Goal: Communication & Community: Share content

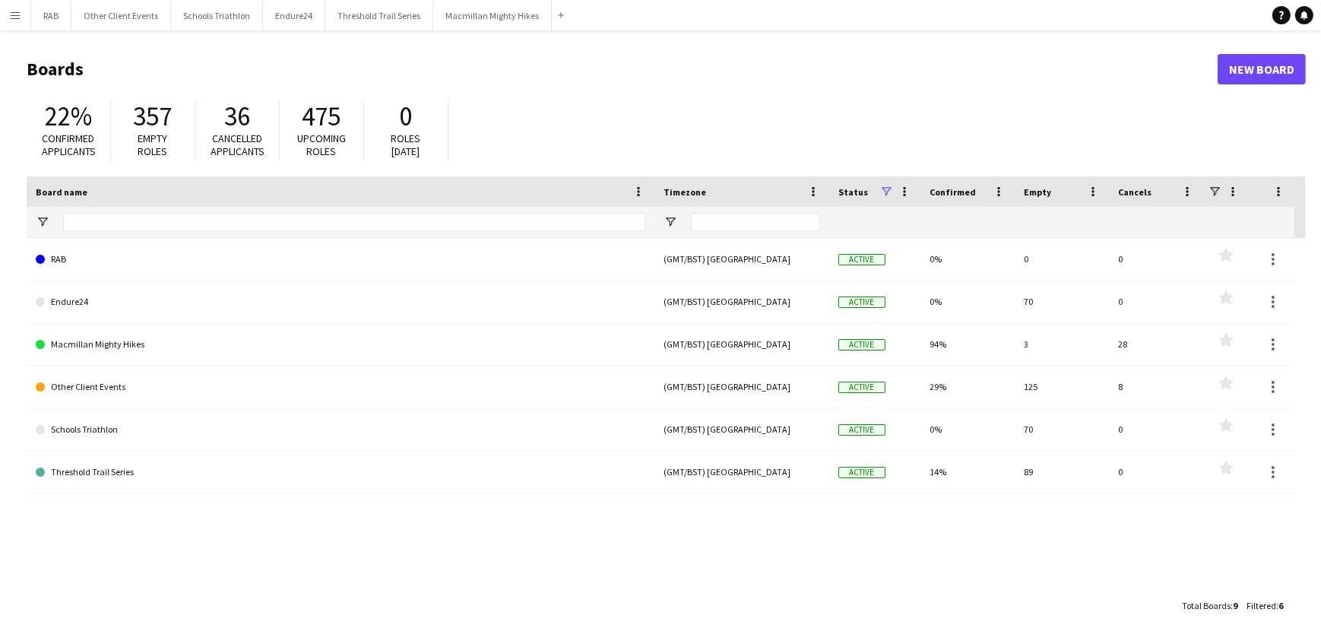
click at [14, 9] on app-icon "Menu" at bounding box center [15, 15] width 12 height 12
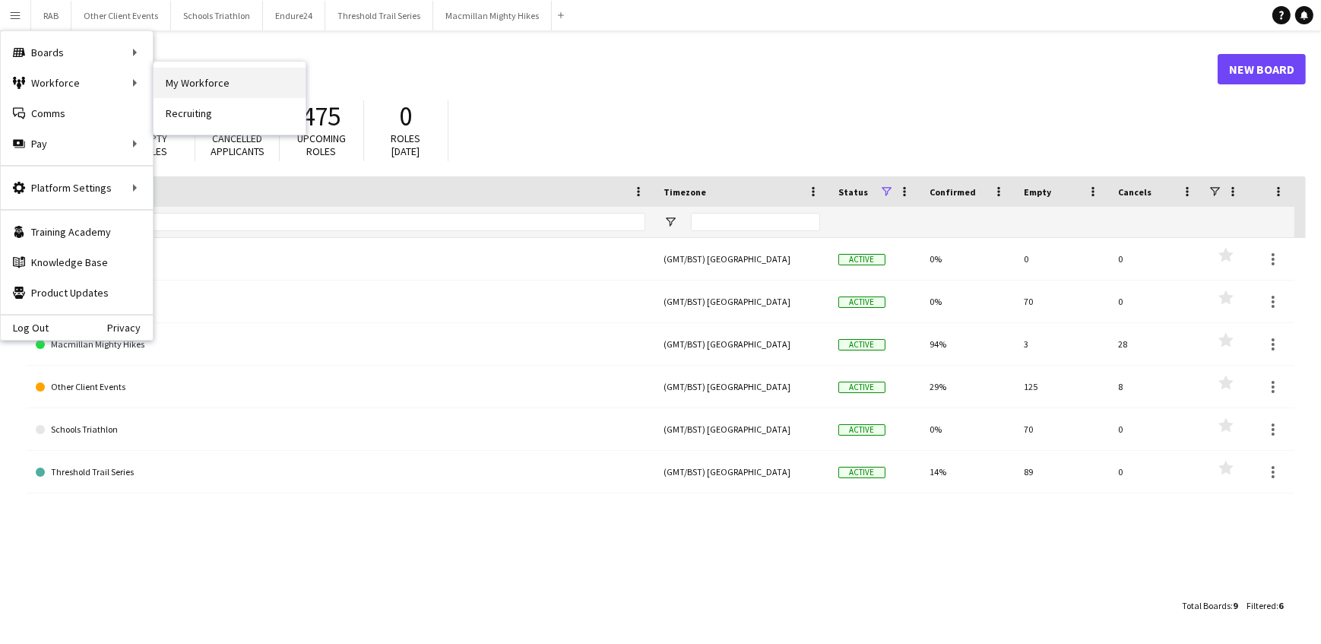
click at [201, 81] on link "My Workforce" at bounding box center [230, 83] width 152 height 30
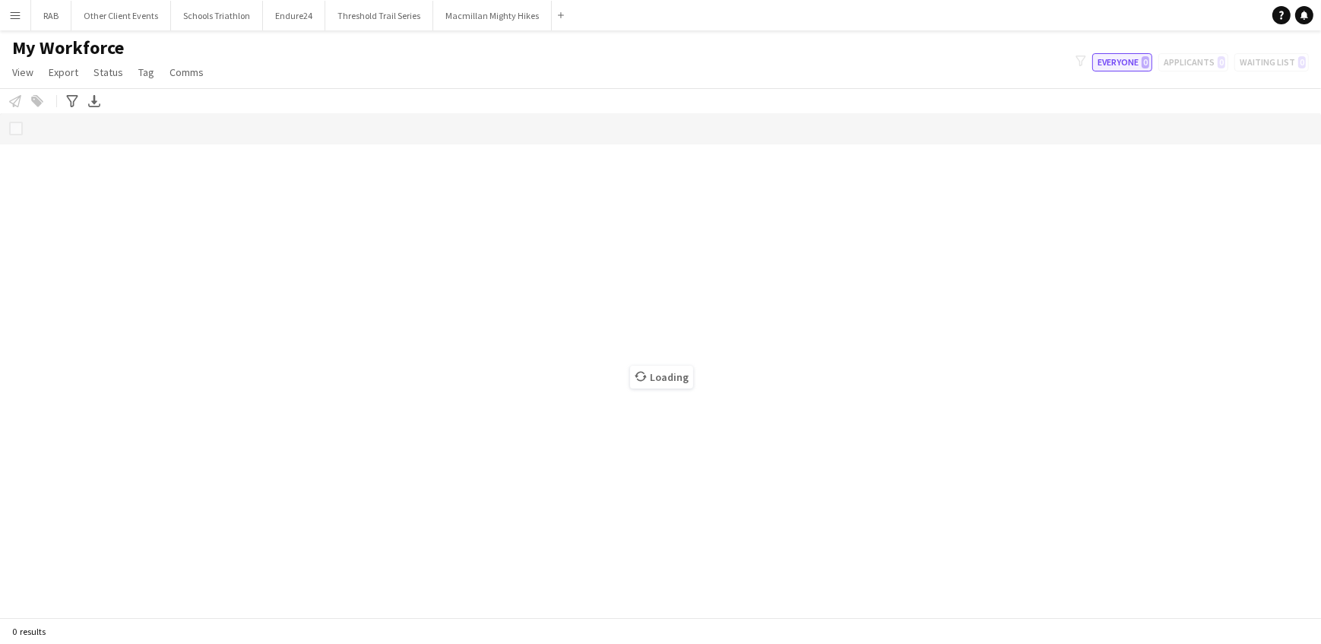
click at [1133, 61] on button "Everyone 0" at bounding box center [1122, 62] width 60 height 18
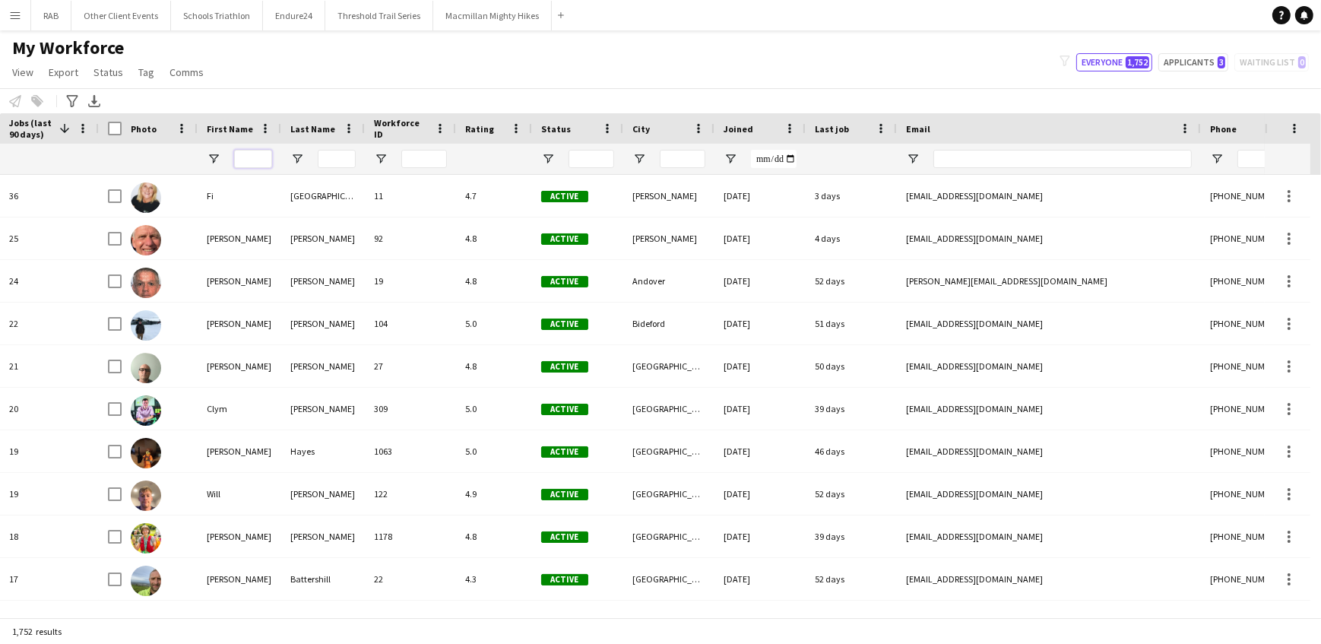
click at [253, 159] on input "First Name Filter Input" at bounding box center [253, 159] width 38 height 18
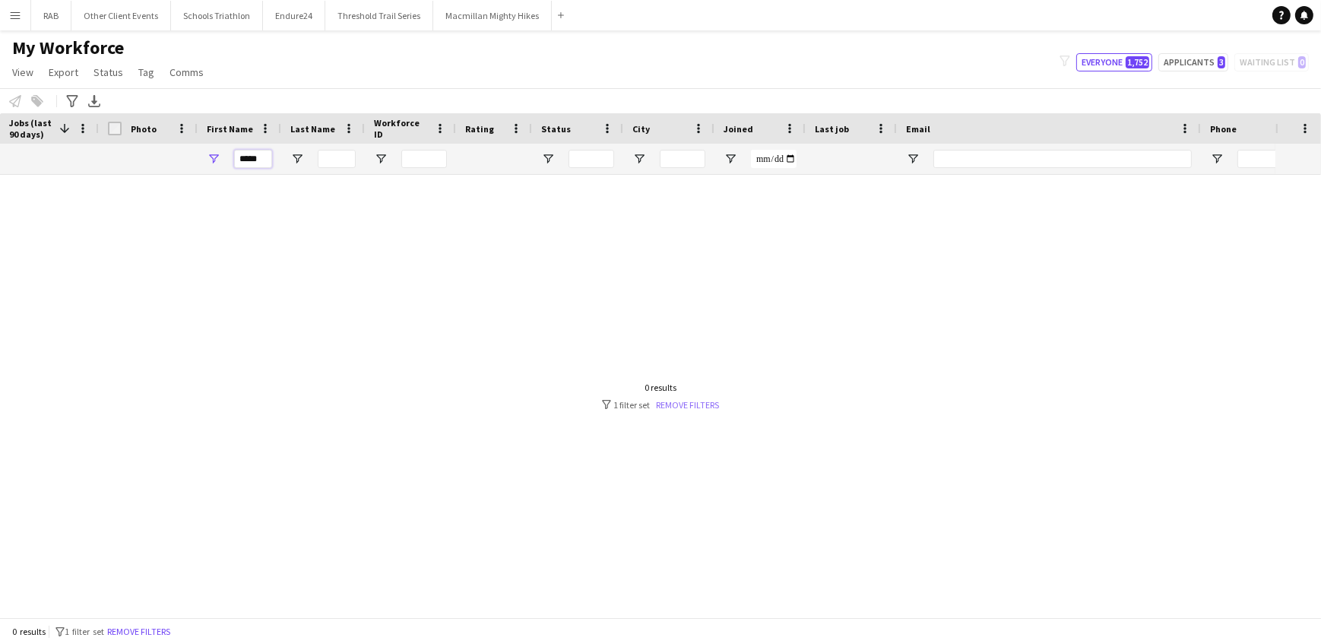
type input "****"
click at [681, 399] on link "Remove filters" at bounding box center [688, 404] width 63 height 11
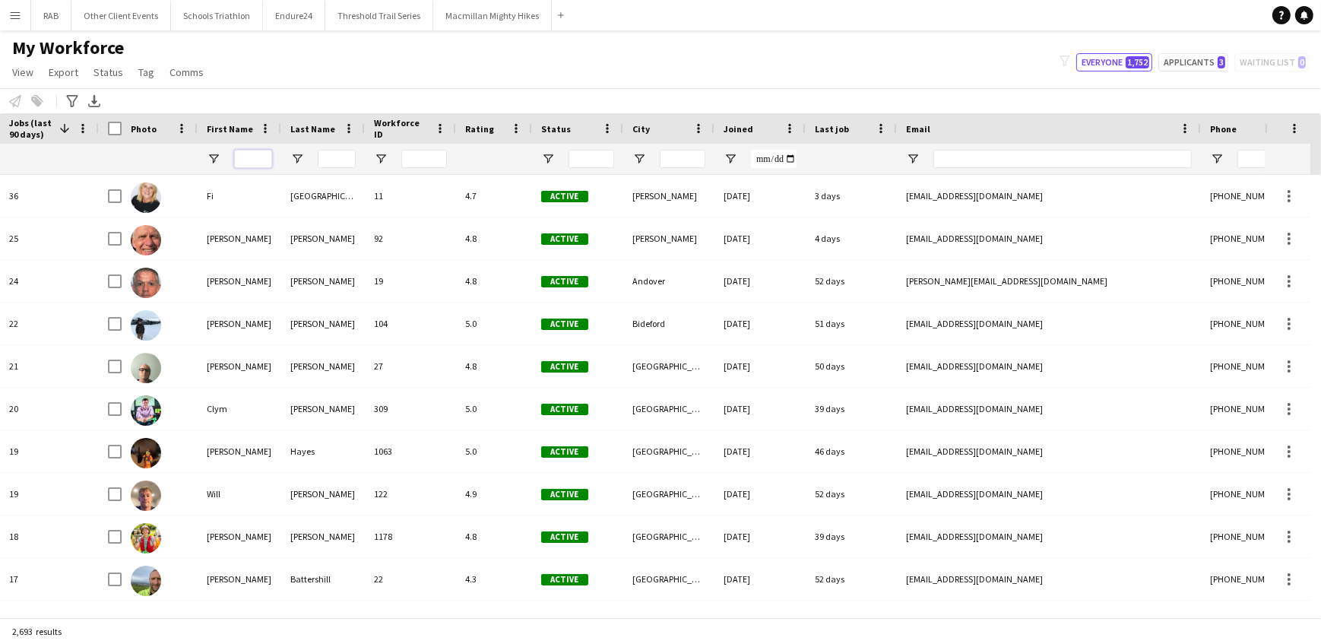
click at [246, 151] on input "First Name Filter Input" at bounding box center [253, 159] width 38 height 18
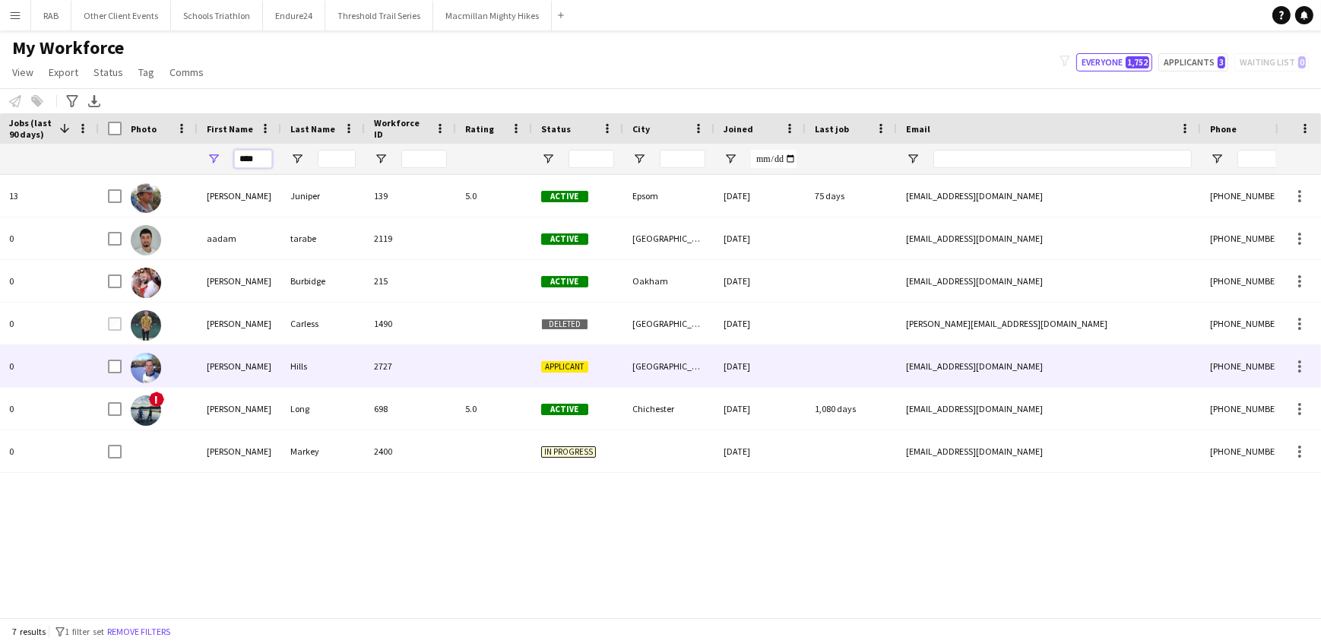
type input "****"
click at [242, 357] on div "[PERSON_NAME]" at bounding box center [240, 366] width 84 height 42
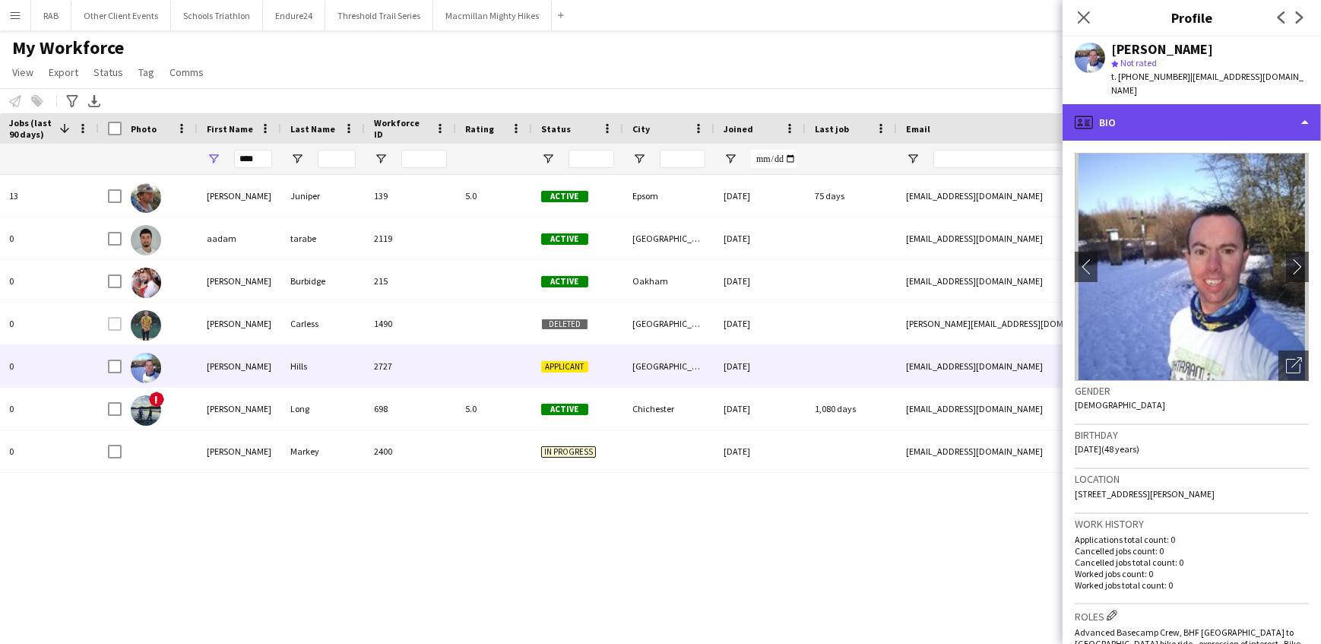
click at [1146, 108] on div "profile Bio" at bounding box center [1192, 122] width 258 height 36
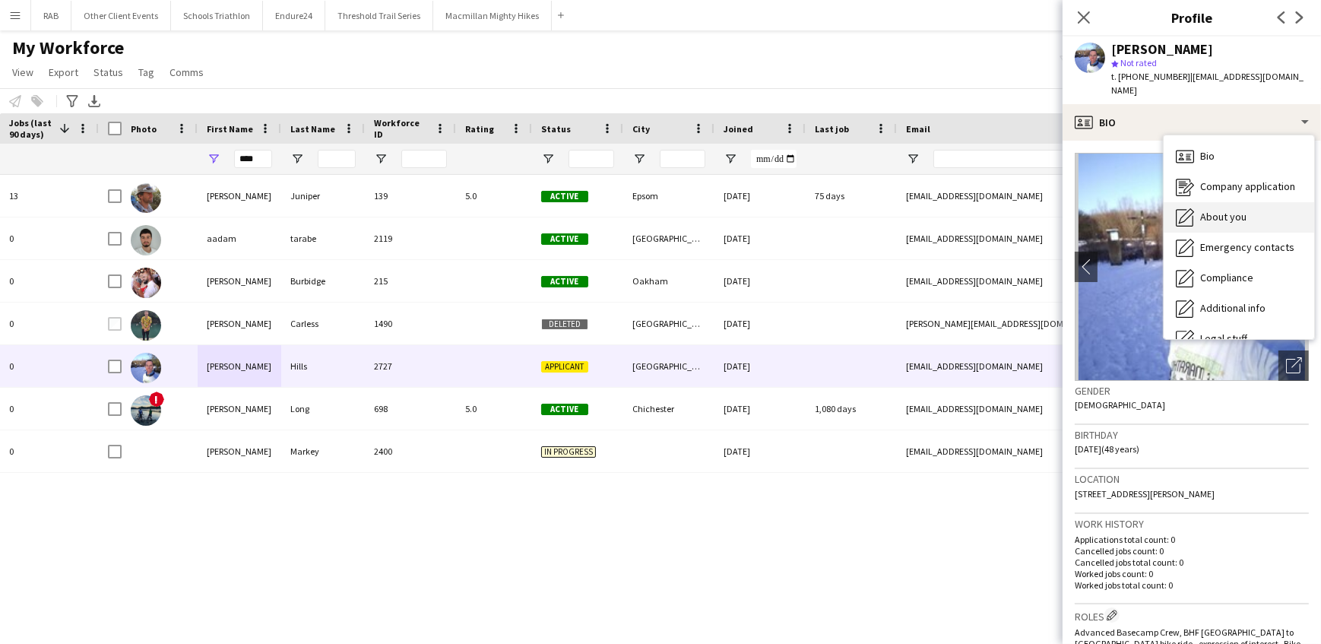
click at [1210, 210] on span "About you" at bounding box center [1223, 217] width 46 height 14
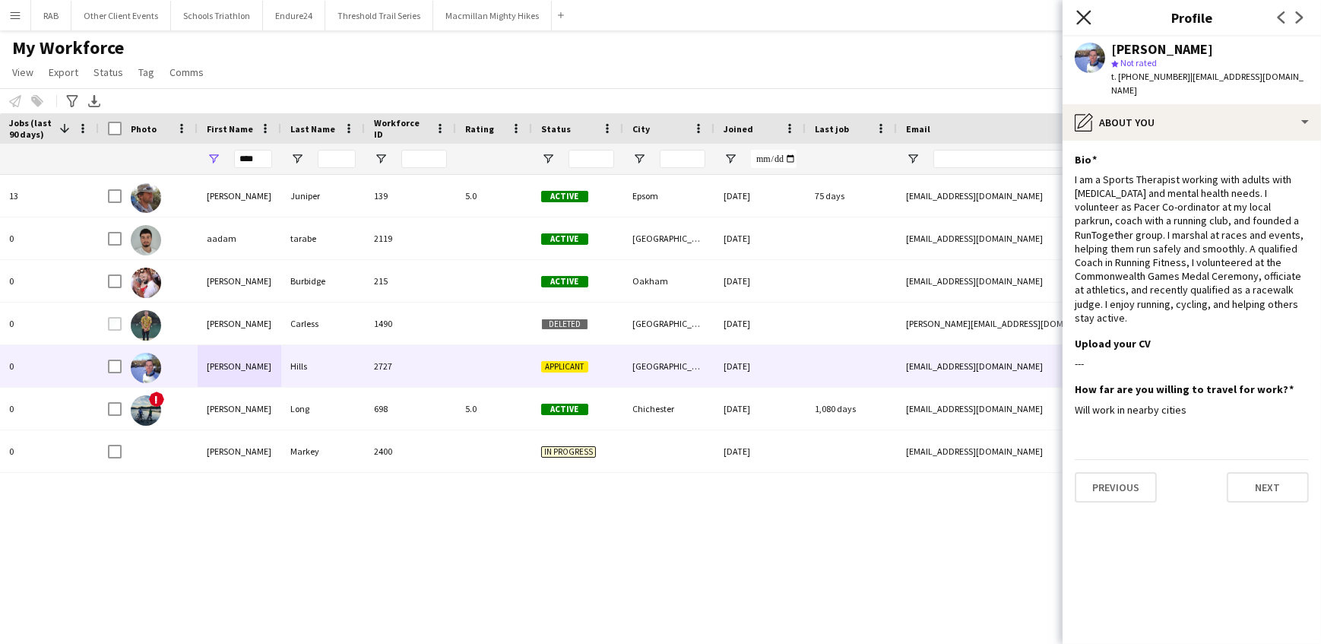
click at [1084, 18] on icon at bounding box center [1083, 17] width 14 height 14
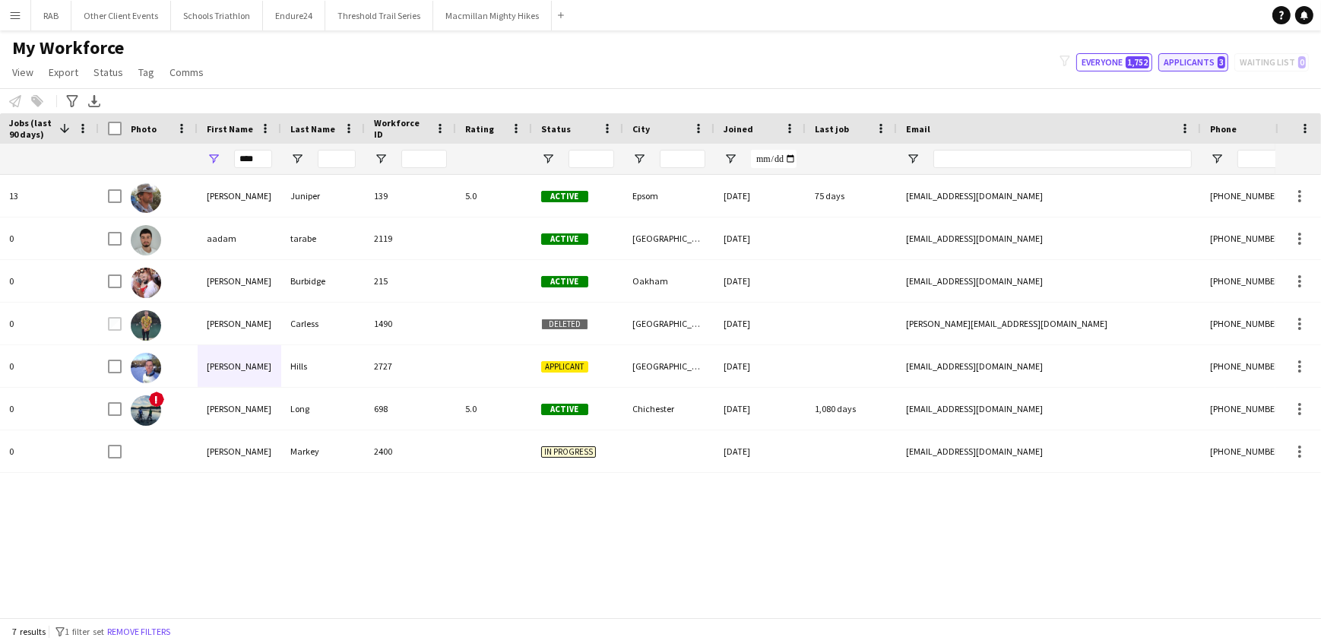
click at [1202, 61] on button "Applicants 3" at bounding box center [1193, 62] width 70 height 18
type input "**********"
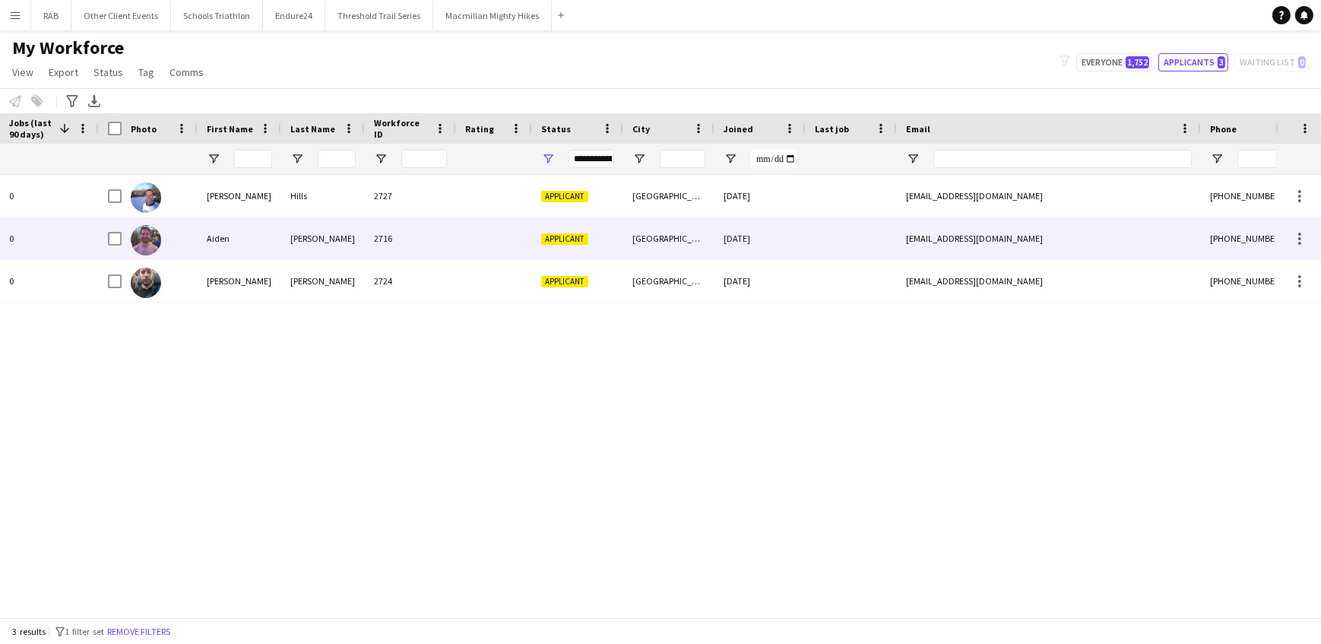
click at [217, 233] on div "Aiden" at bounding box center [240, 238] width 84 height 42
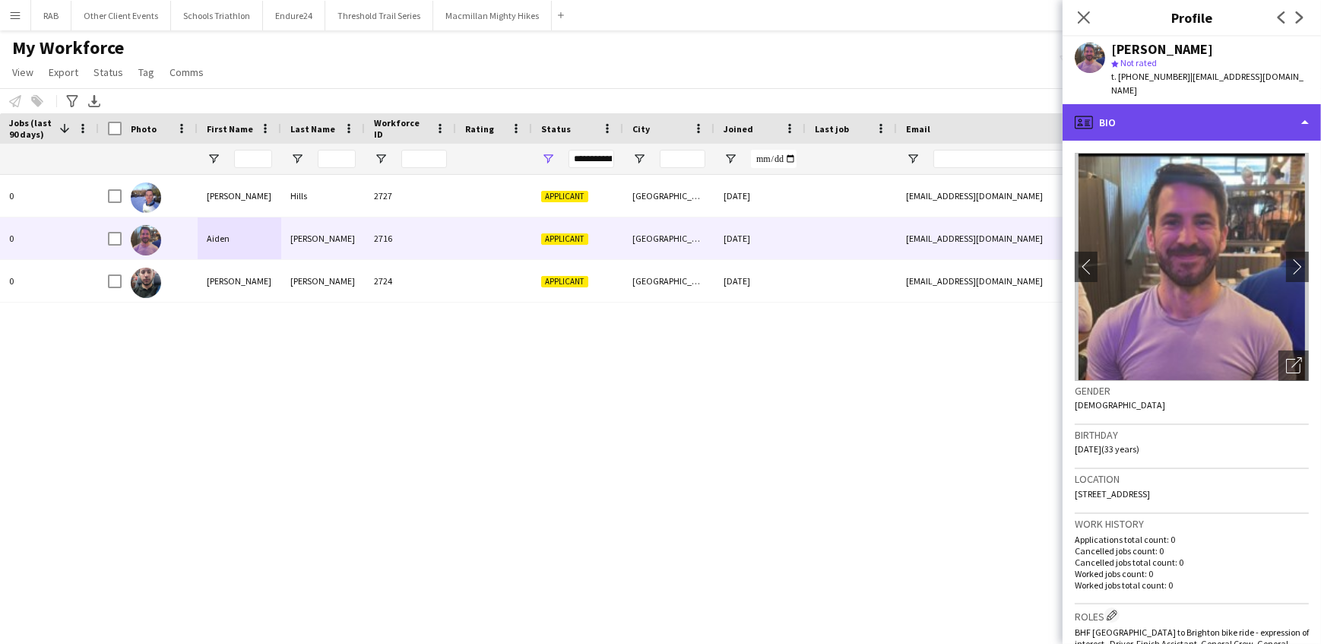
click at [1168, 110] on div "profile Bio" at bounding box center [1192, 122] width 258 height 36
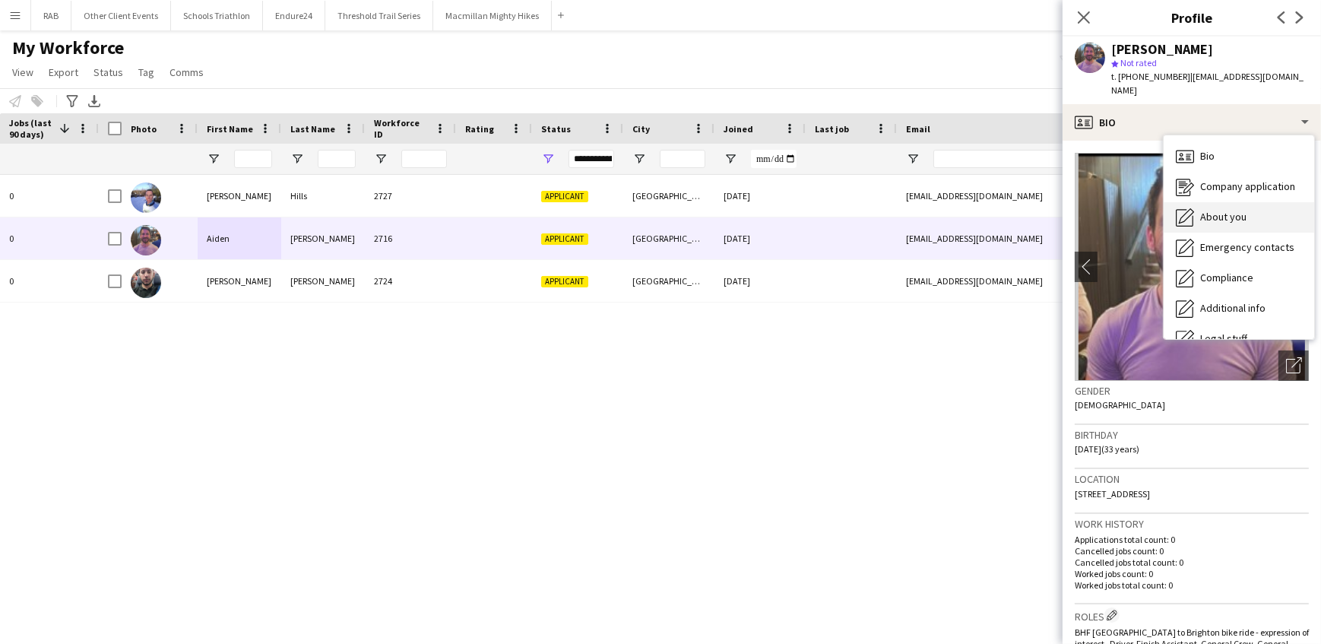
click at [1229, 210] on span "About you" at bounding box center [1223, 217] width 46 height 14
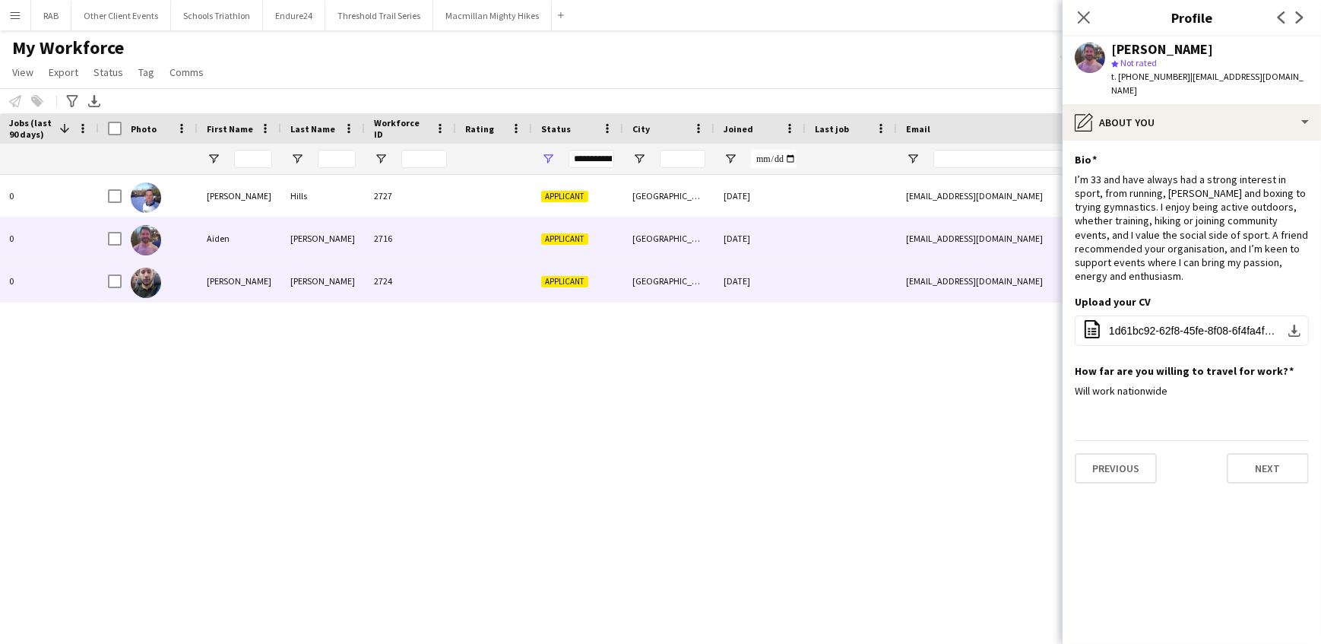
click at [341, 281] on div "[PERSON_NAME]" at bounding box center [323, 281] width 84 height 42
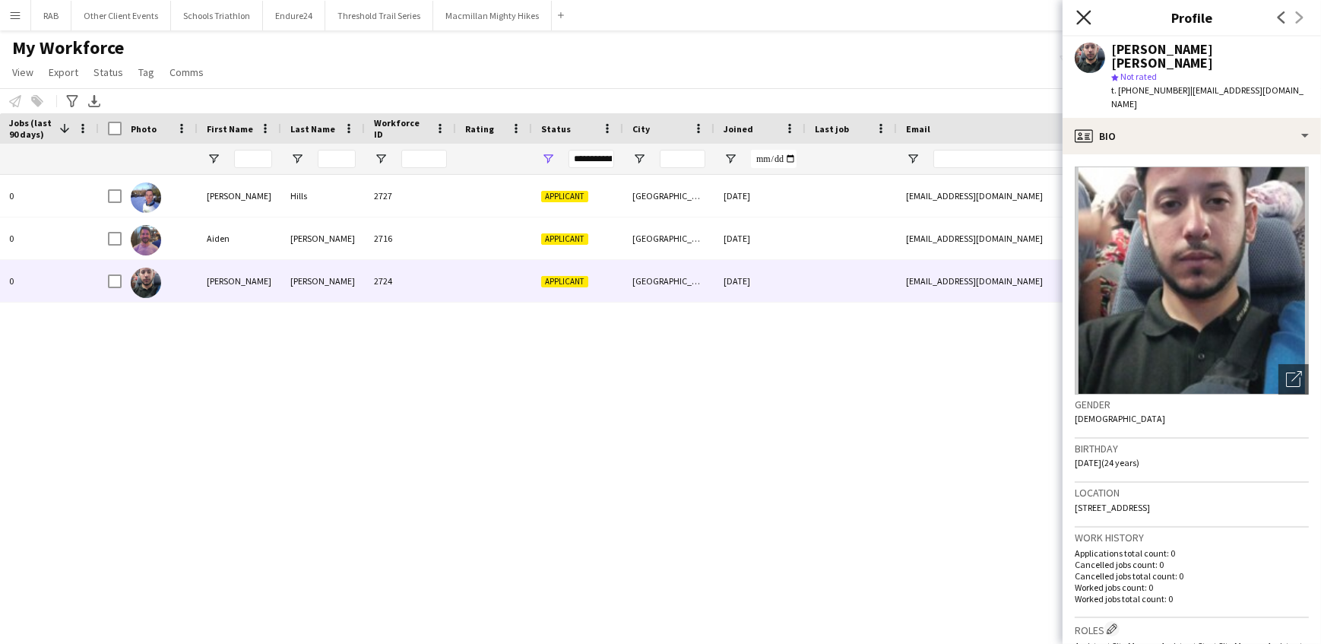
click at [1078, 20] on icon "Close pop-in" at bounding box center [1083, 17] width 14 height 14
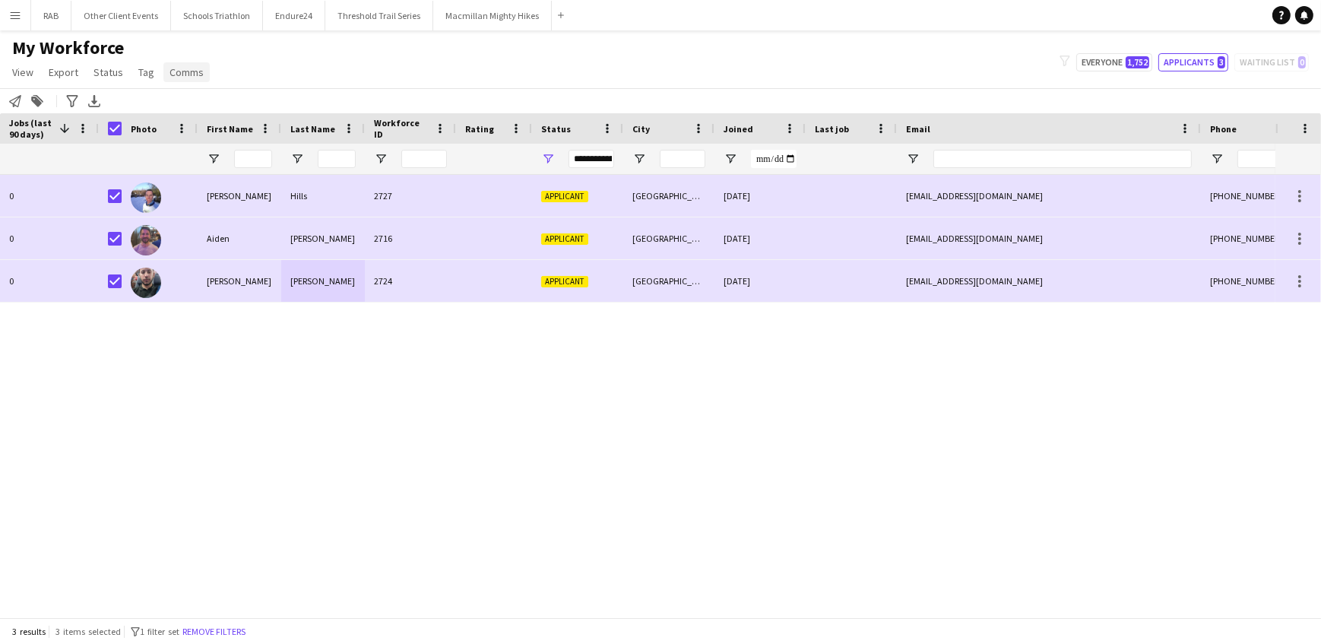
click at [198, 71] on span "Comms" at bounding box center [186, 72] width 34 height 14
click at [206, 106] on span "Send notification" at bounding box center [212, 105] width 78 height 14
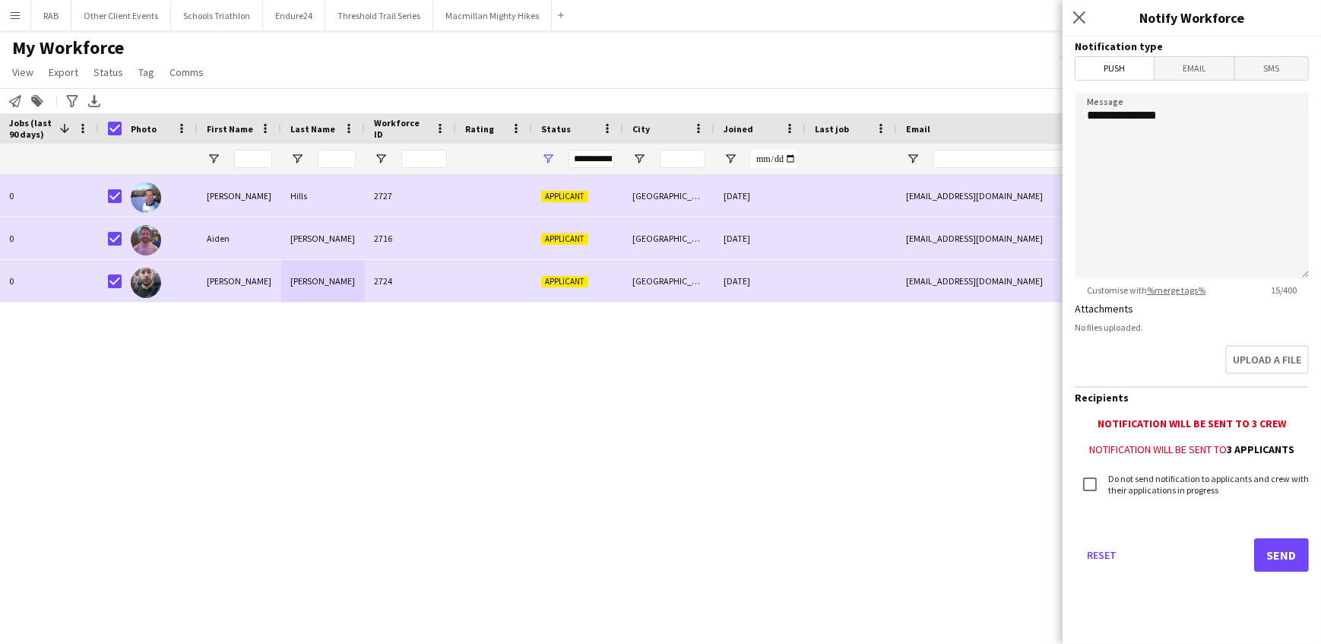
click at [1201, 70] on span "Email" at bounding box center [1195, 68] width 81 height 23
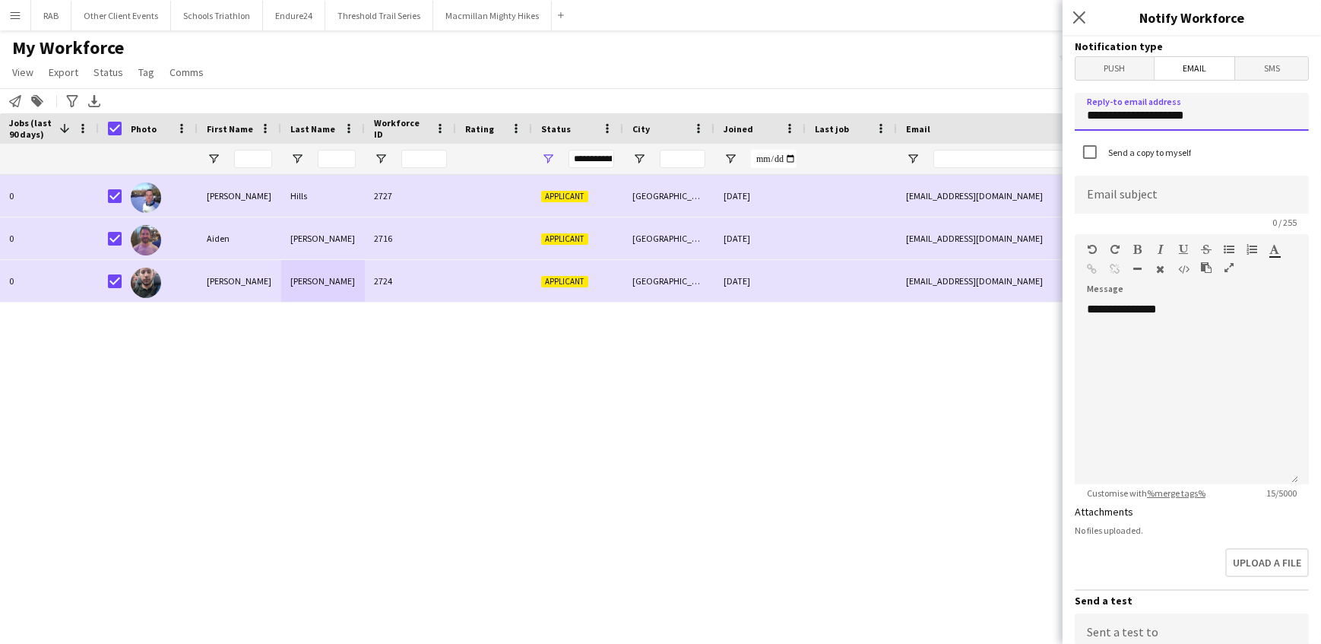
drag, startPoint x: 1205, startPoint y: 119, endPoint x: 1018, endPoint y: 131, distance: 187.3
click at [1018, 131] on body "Menu Boards Boards Boards All jobs Status Workforce Workforce My Workforce Recr…" at bounding box center [660, 322] width 1321 height 644
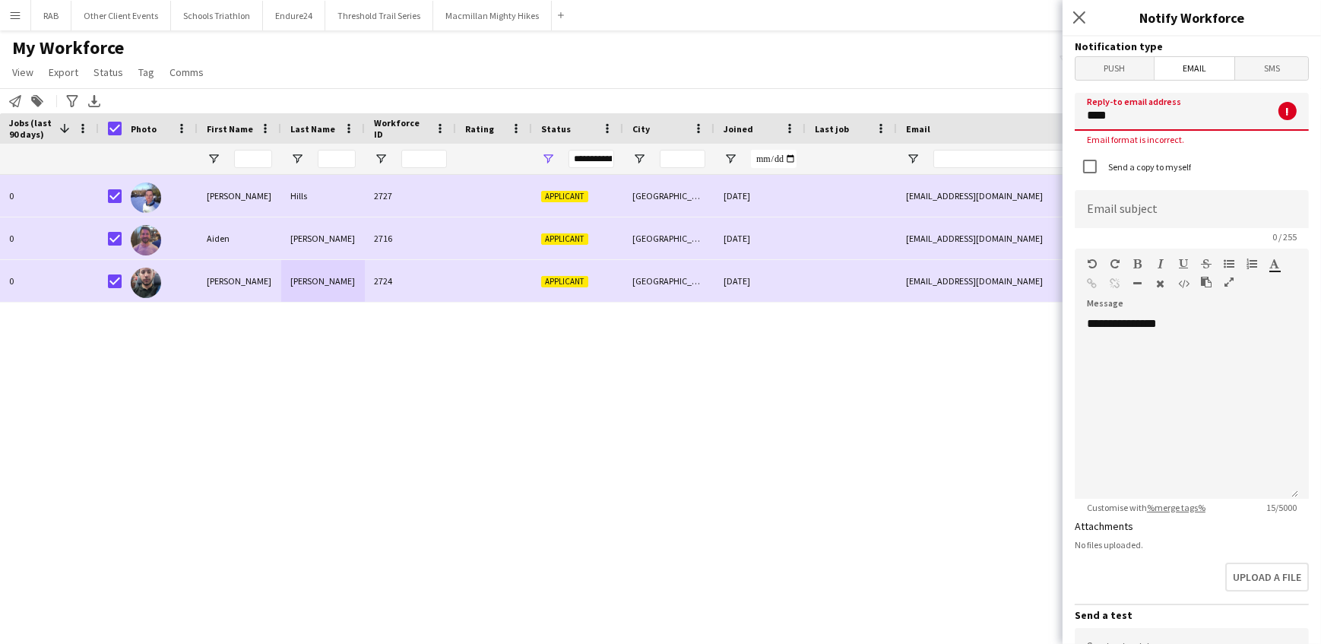
type input "**********"
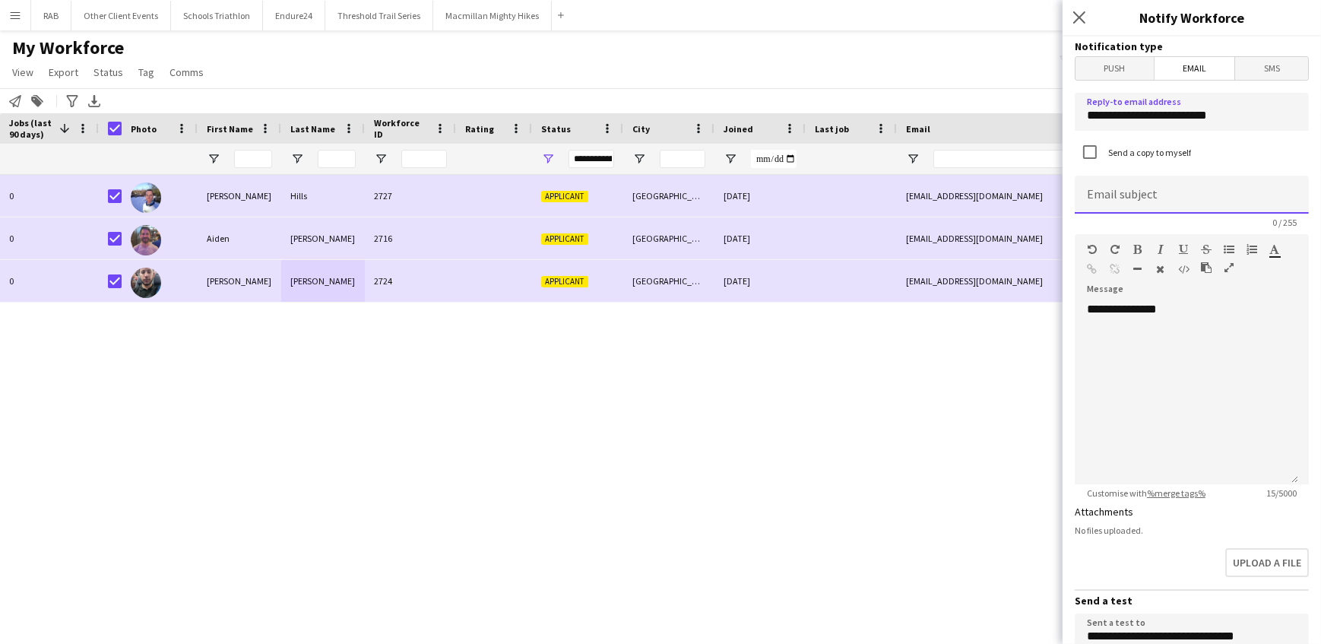
click at [1117, 198] on input at bounding box center [1192, 195] width 234 height 38
type input "**********"
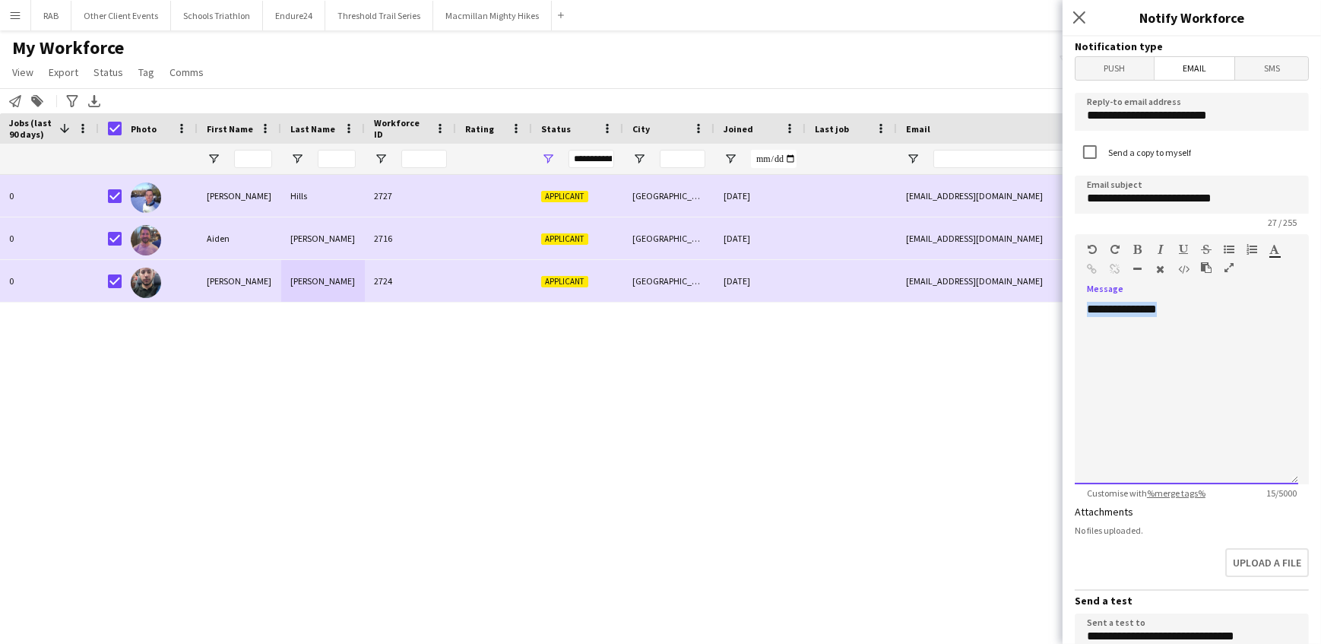
drag, startPoint x: 1188, startPoint y: 302, endPoint x: 1078, endPoint y: 311, distance: 110.6
click at [1078, 311] on div "**********" at bounding box center [1186, 393] width 223 height 182
click at [1195, 309] on div "**********" at bounding box center [1186, 393] width 223 height 182
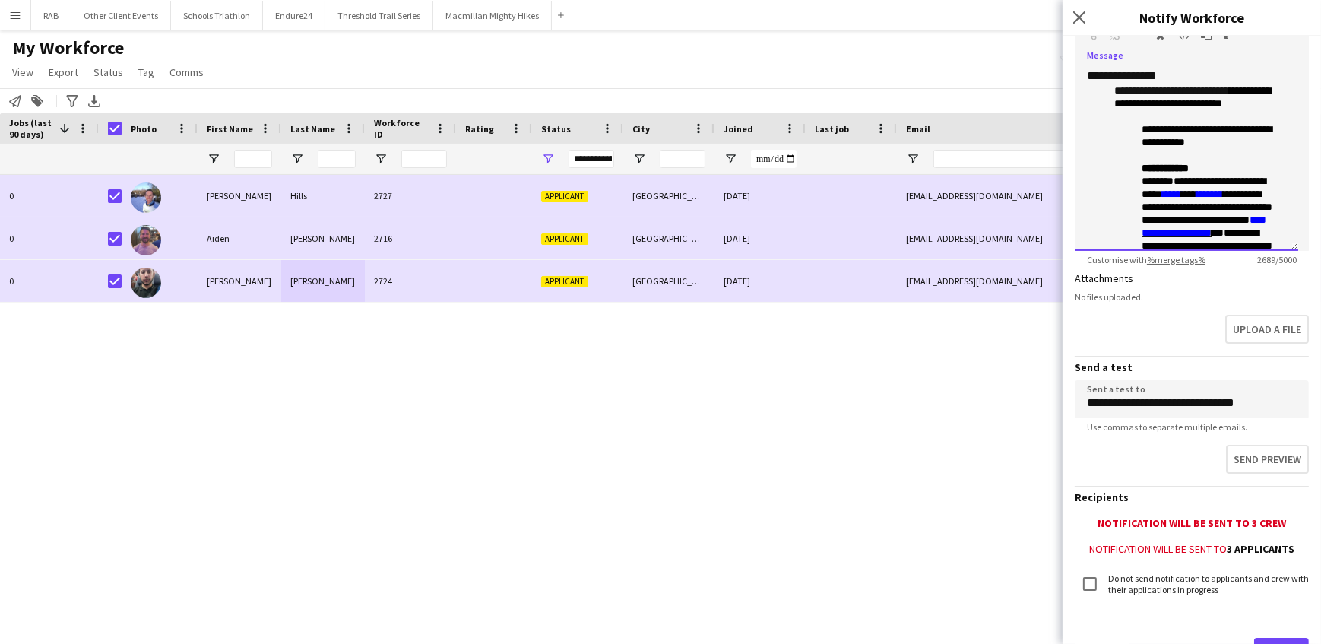
scroll to position [302, 0]
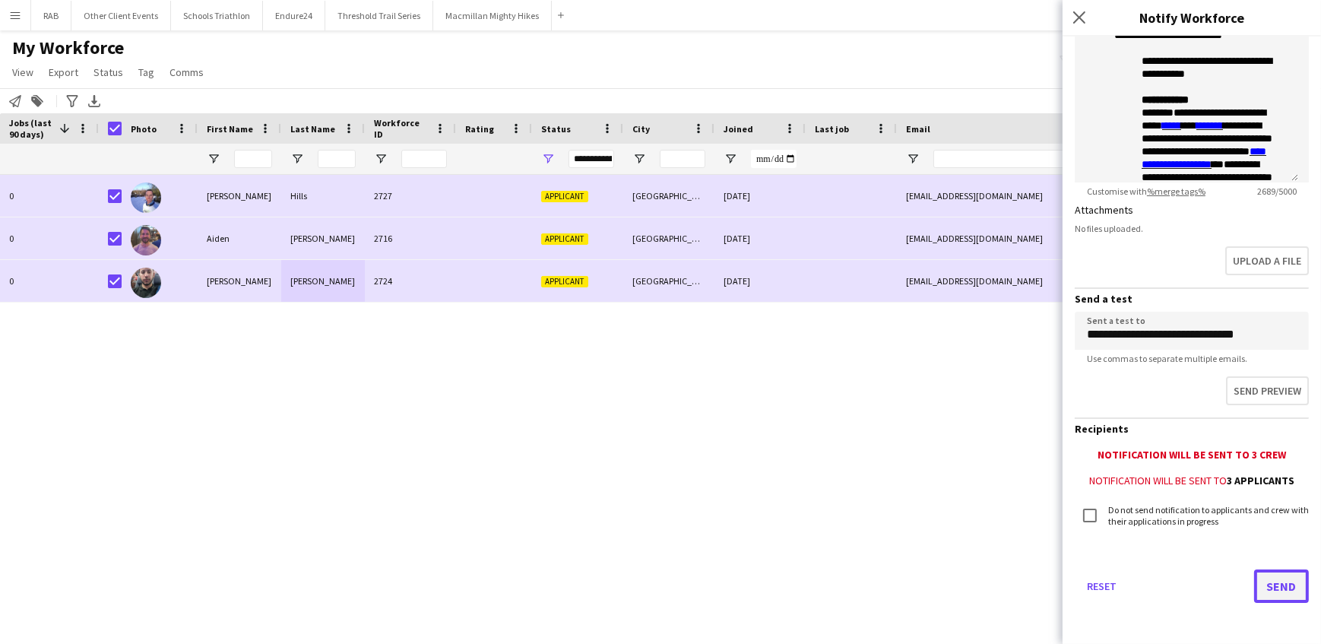
click at [1259, 583] on button "Send" at bounding box center [1281, 585] width 55 height 33
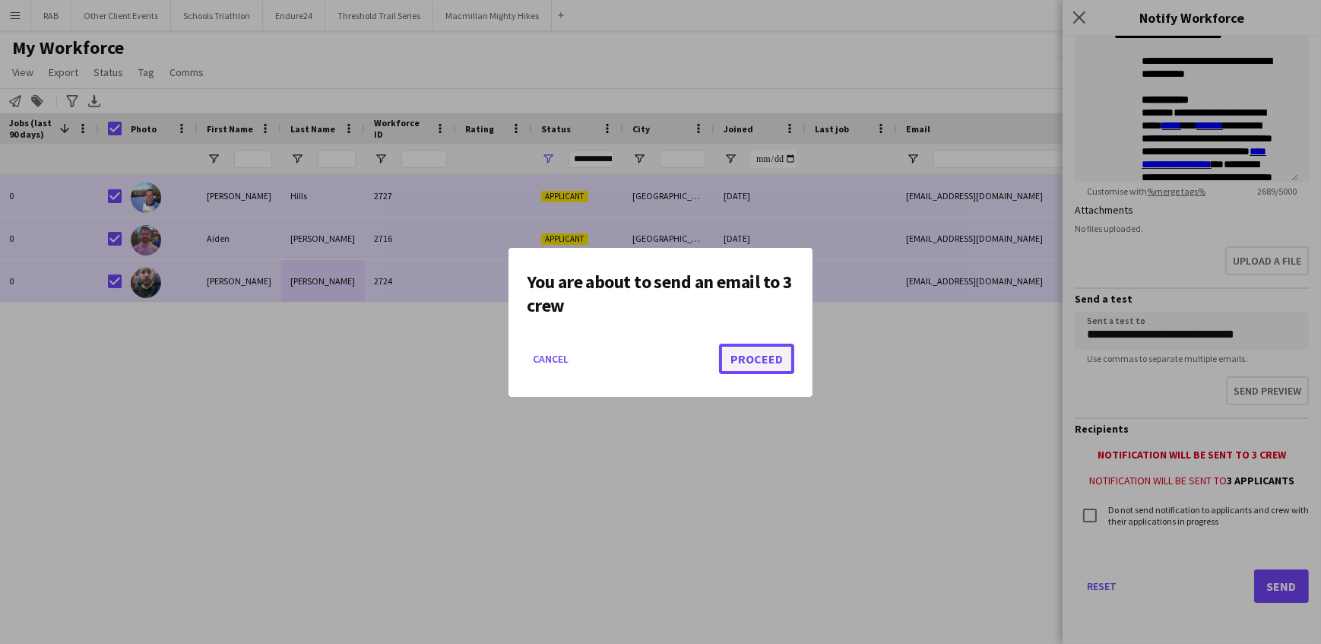
click at [742, 353] on button "Proceed" at bounding box center [756, 359] width 75 height 30
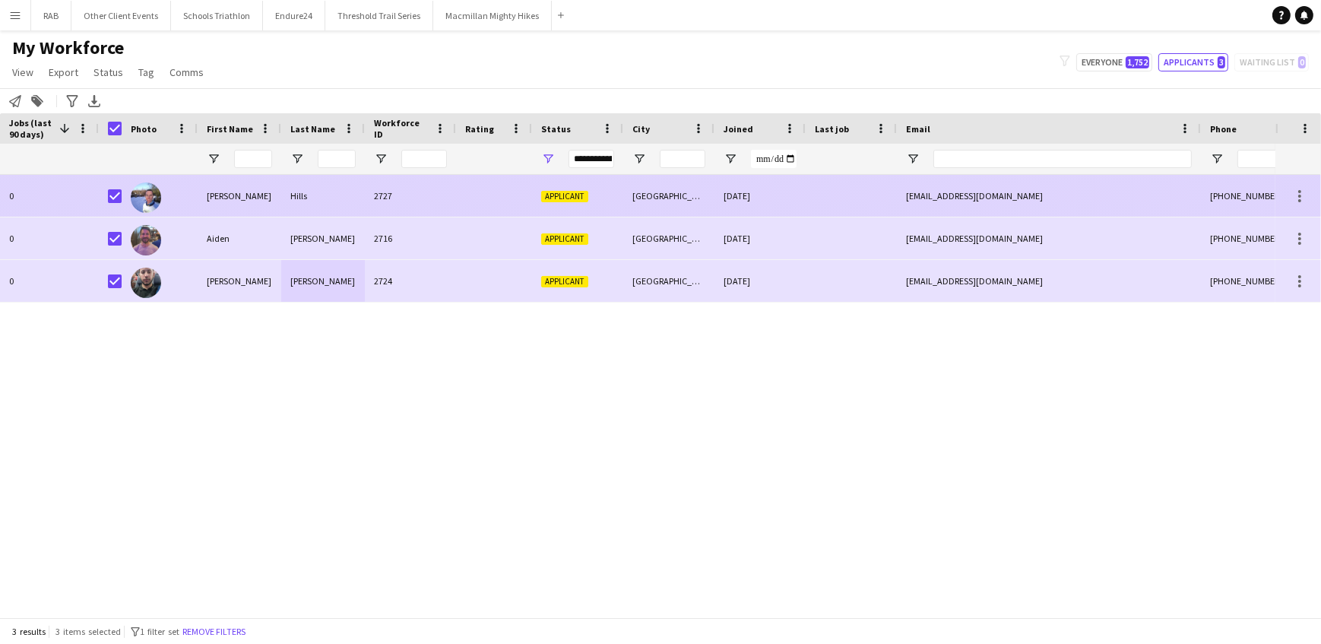
click at [220, 191] on div "[PERSON_NAME]" at bounding box center [240, 196] width 84 height 42
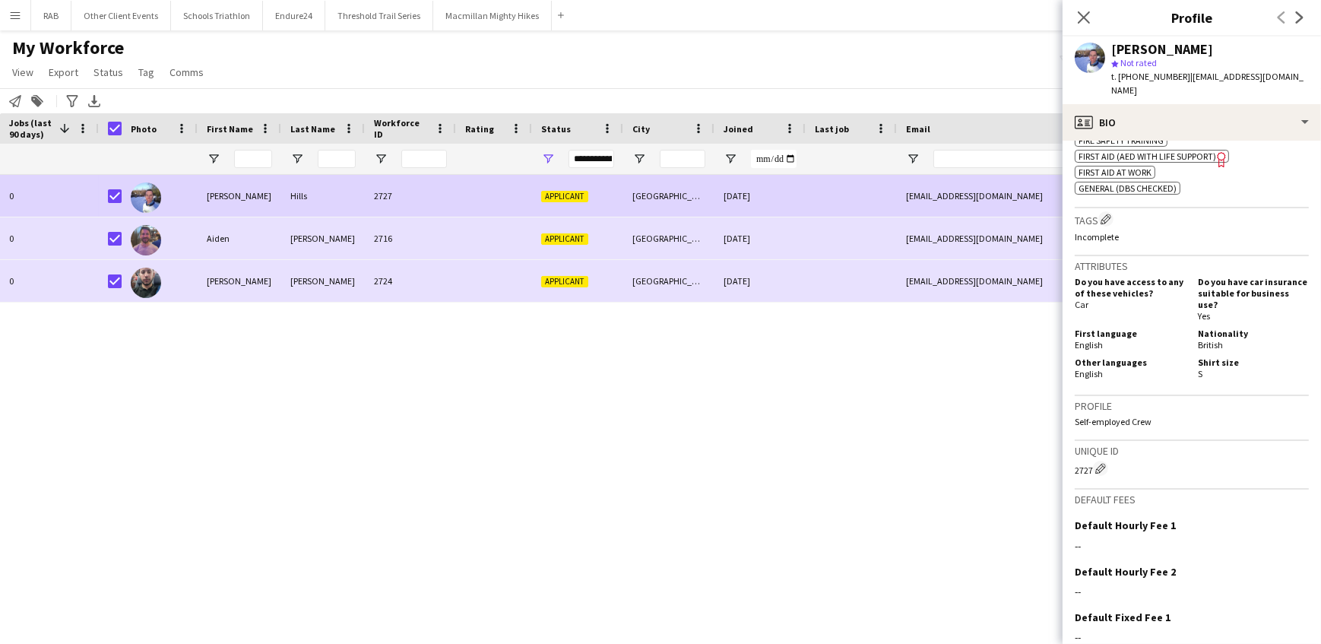
scroll to position [785, 0]
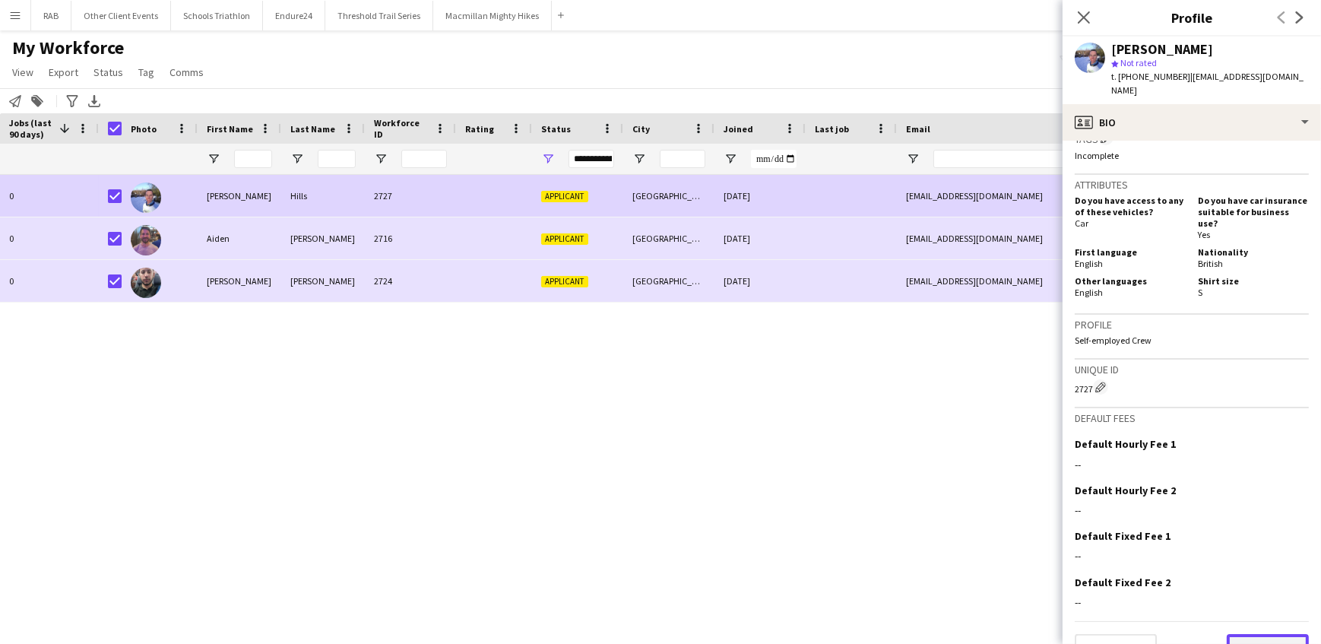
click at [1254, 634] on button "Next" at bounding box center [1268, 649] width 82 height 30
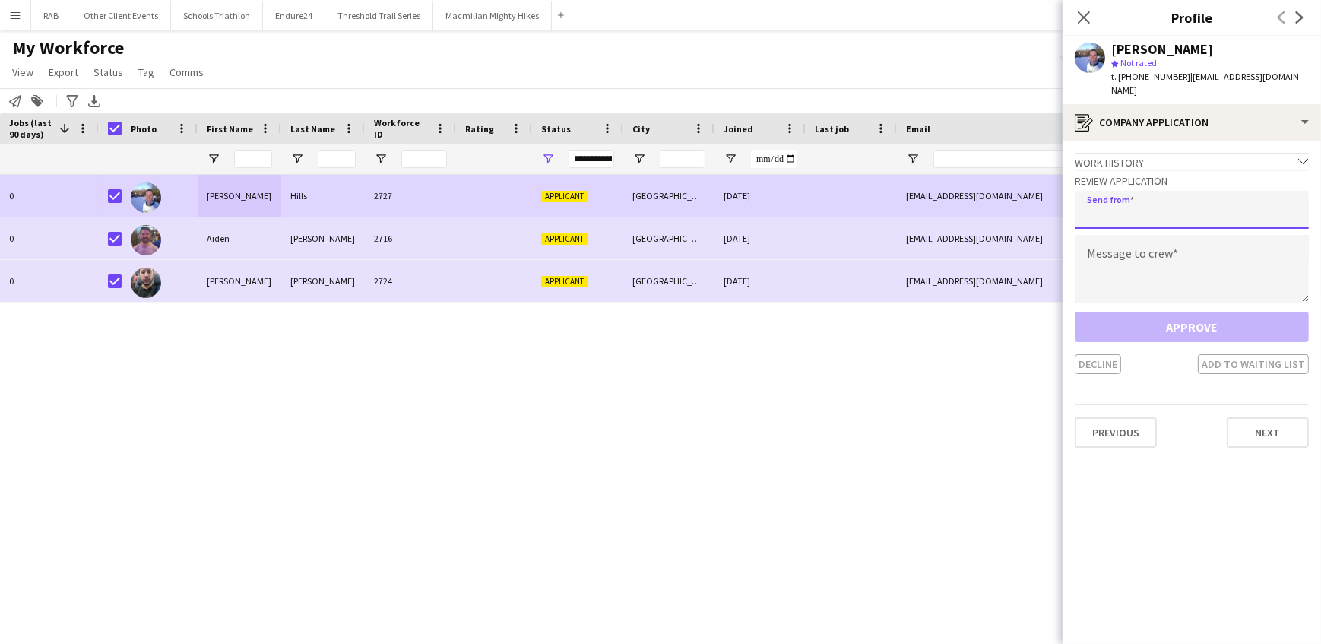
click at [1152, 195] on input "email" at bounding box center [1192, 210] width 234 height 38
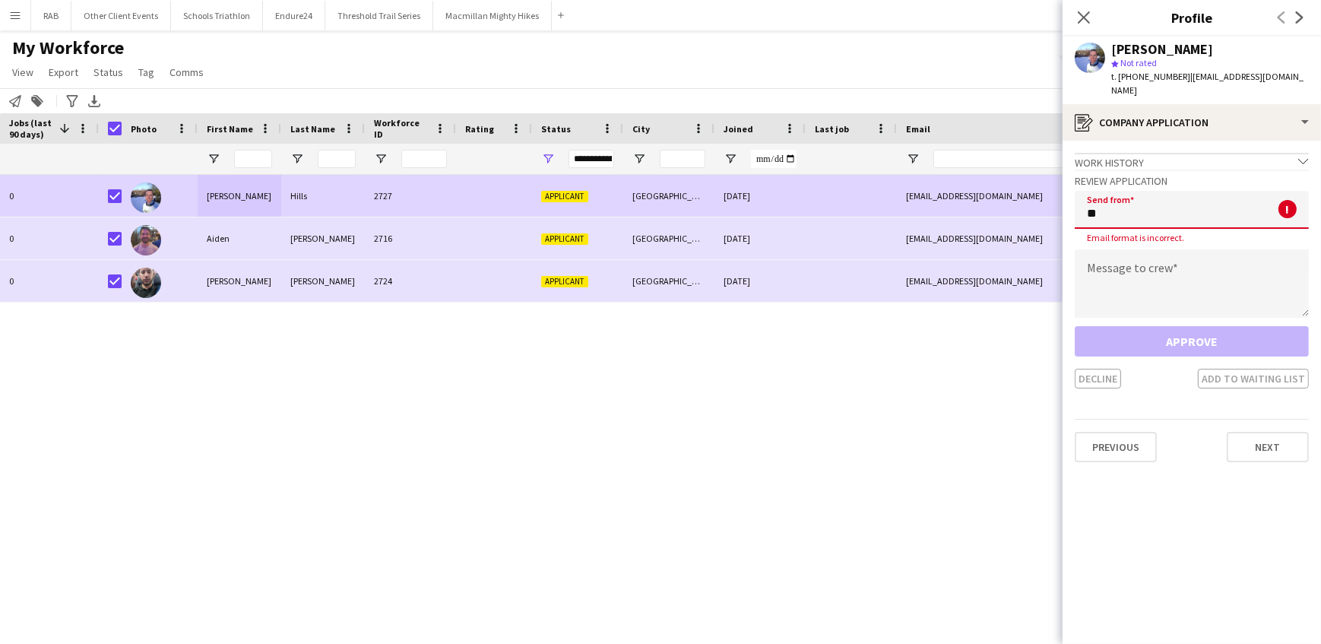
type input "**********"
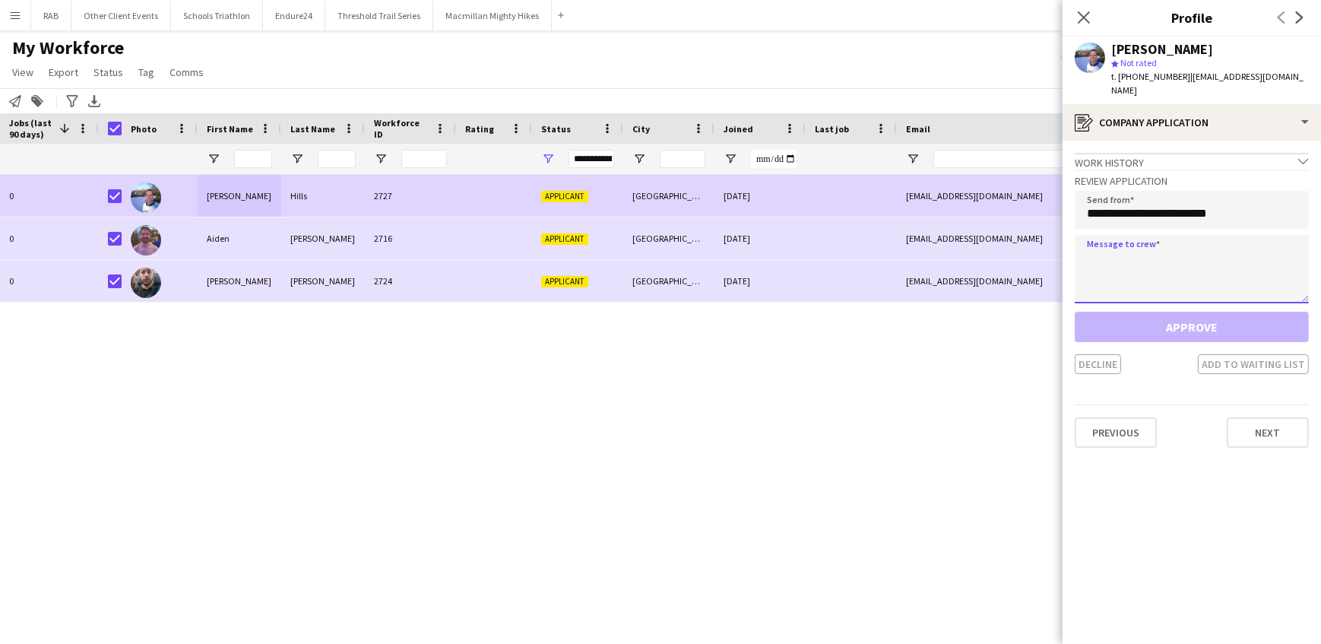
paste textarea "**********"
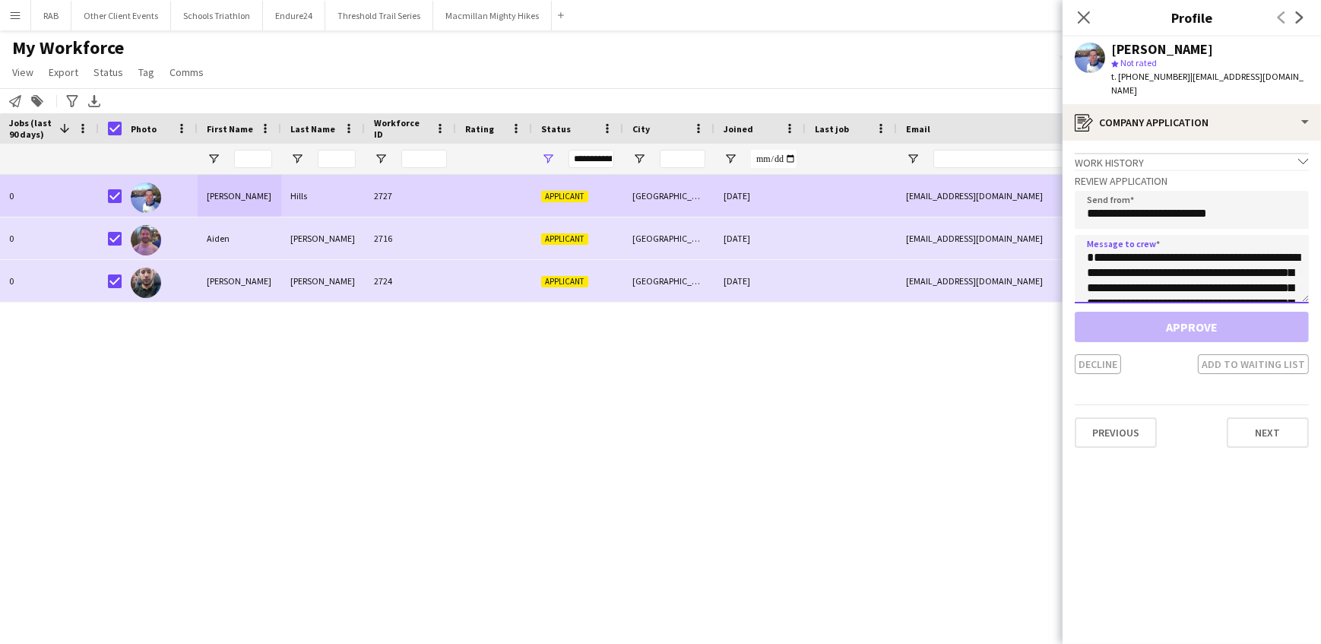
scroll to position [419, 0]
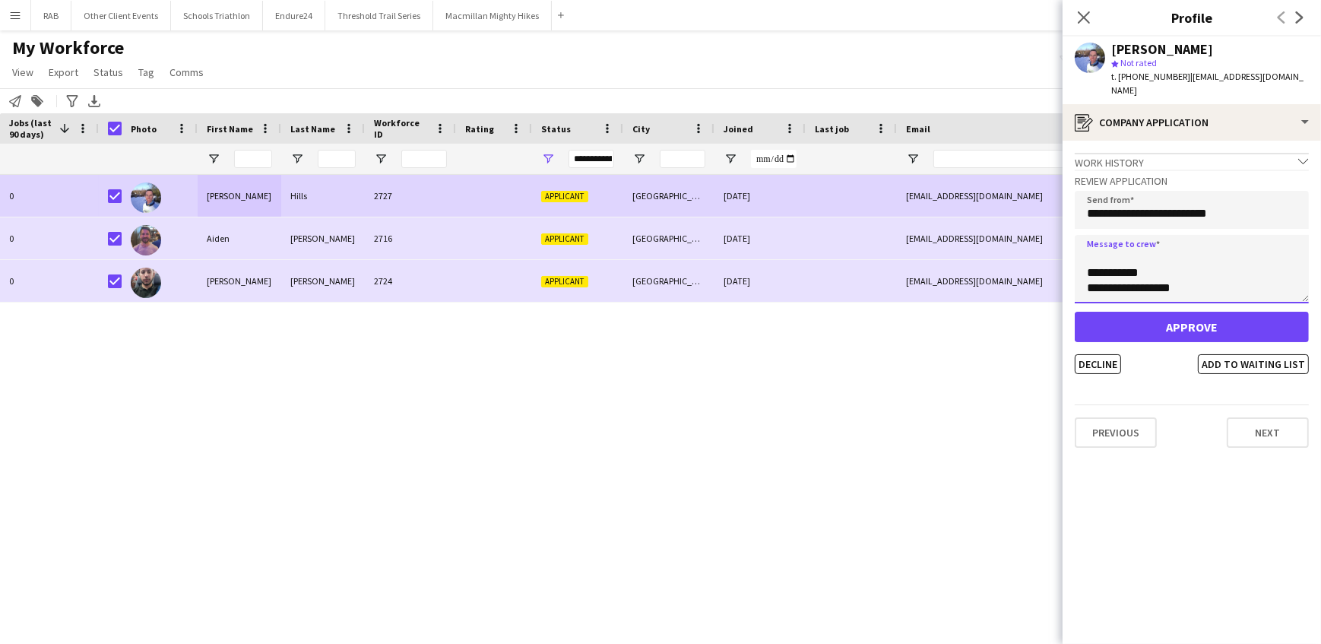
type textarea "**********"
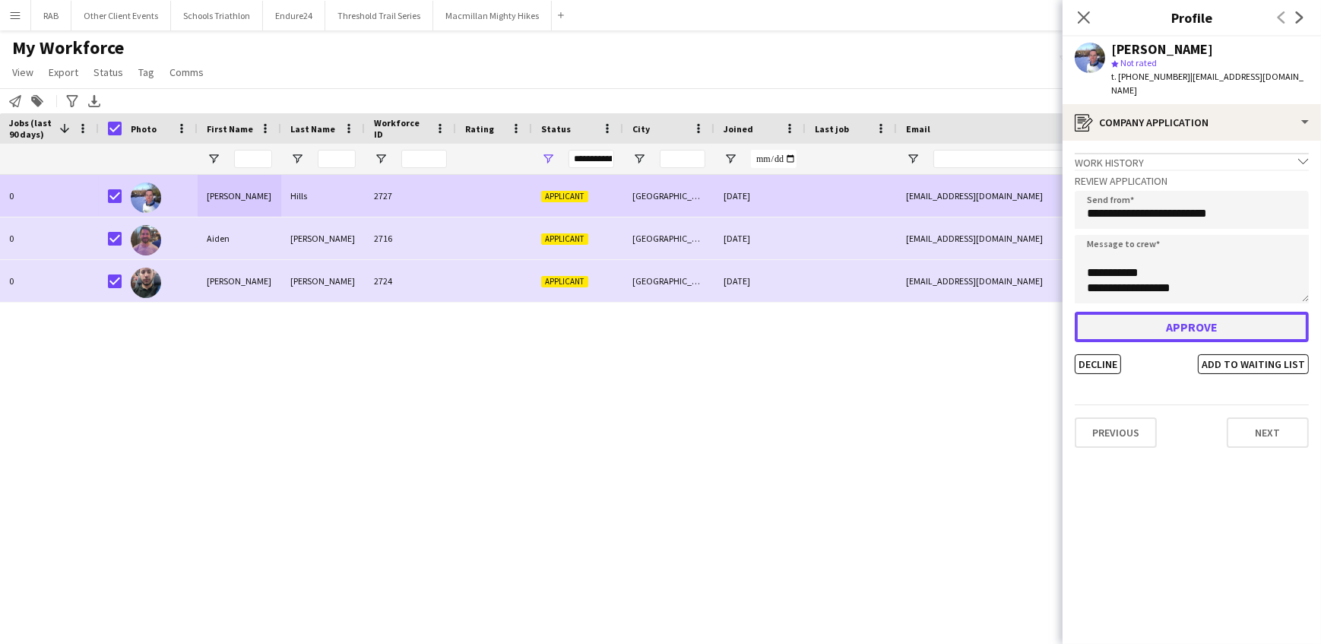
click at [1186, 312] on button "Approve" at bounding box center [1192, 327] width 234 height 30
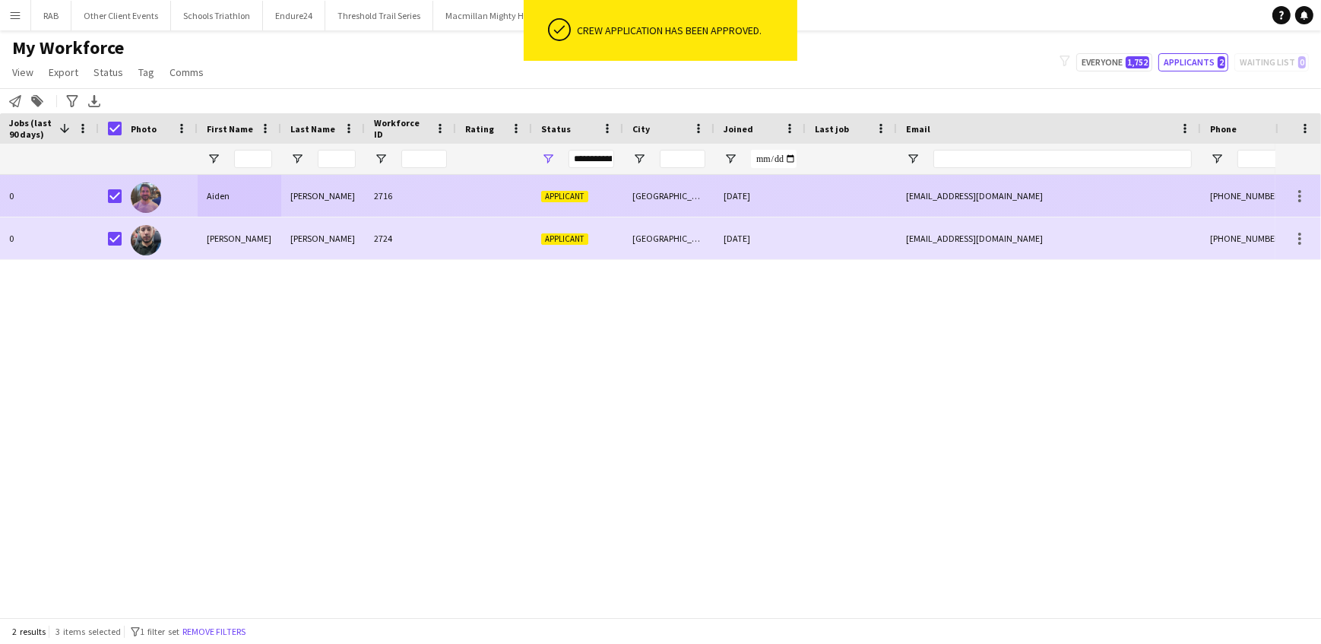
click at [291, 192] on div "[PERSON_NAME]" at bounding box center [323, 196] width 84 height 42
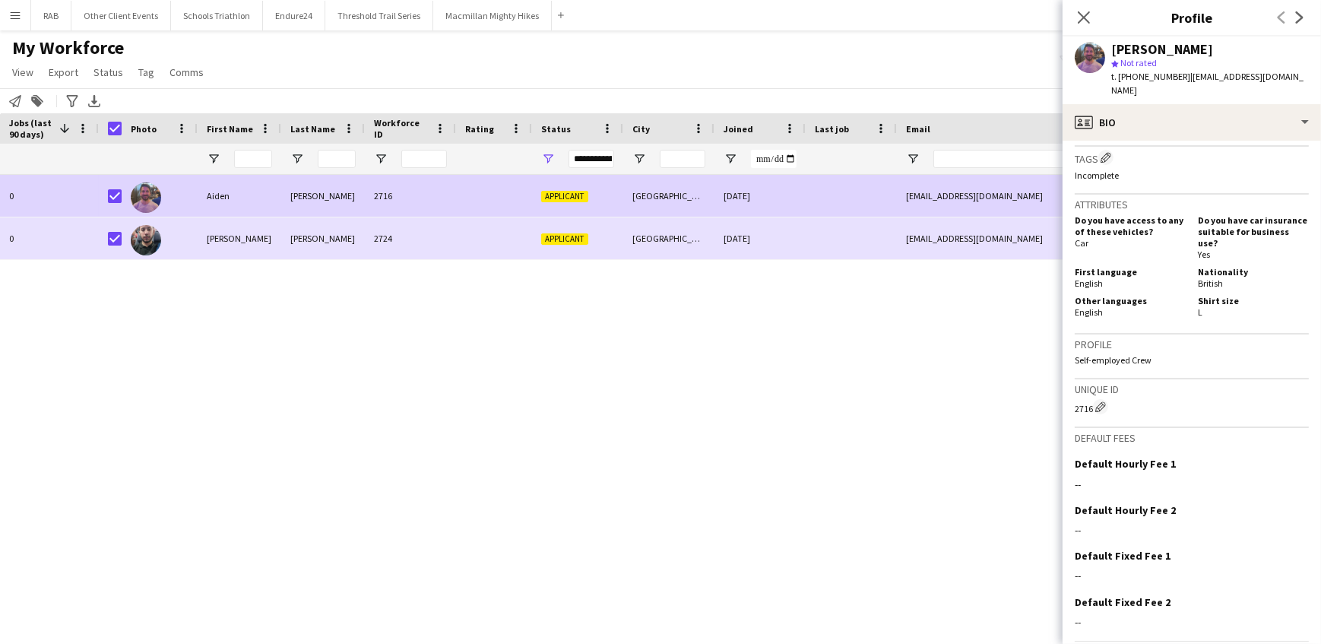
scroll to position [708, 0]
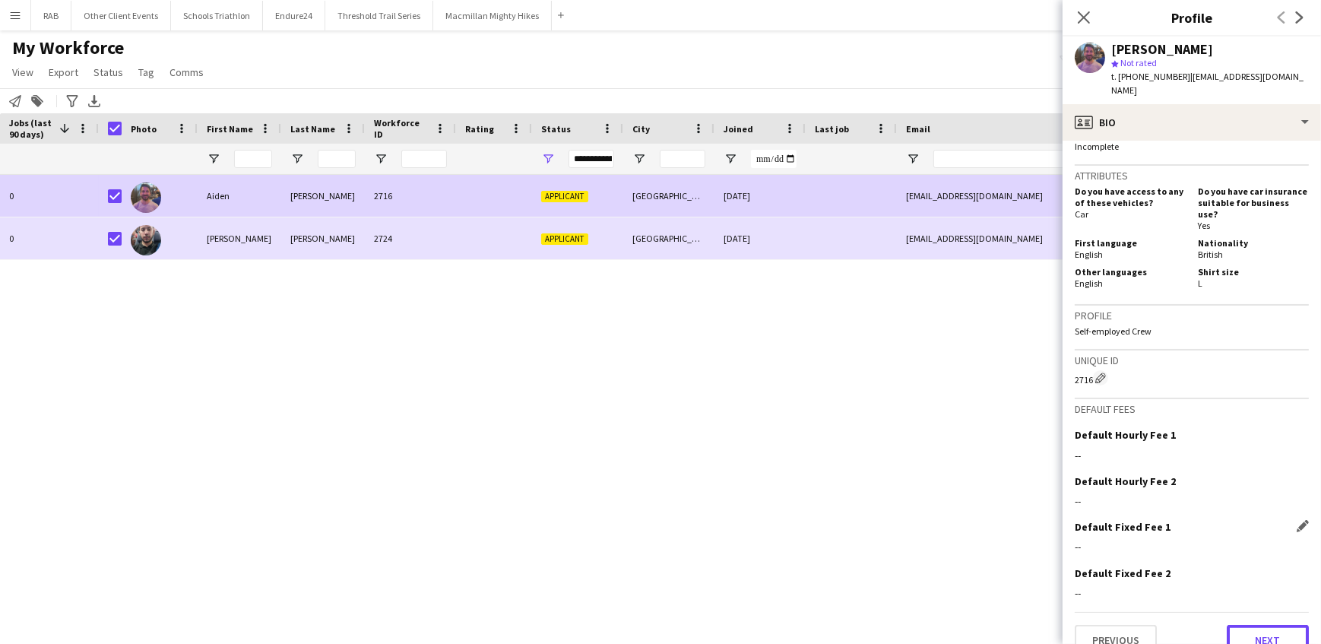
drag, startPoint x: 1253, startPoint y: 612, endPoint x: 1232, endPoint y: 502, distance: 112.1
click at [1250, 612] on div "Previous Next" at bounding box center [1192, 633] width 234 height 43
click at [1253, 625] on button "Next" at bounding box center [1268, 640] width 82 height 30
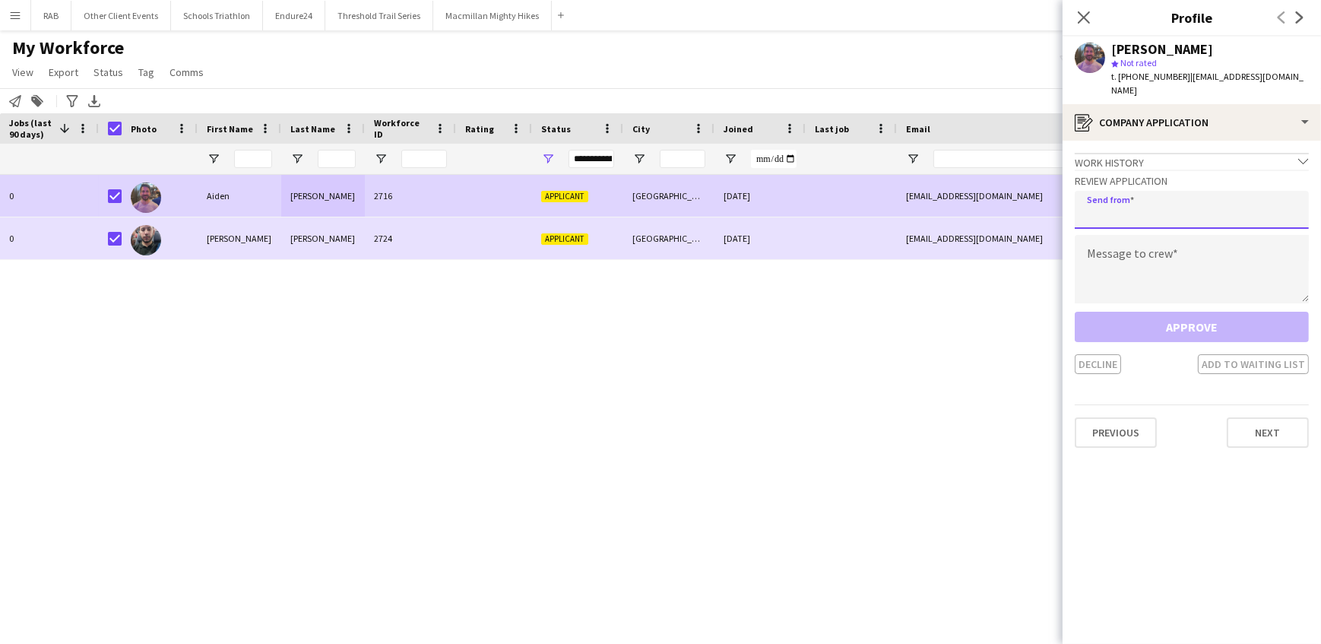
click at [1125, 194] on input "email" at bounding box center [1192, 210] width 234 height 38
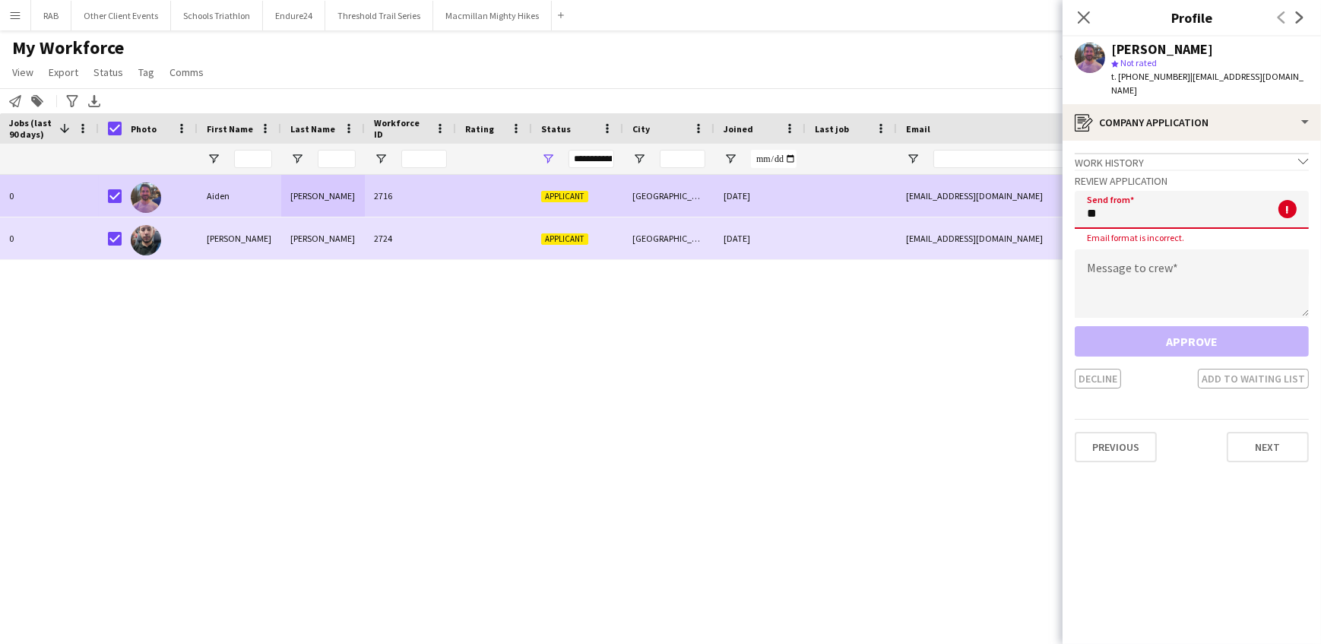
type input "**********"
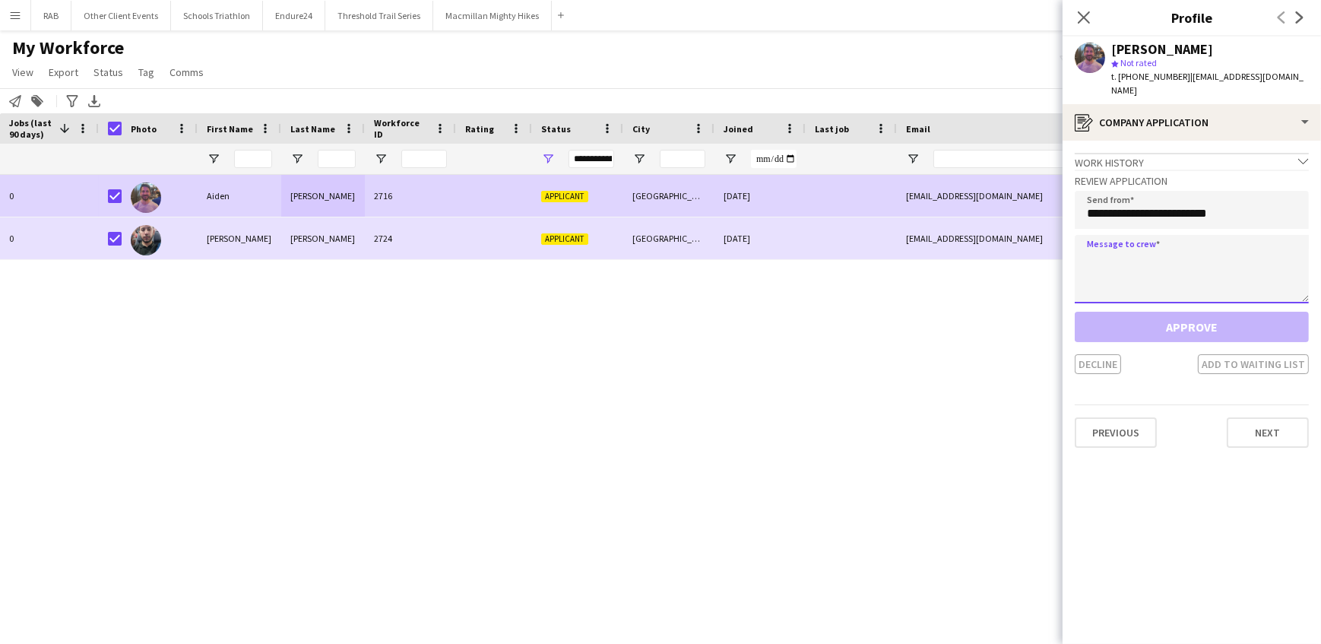
click at [1106, 253] on textarea at bounding box center [1192, 269] width 234 height 68
paste textarea "**********"
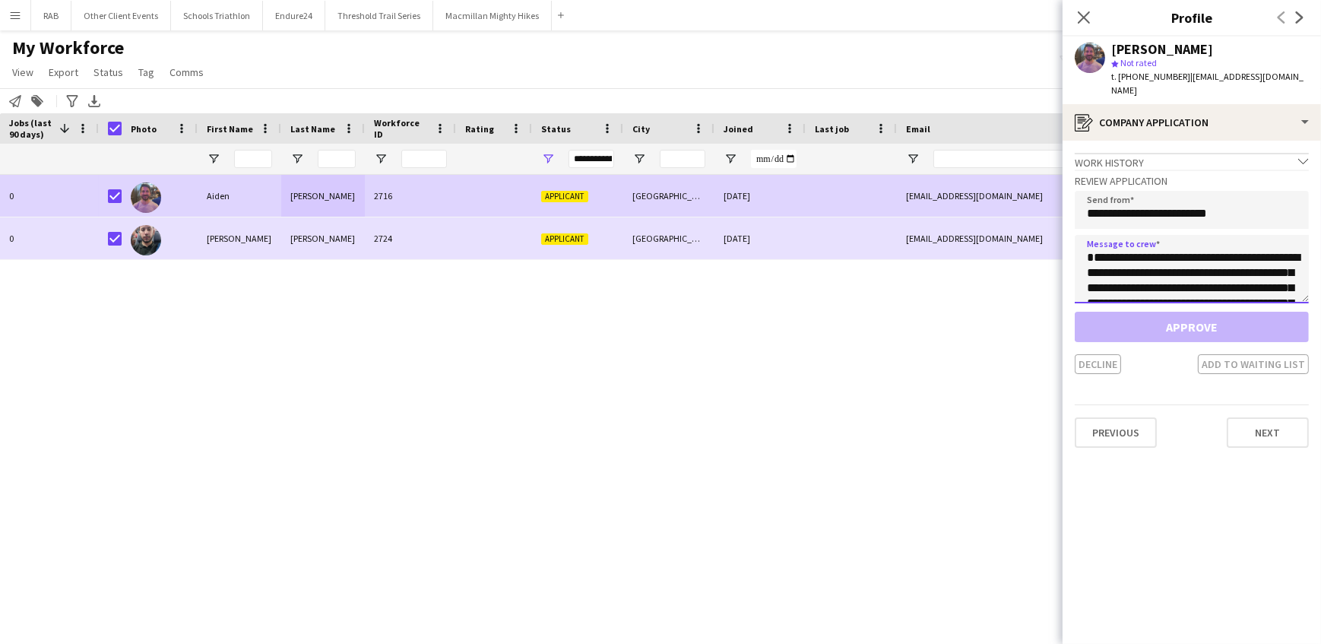
scroll to position [419, 0]
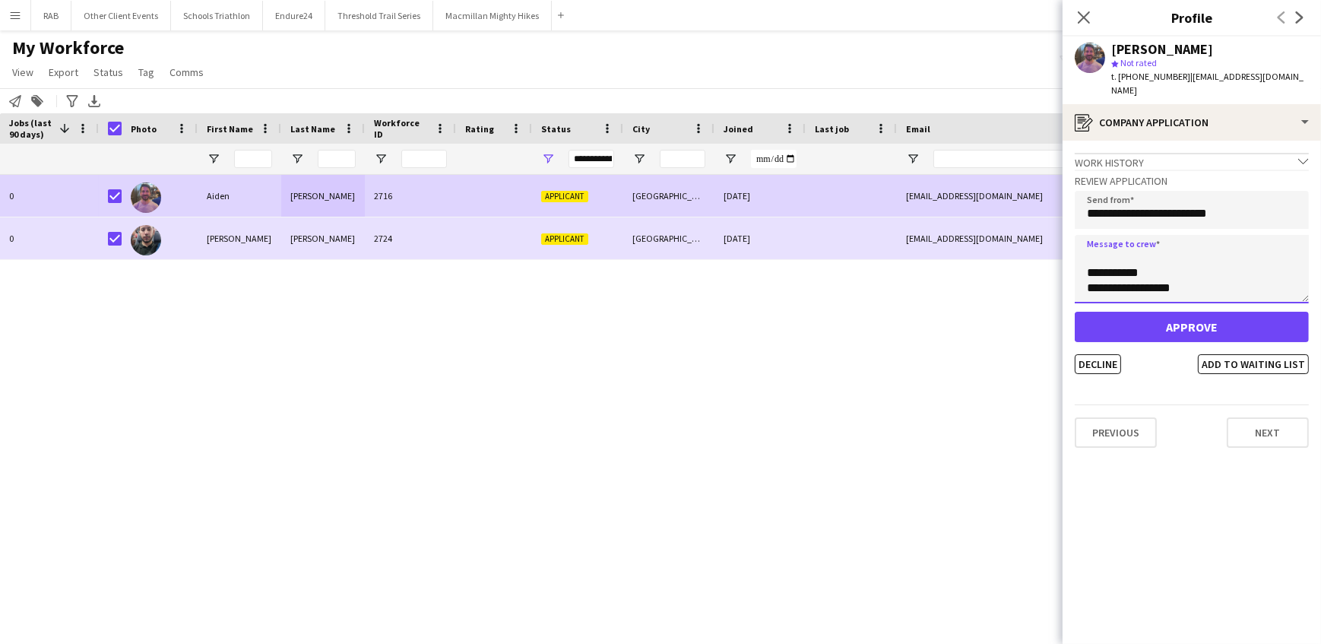
type textarea "**********"
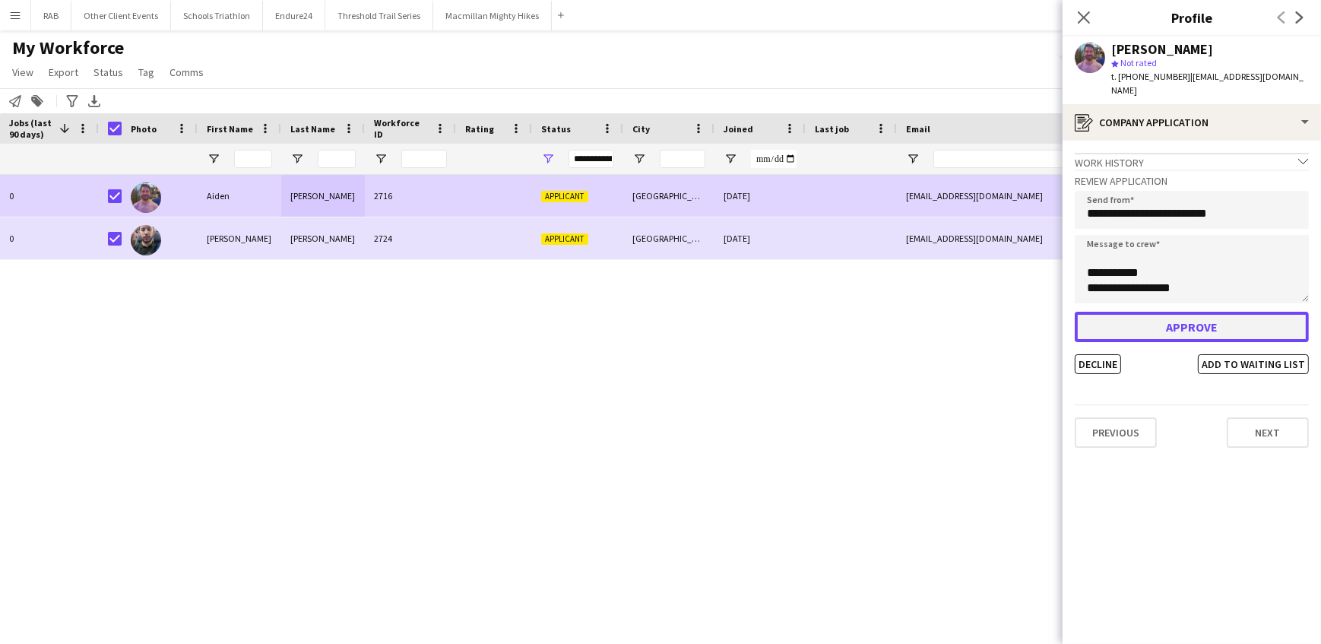
click at [1156, 312] on button "Approve" at bounding box center [1192, 327] width 234 height 30
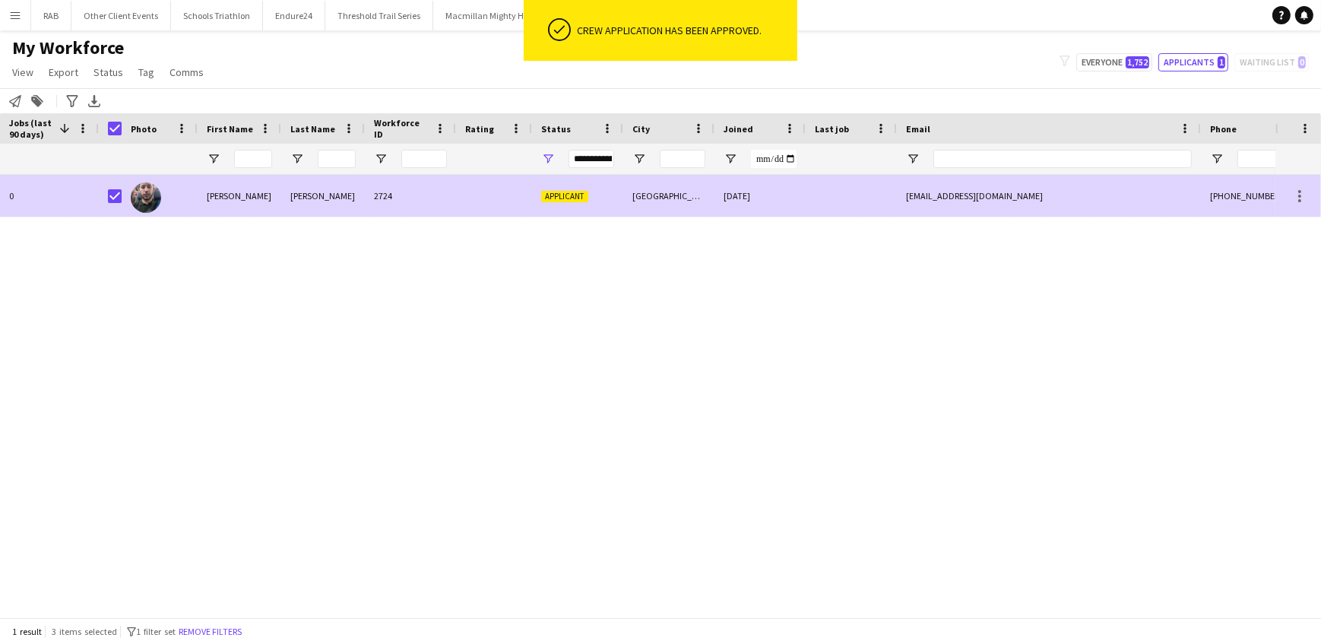
click at [379, 192] on div "2724" at bounding box center [410, 196] width 91 height 42
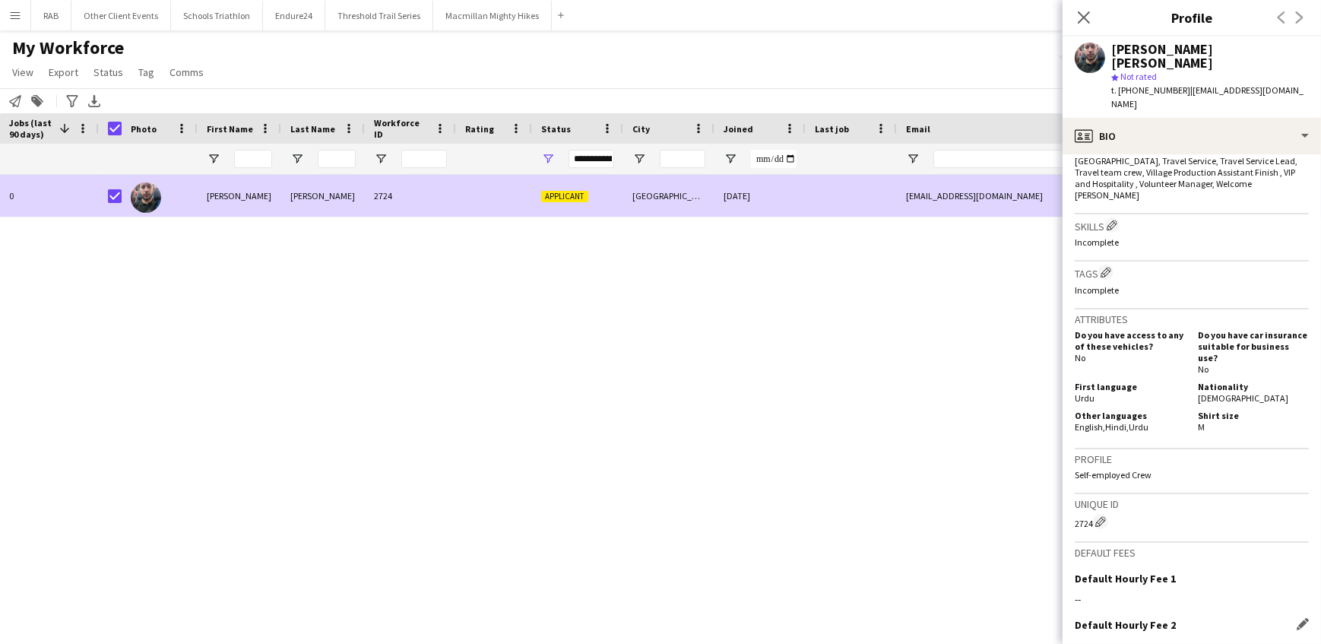
scroll to position [740, 0]
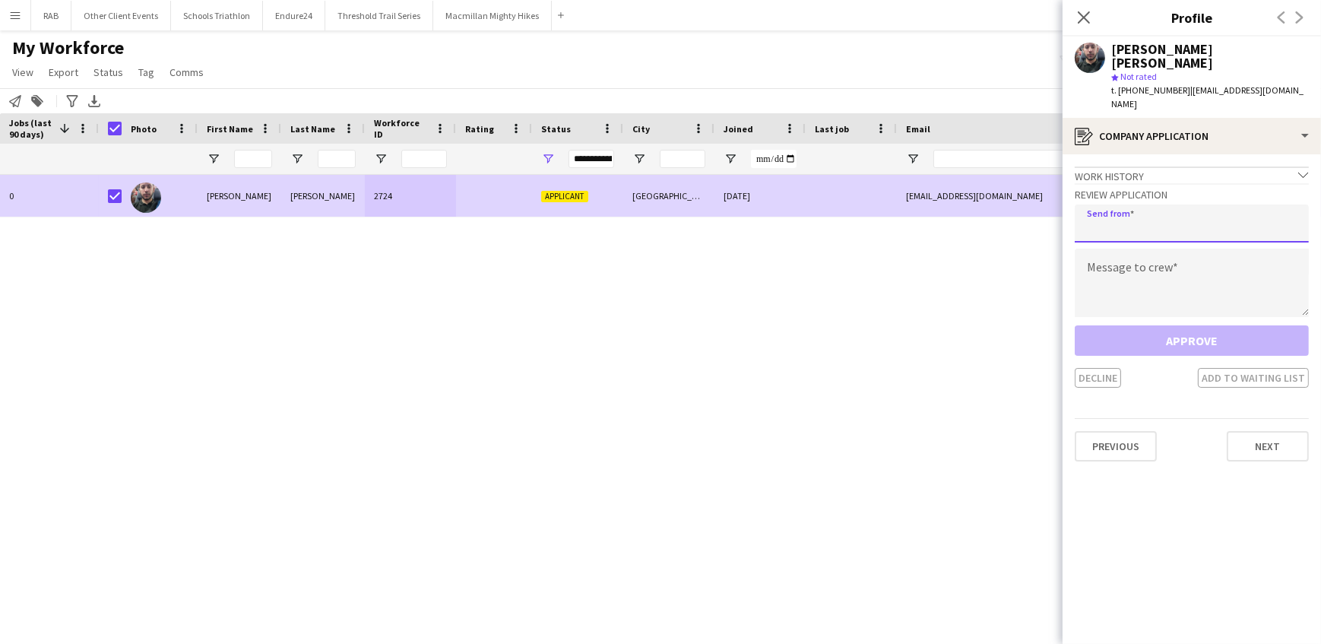
click at [1101, 204] on input "email" at bounding box center [1192, 223] width 234 height 38
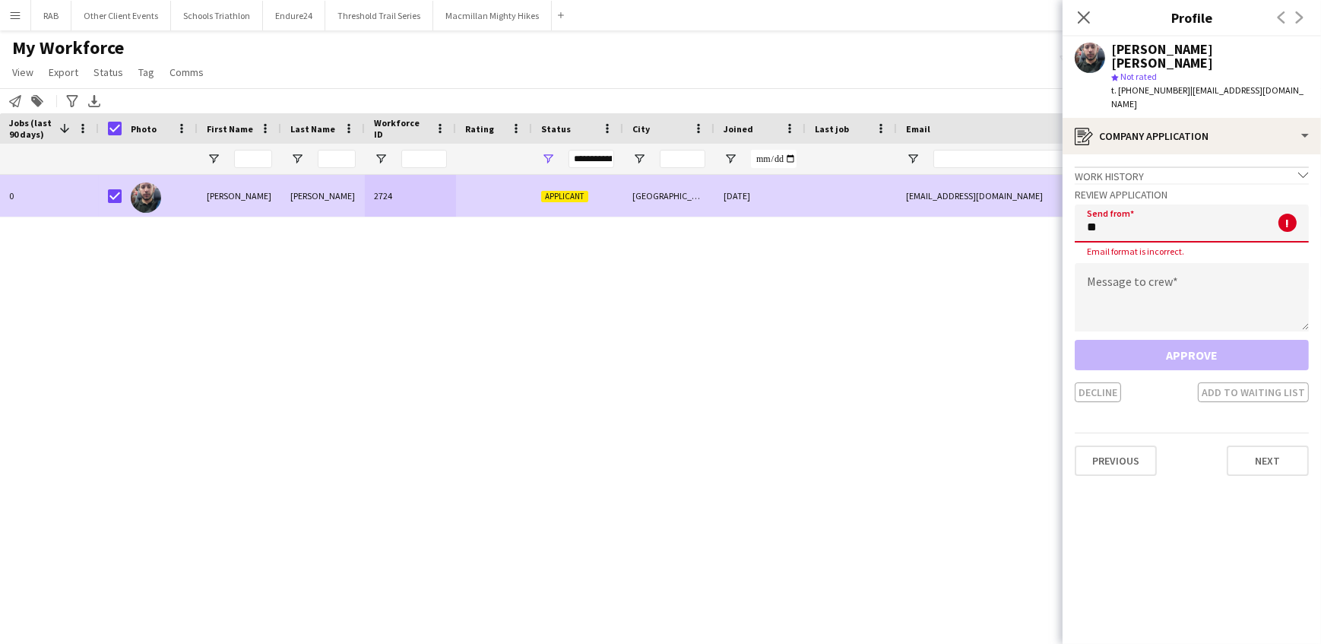
type input "**********"
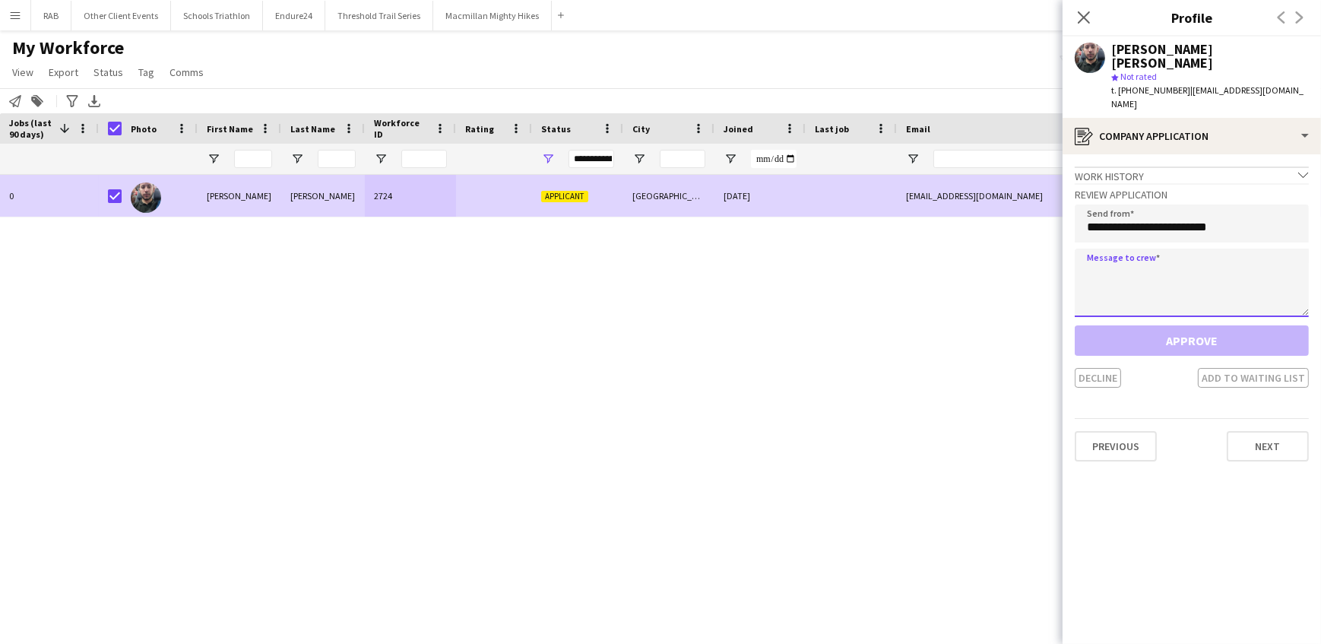
paste textarea "**********"
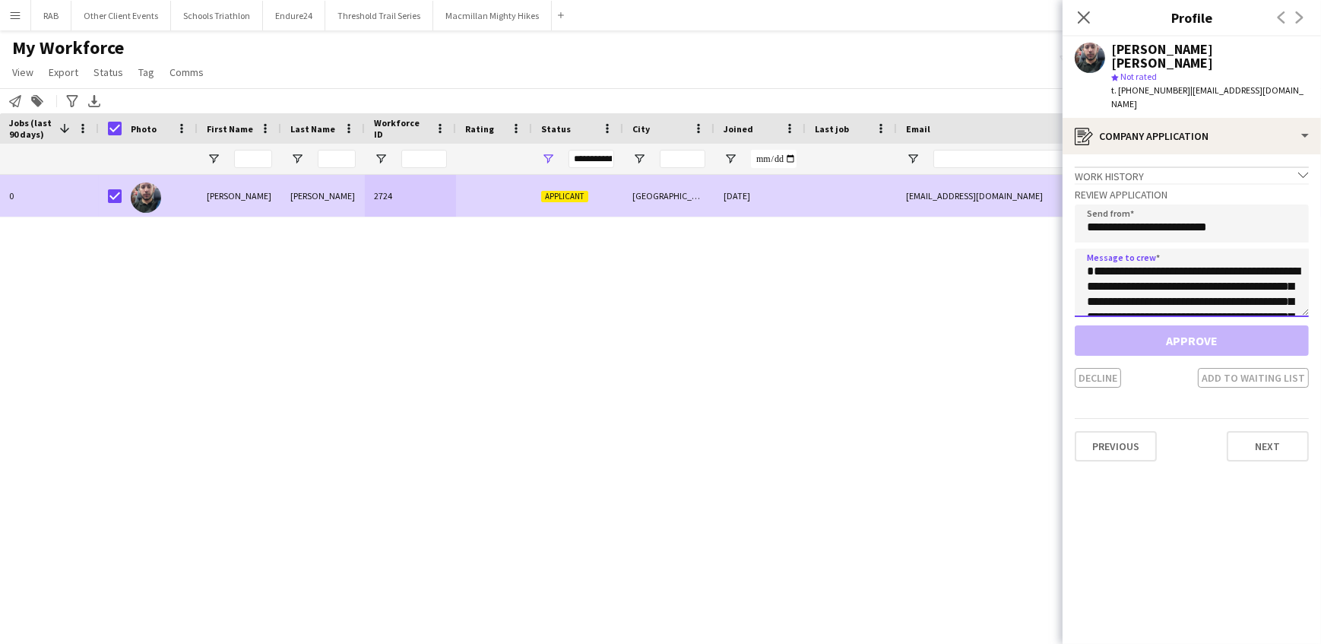
scroll to position [419, 0]
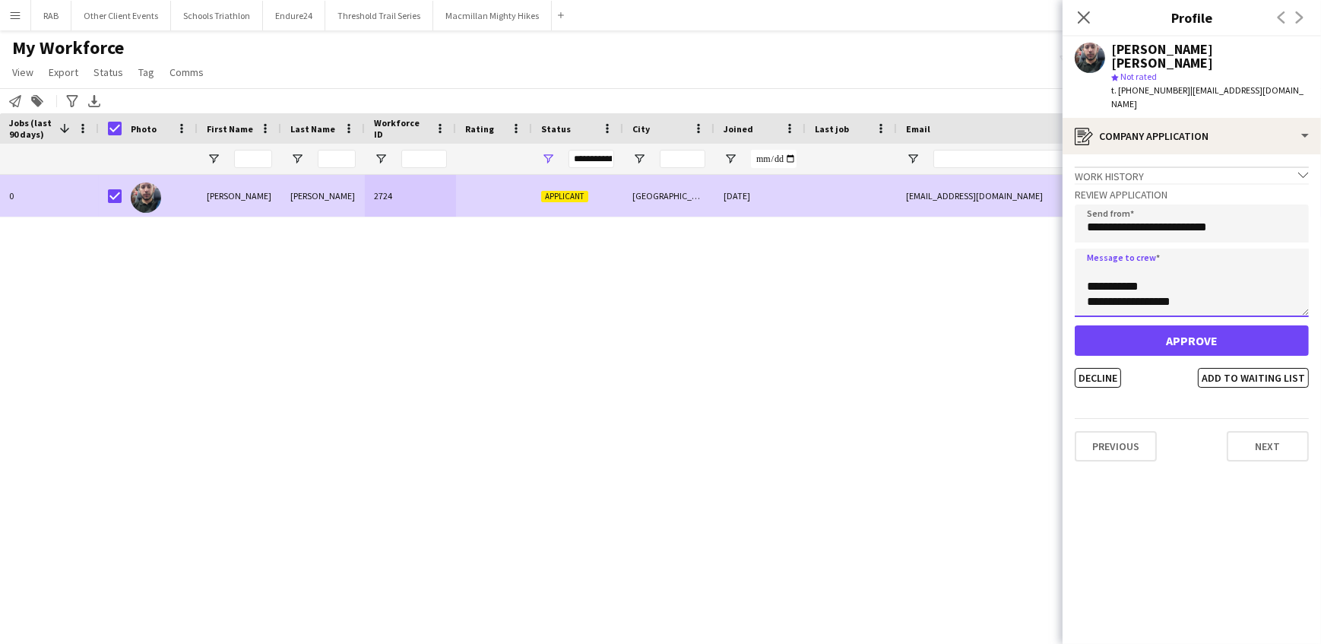
type textarea "**********"
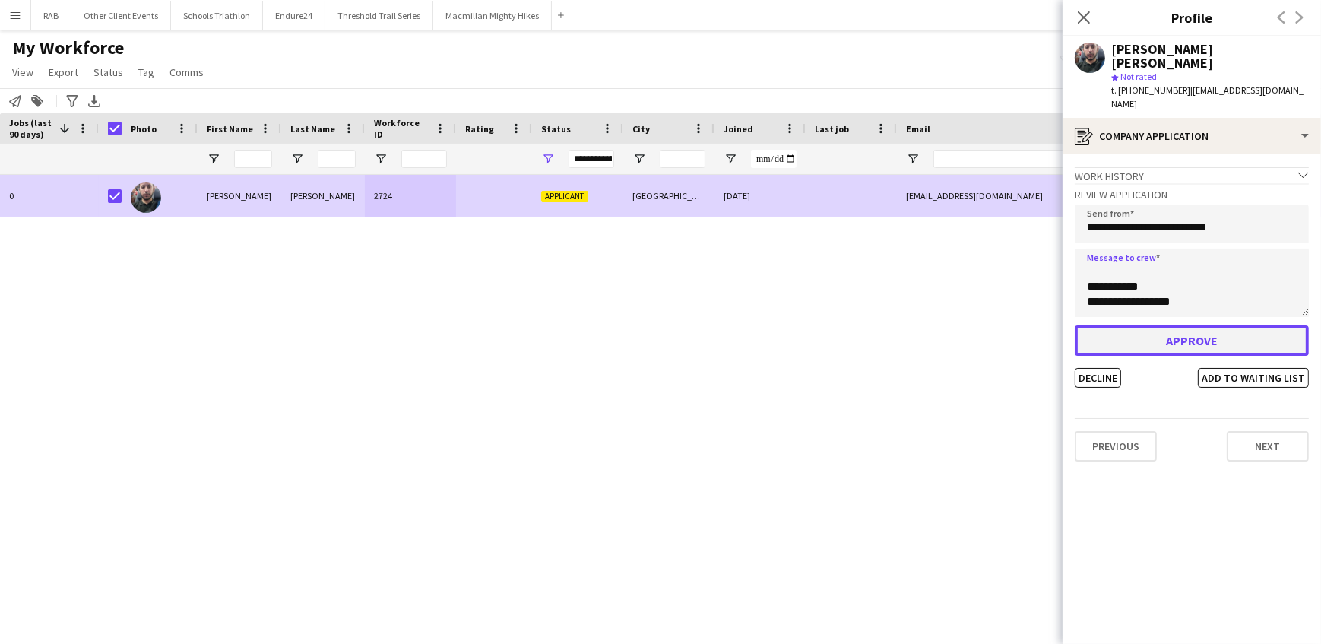
click at [1173, 326] on button "Approve" at bounding box center [1192, 340] width 234 height 30
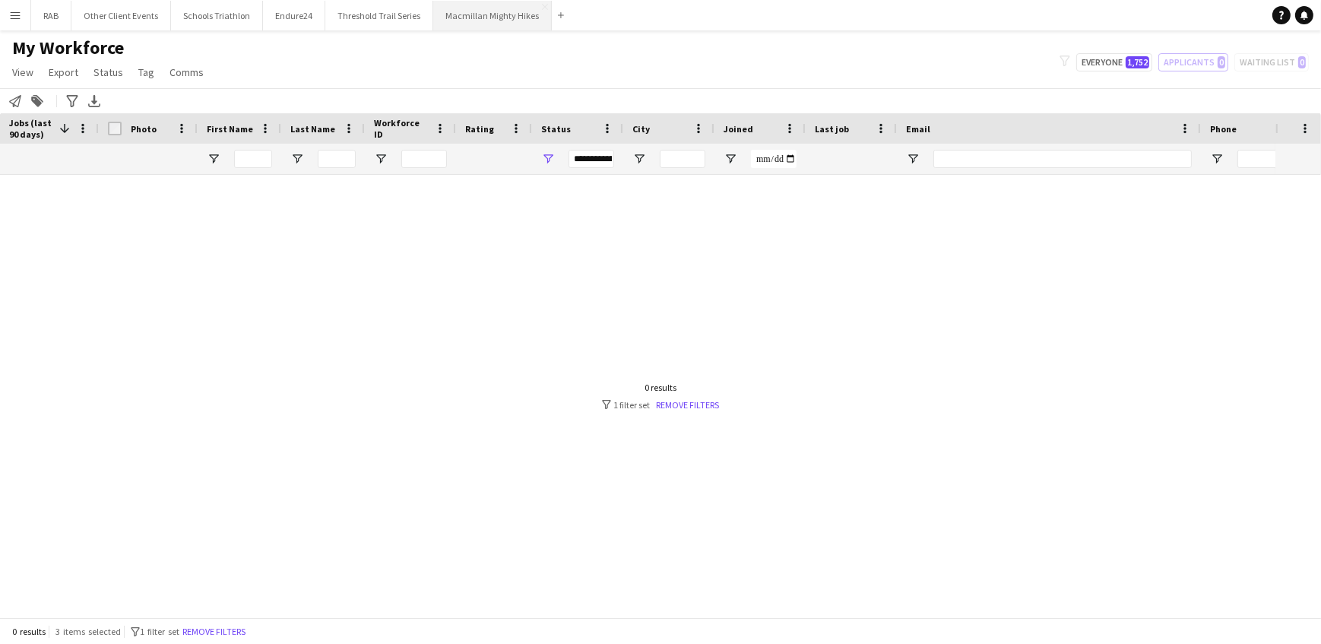
click at [450, 15] on button "Macmillan Mighty Hikes Close" at bounding box center [492, 16] width 119 height 30
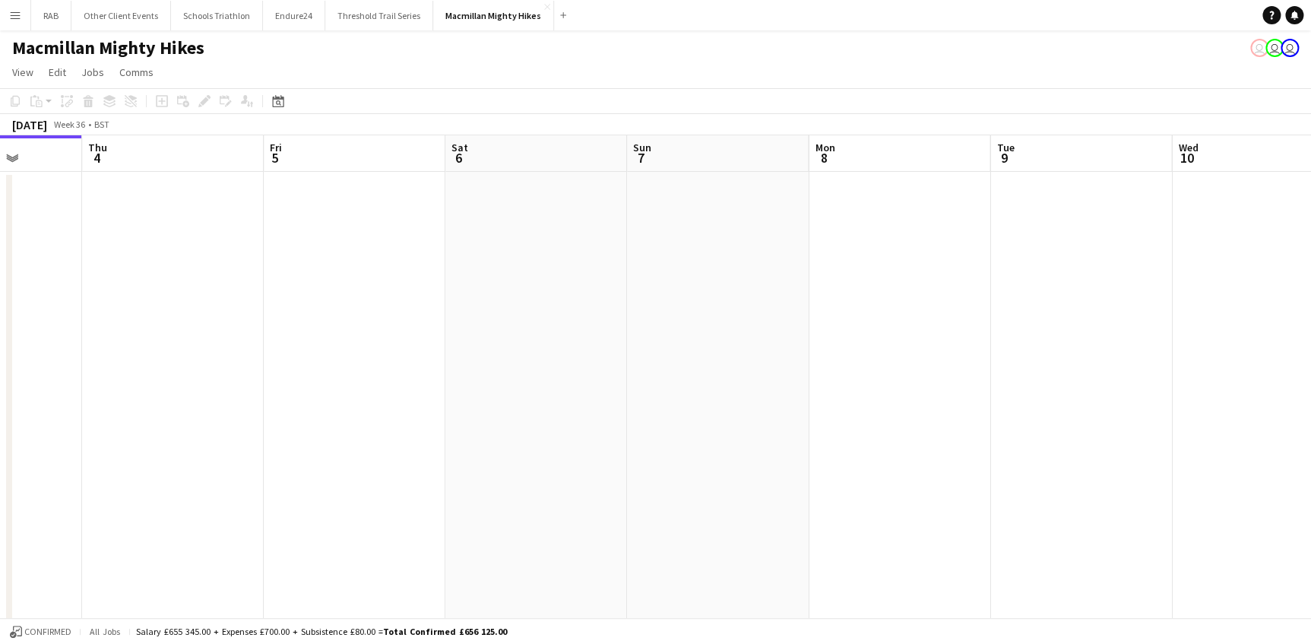
drag, startPoint x: 858, startPoint y: 160, endPoint x: 174, endPoint y: 191, distance: 684.8
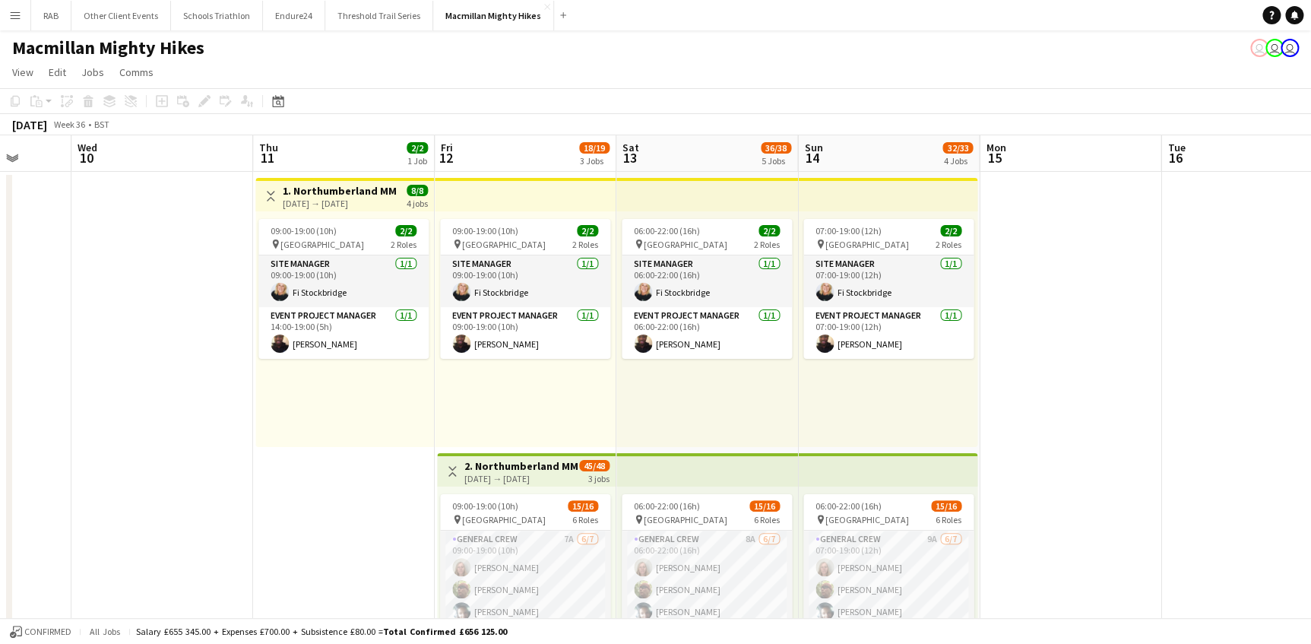
scroll to position [0, 675]
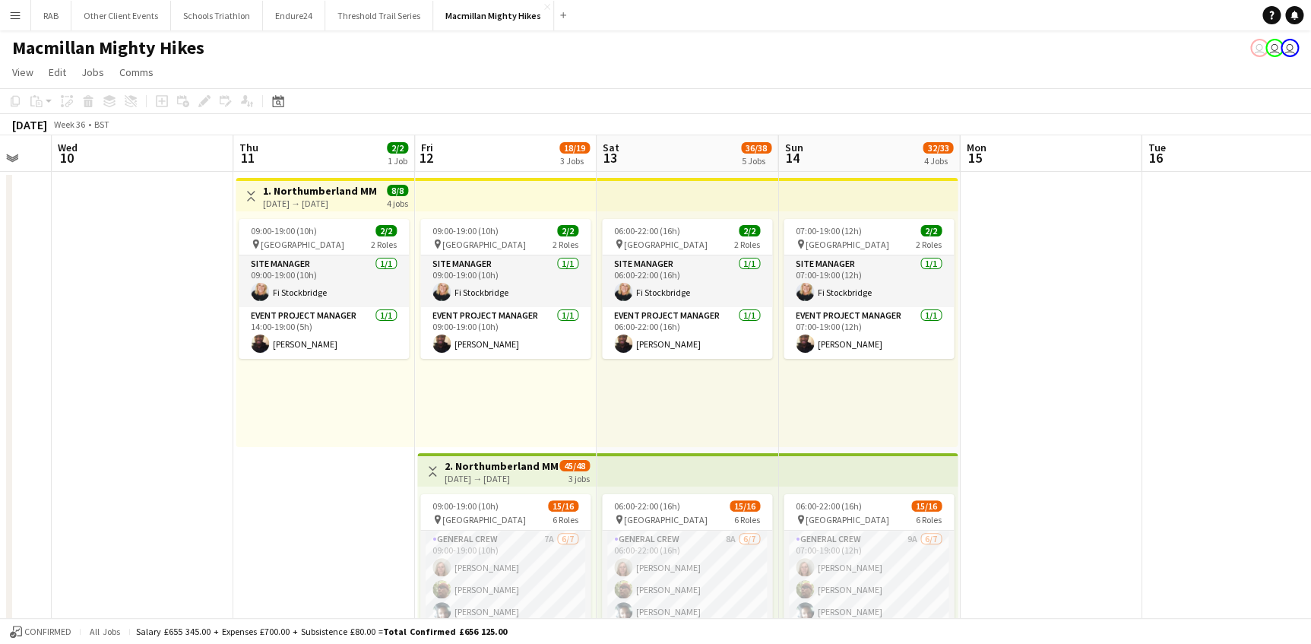
drag, startPoint x: 800, startPoint y: 157, endPoint x: 312, endPoint y: 160, distance: 488.0
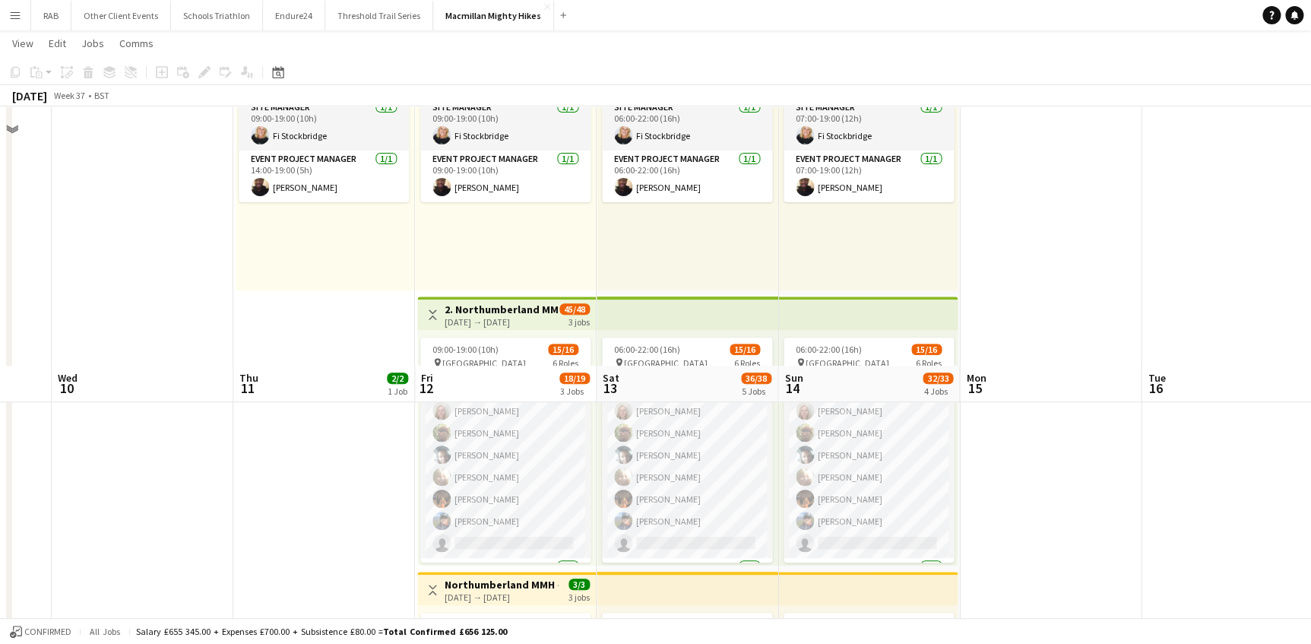
scroll to position [414, 0]
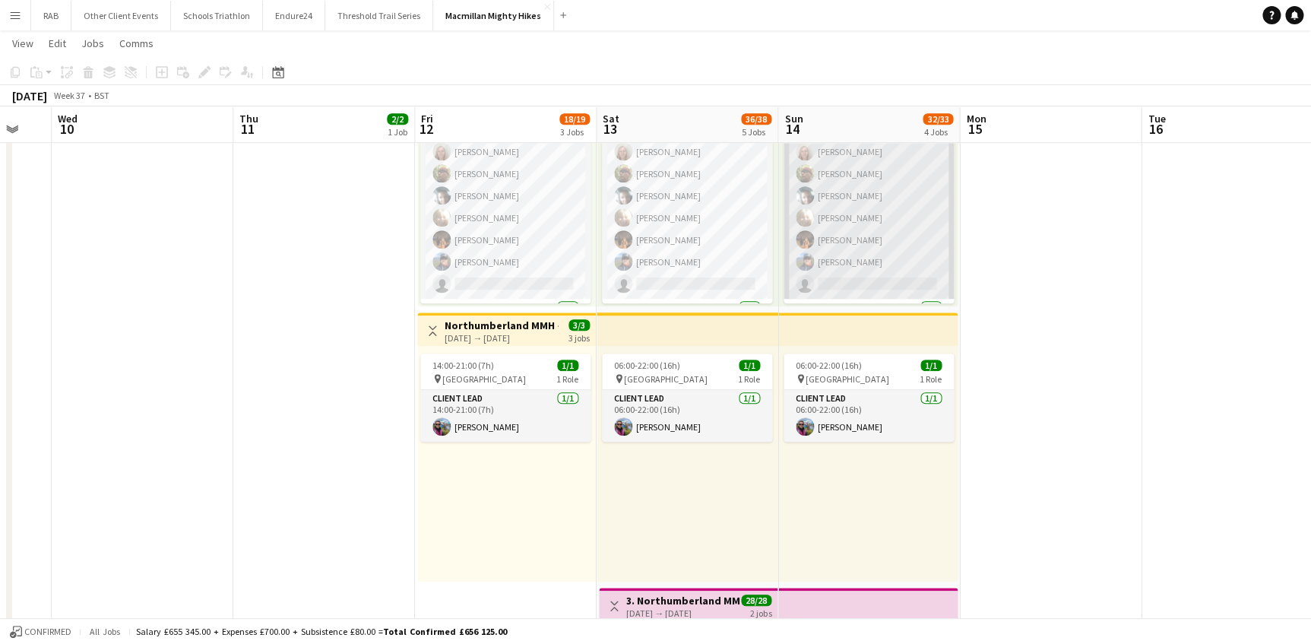
click at [867, 197] on app-card-role "General Crew 9A [DATE] 07:00-19:00 (12h) [PERSON_NAME] [PERSON_NAME] [PERSON_NA…" at bounding box center [869, 207] width 170 height 184
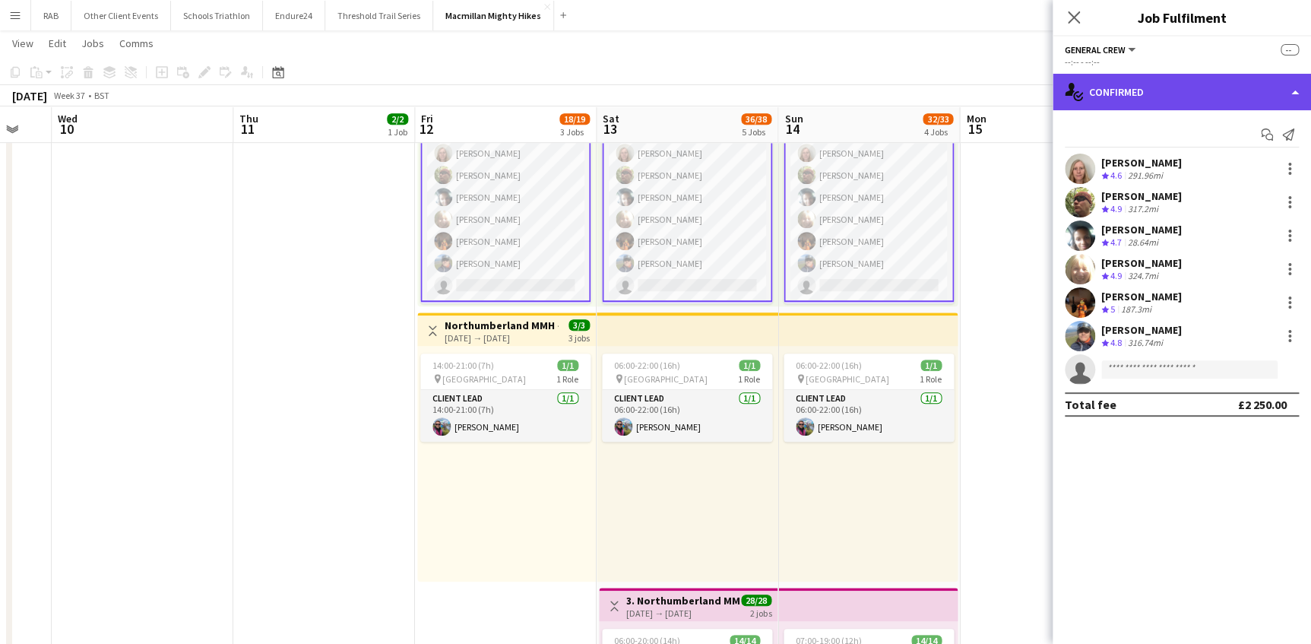
click at [1120, 89] on div "single-neutral-actions-check-2 Confirmed" at bounding box center [1182, 92] width 258 height 36
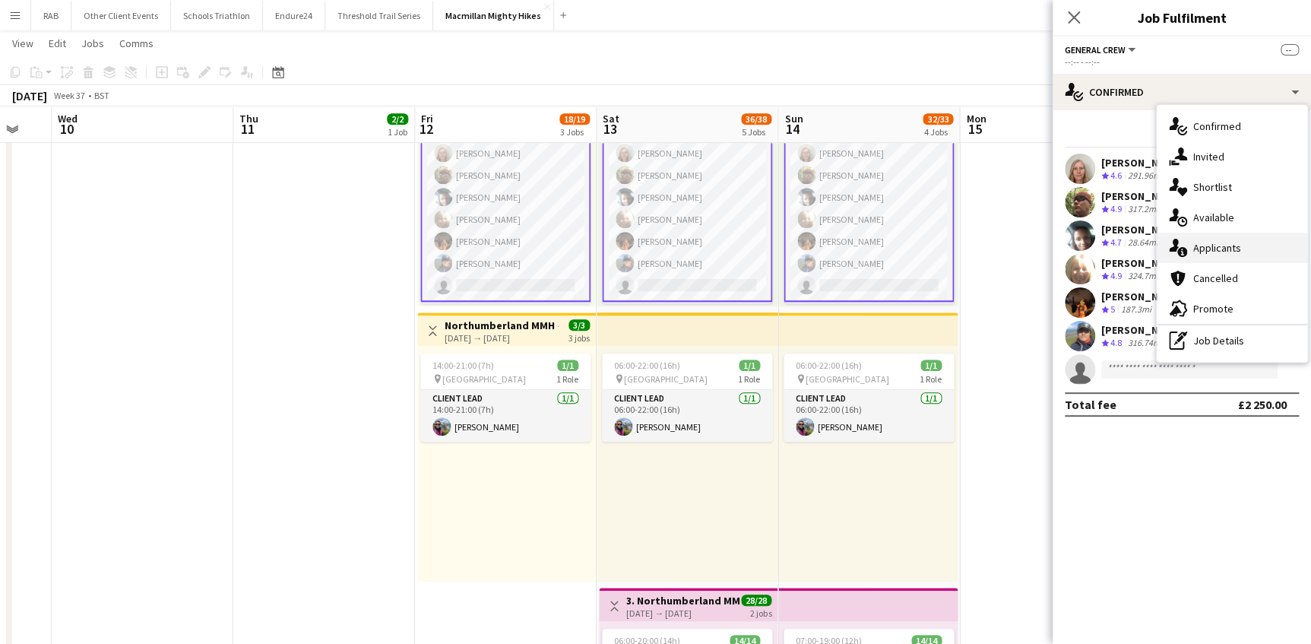
click at [1193, 245] on span "Applicants" at bounding box center [1217, 248] width 48 height 14
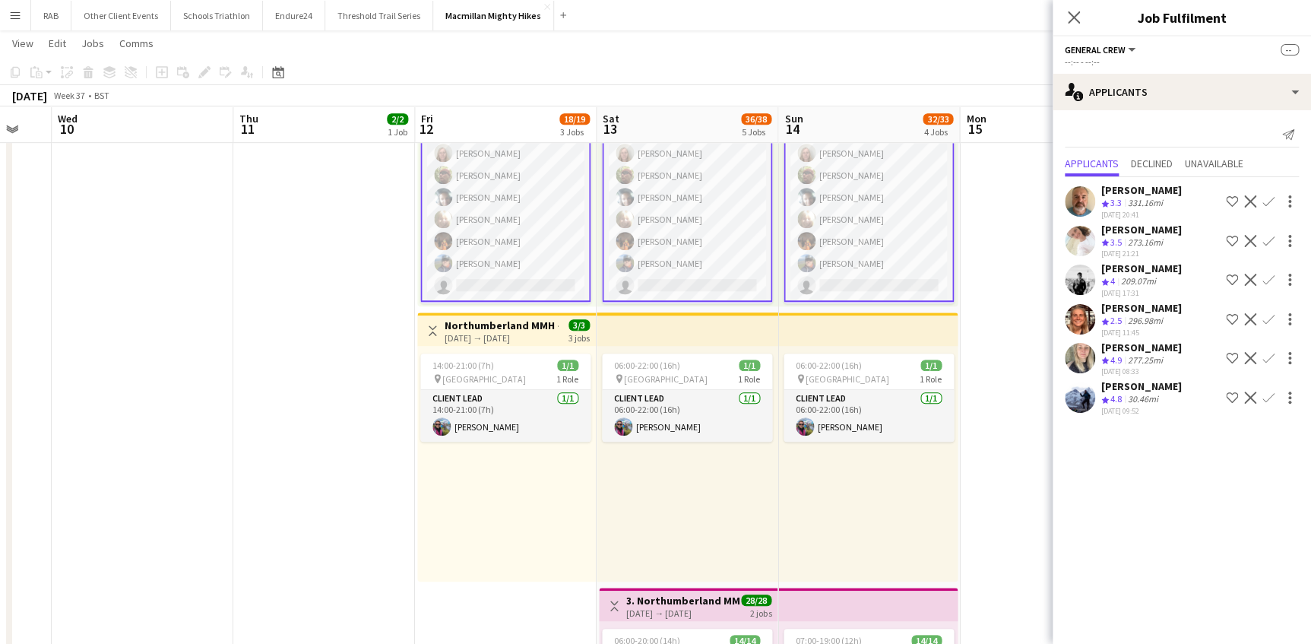
click at [1135, 393] on div "[PERSON_NAME]" at bounding box center [1141, 386] width 81 height 14
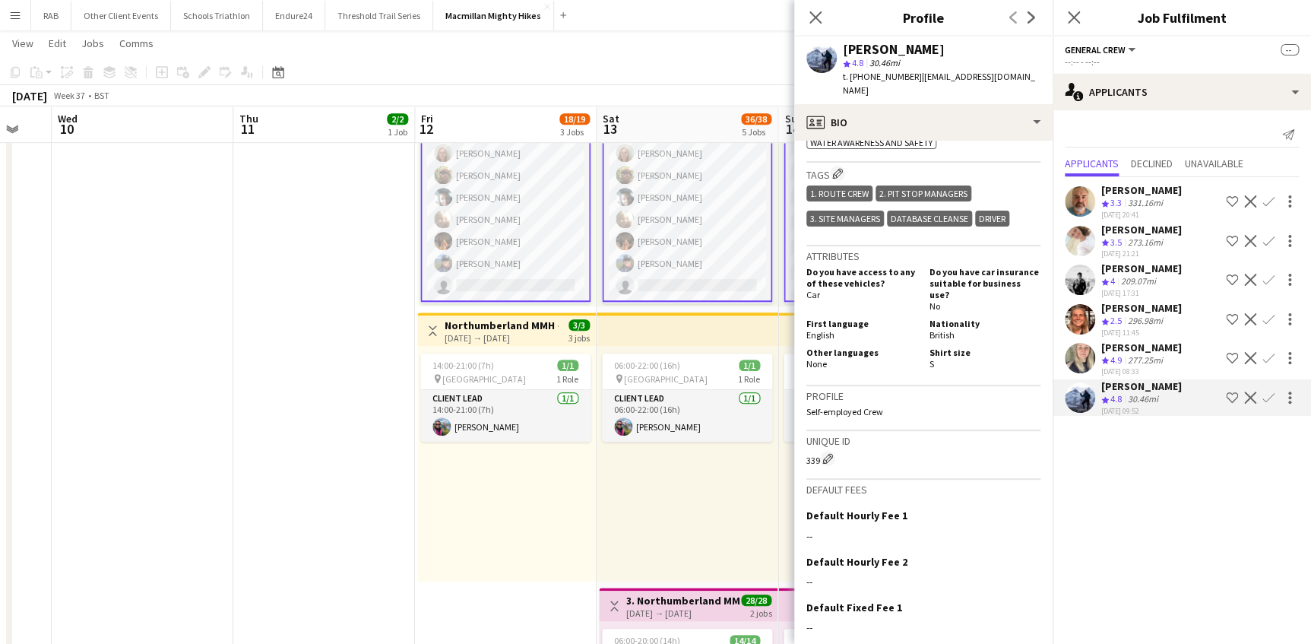
scroll to position [817, 0]
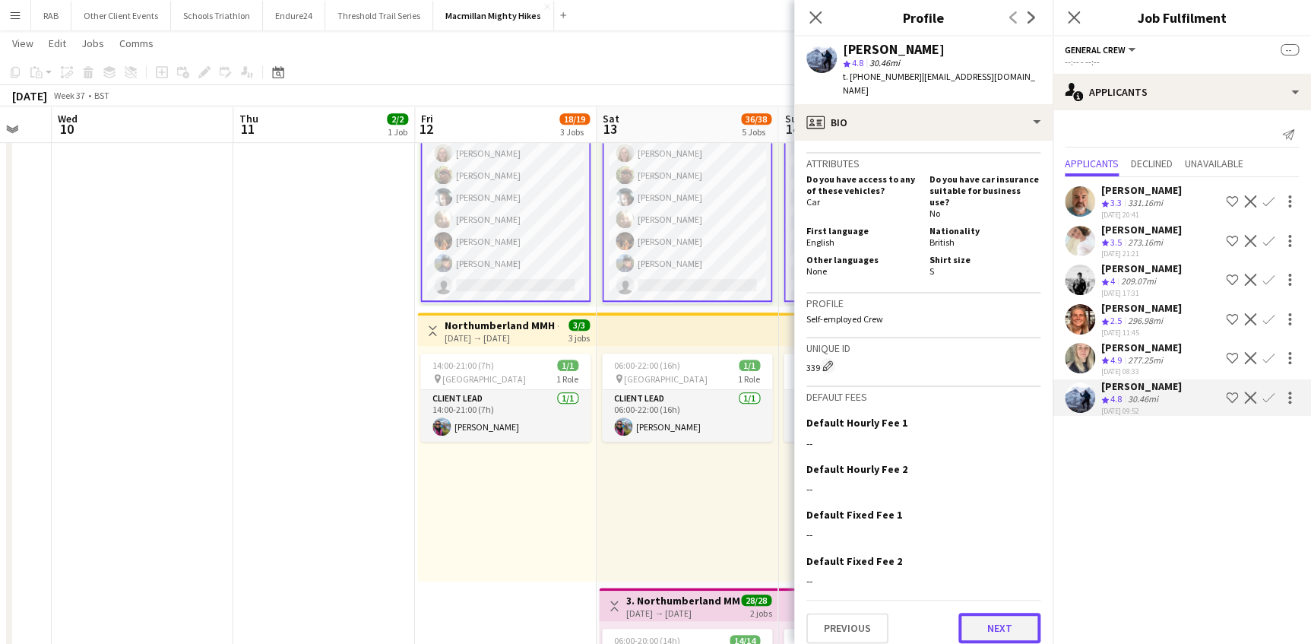
click at [999, 616] on button "Next" at bounding box center [999, 628] width 82 height 30
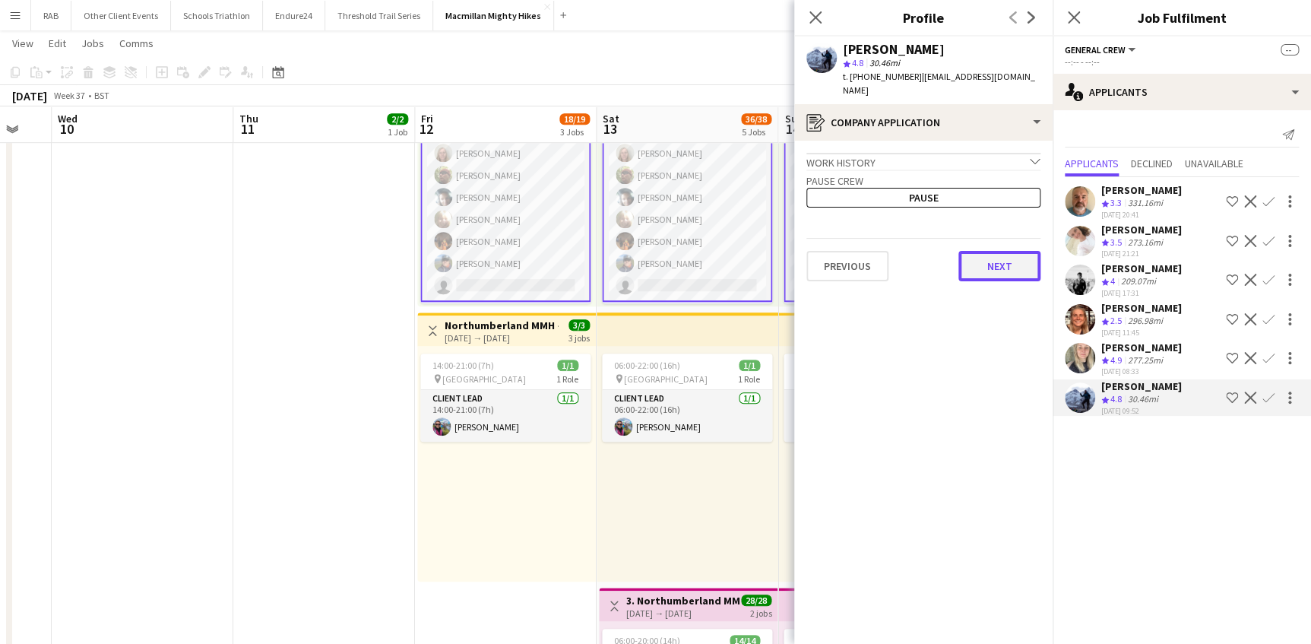
click at [996, 251] on button "Next" at bounding box center [999, 266] width 82 height 30
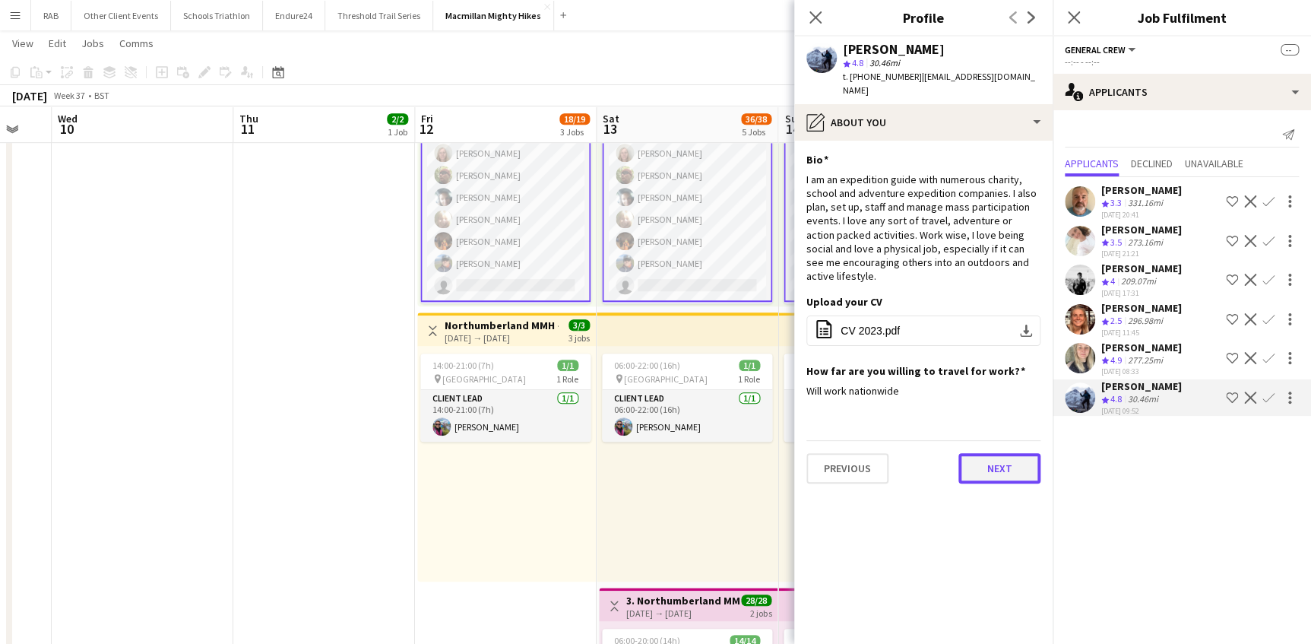
click at [992, 464] on button "Next" at bounding box center [999, 468] width 82 height 30
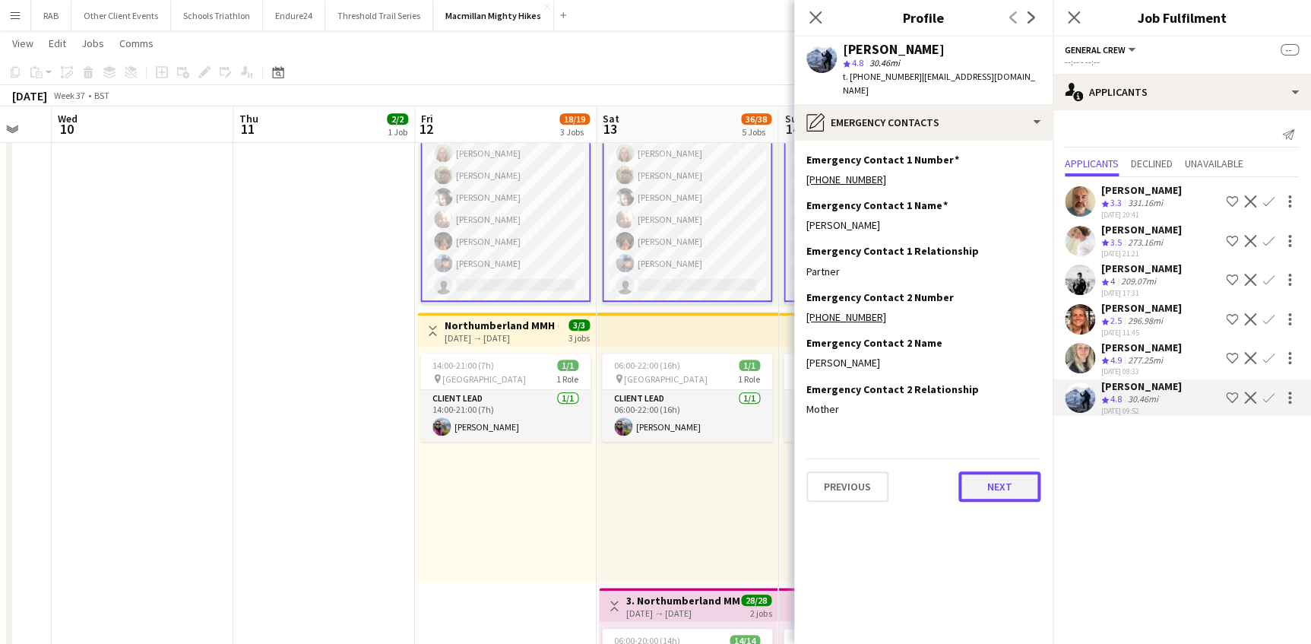
click at [993, 474] on button "Next" at bounding box center [999, 486] width 82 height 30
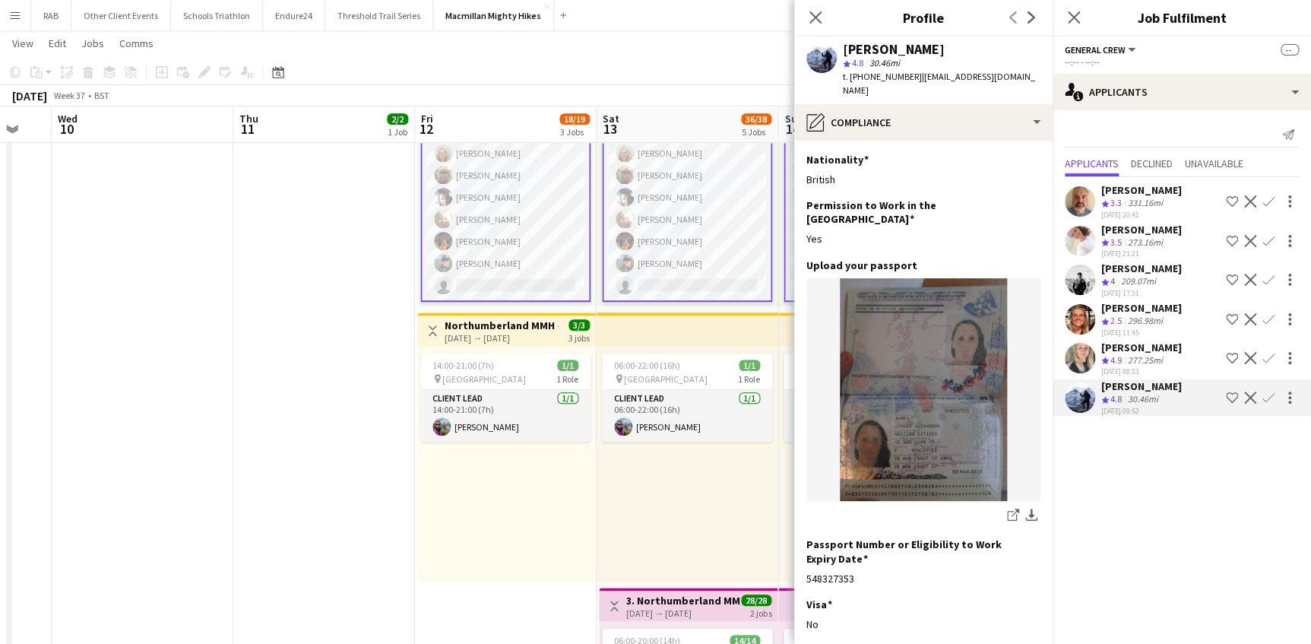
click at [1268, 404] on app-icon "Confirm" at bounding box center [1268, 397] width 12 height 12
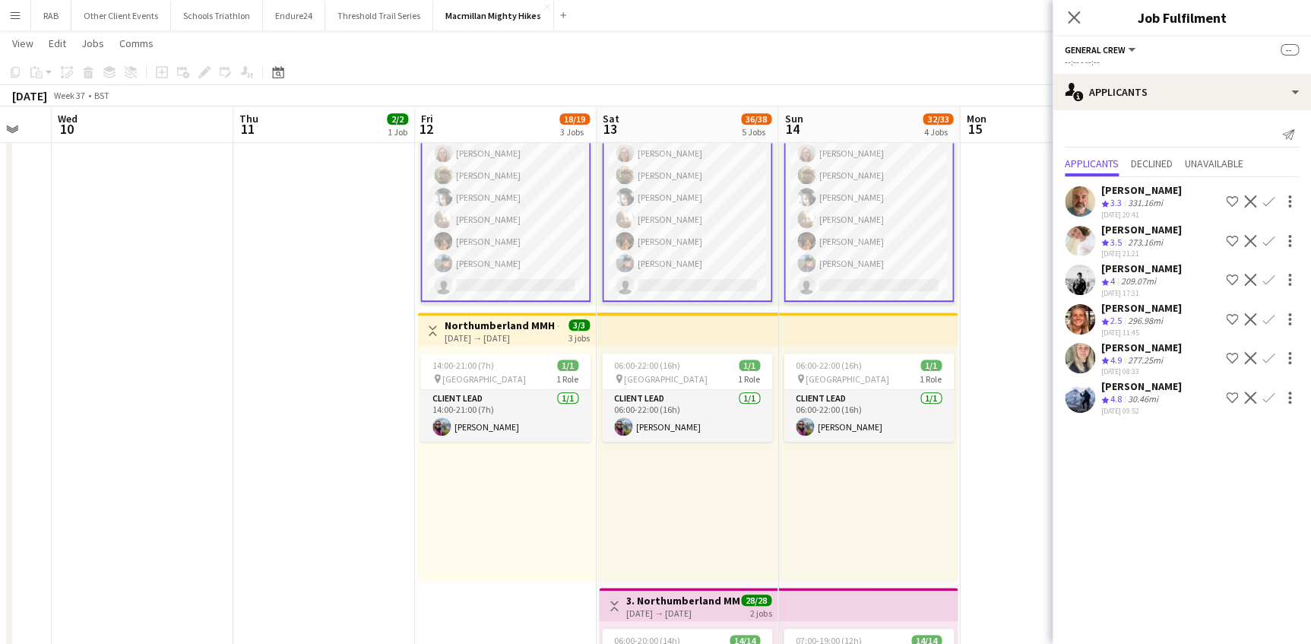
click at [1268, 404] on app-icon "Confirm" at bounding box center [1268, 397] width 12 height 12
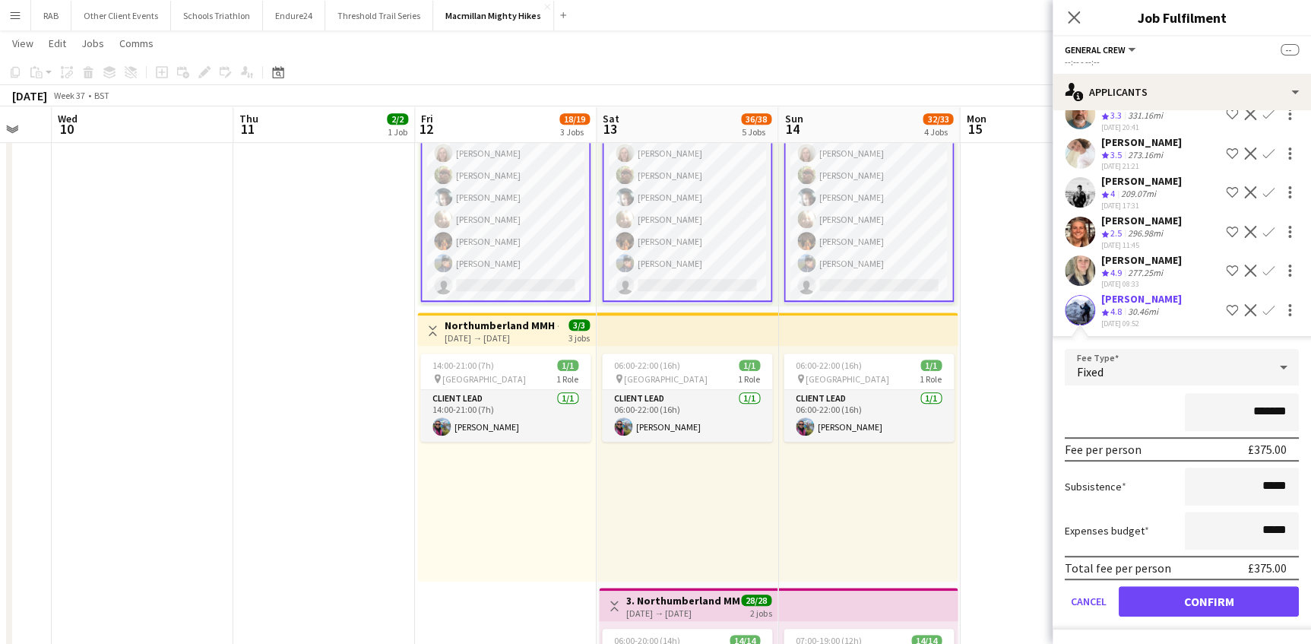
scroll to position [94, 0]
click at [1204, 602] on button "Confirm" at bounding box center [1209, 601] width 180 height 30
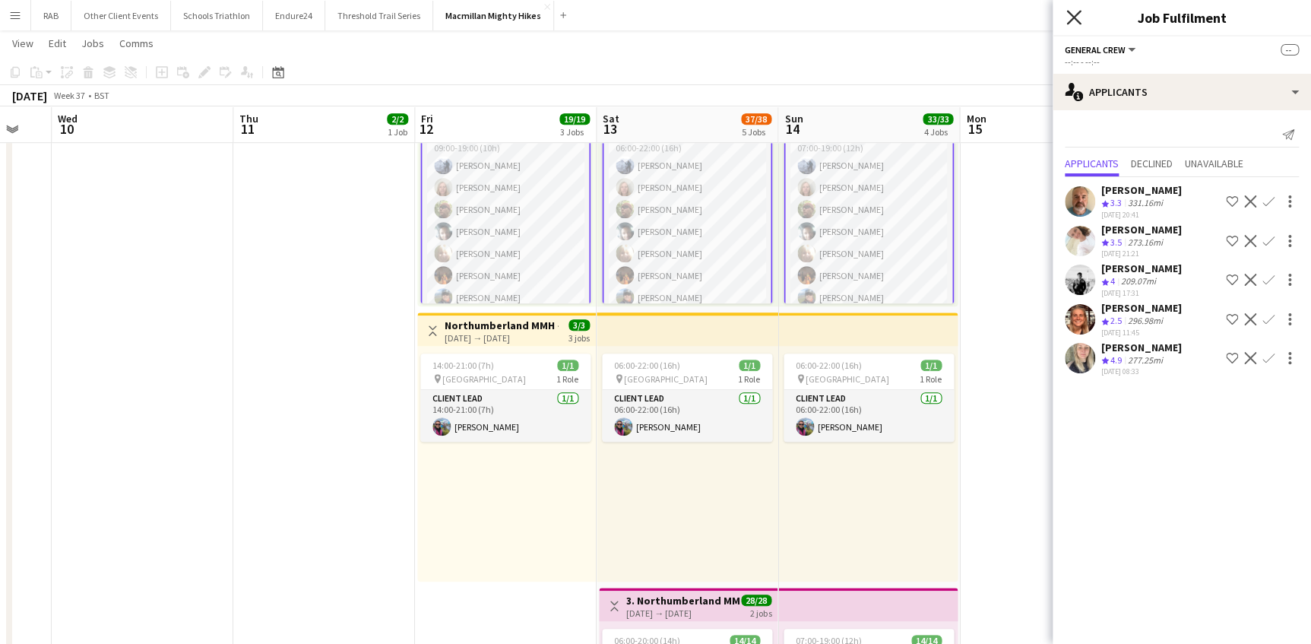
click at [1075, 14] on icon "Close pop-in" at bounding box center [1073, 17] width 14 height 14
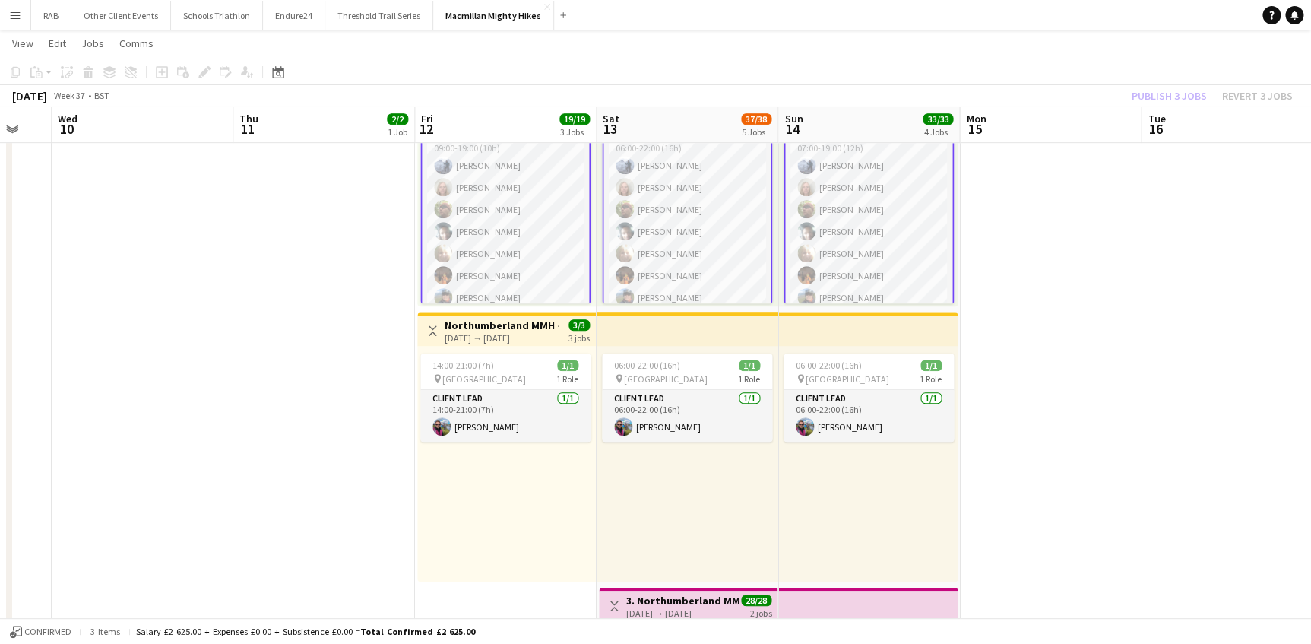
click at [1157, 175] on app-date-cell at bounding box center [1233, 428] width 182 height 1345
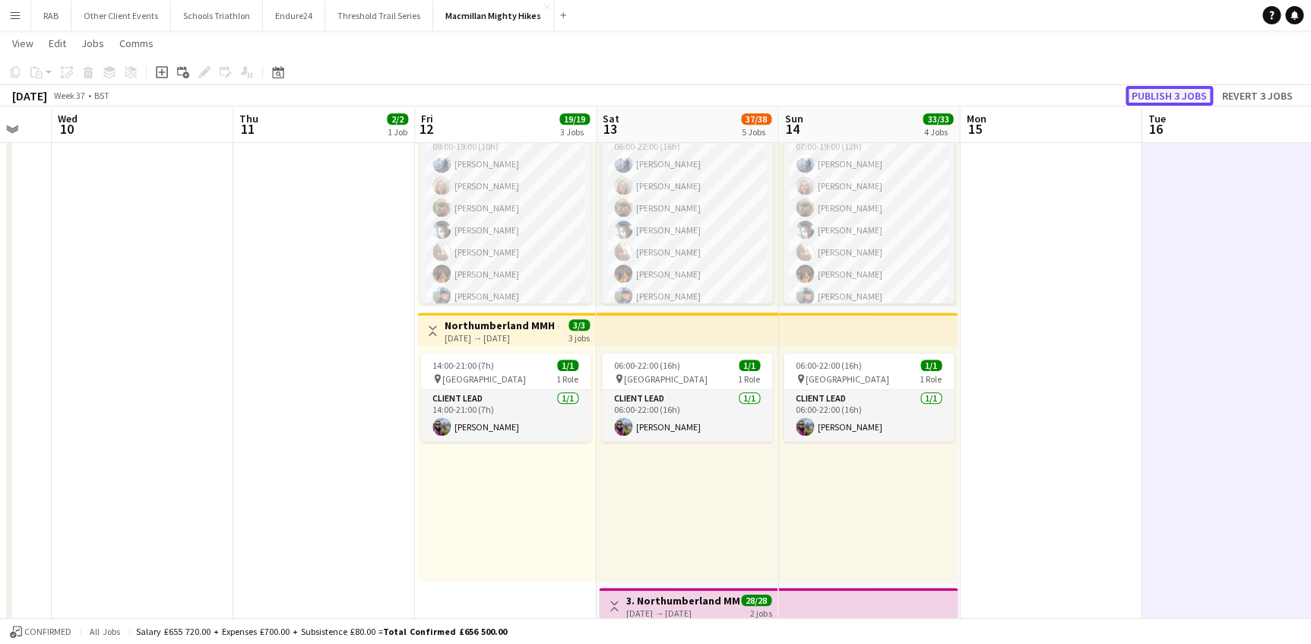
click at [1156, 92] on button "Publish 3 jobs" at bounding box center [1169, 96] width 87 height 20
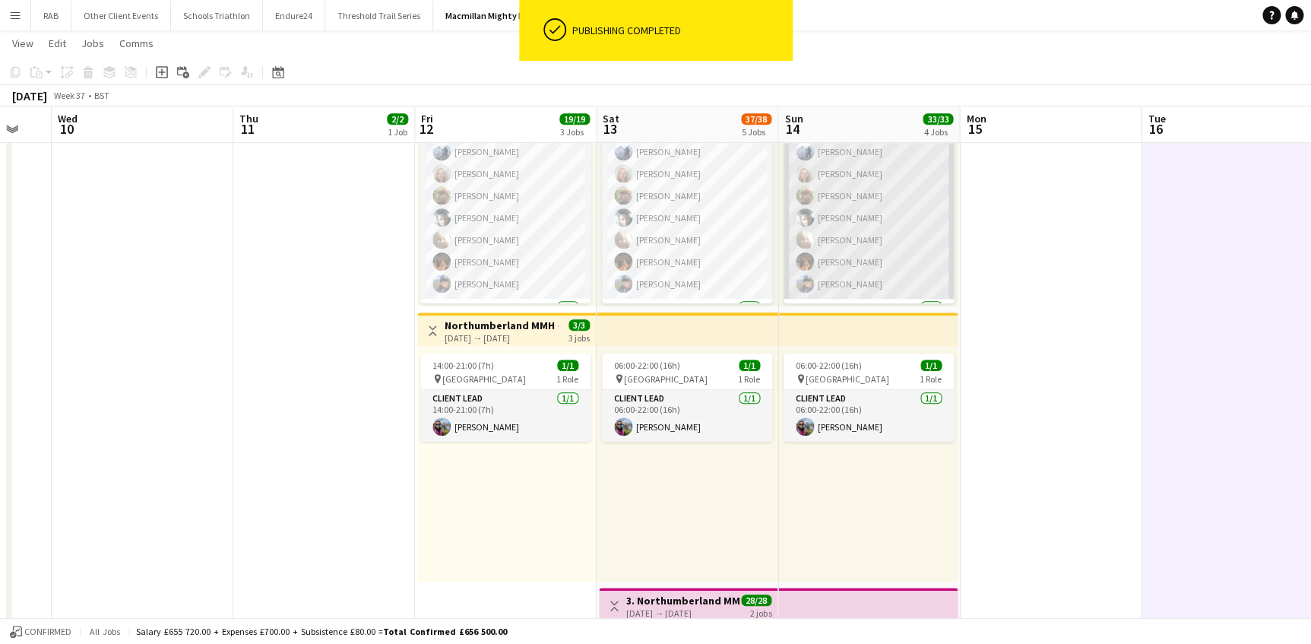
click at [841, 228] on app-card-role "General Crew [DATE] 07:00-19:00 (12h) [PERSON_NAME] [PERSON_NAME] [PERSON_NAME]…" at bounding box center [869, 207] width 170 height 184
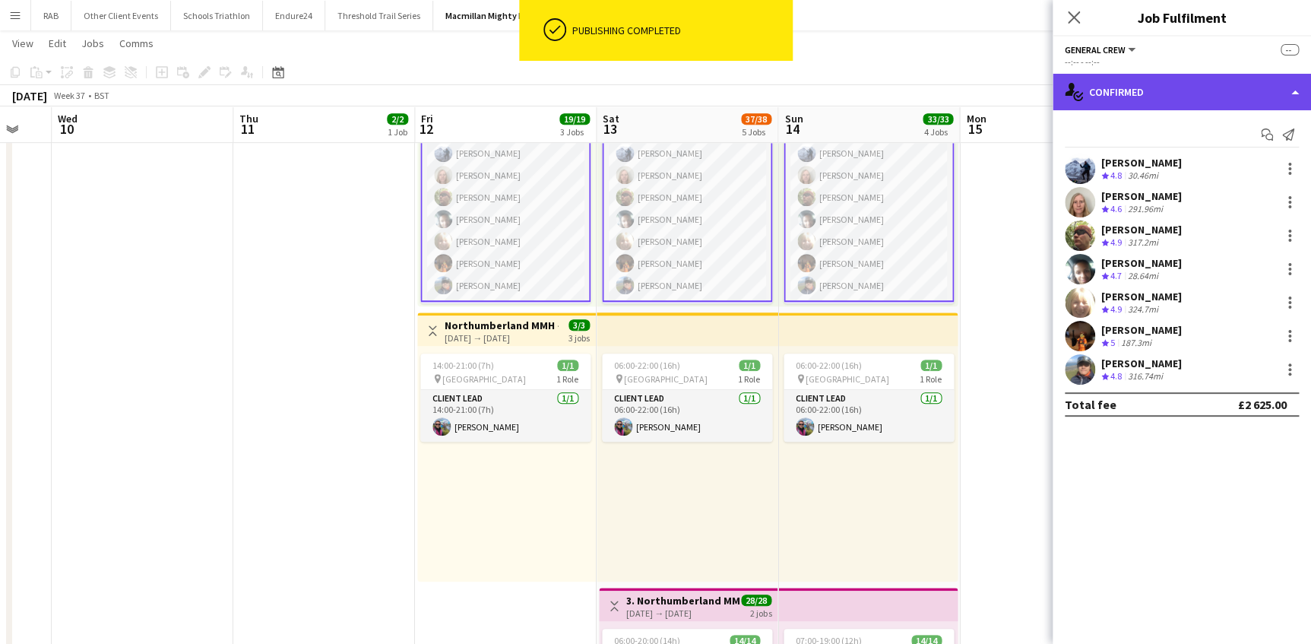
click at [1122, 93] on div "single-neutral-actions-check-2 Confirmed" at bounding box center [1182, 92] width 258 height 36
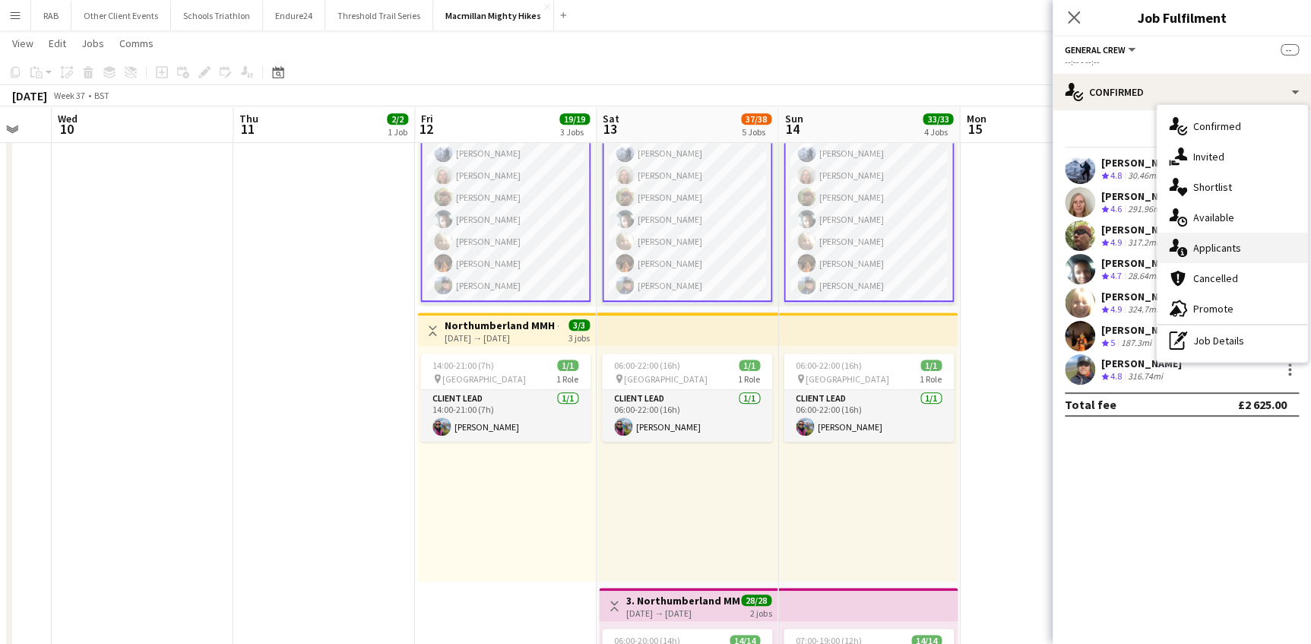
click at [1192, 246] on div "single-neutral-actions-information Applicants" at bounding box center [1232, 248] width 150 height 30
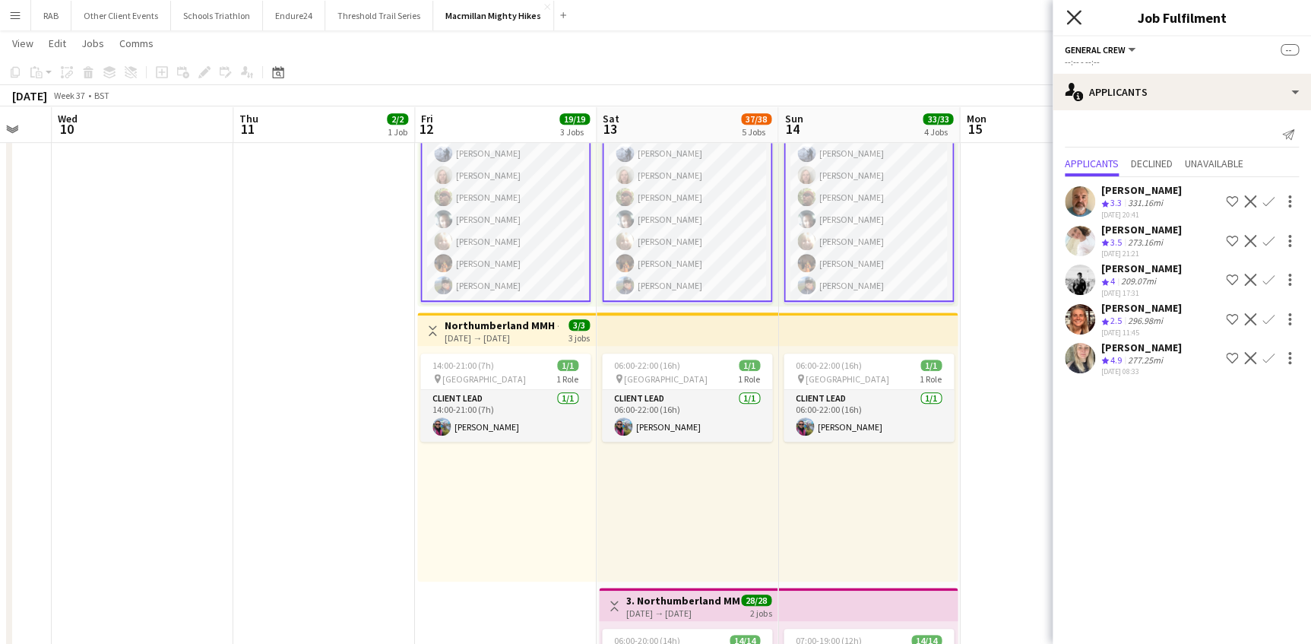
click at [1072, 11] on icon "Close pop-in" at bounding box center [1073, 17] width 14 height 14
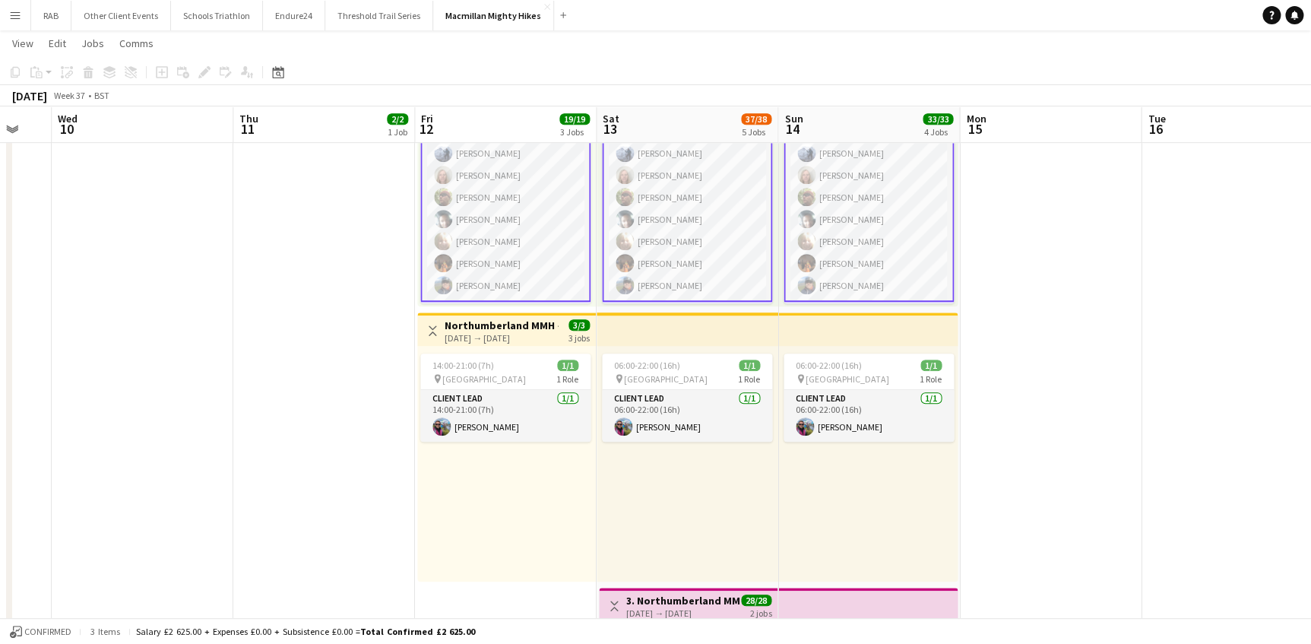
click at [517, 220] on app-card-role "General Crew [DATE] 09:00-19:00 (10h) [PERSON_NAME] [PERSON_NAME] [PERSON_NAME]…" at bounding box center [505, 208] width 170 height 187
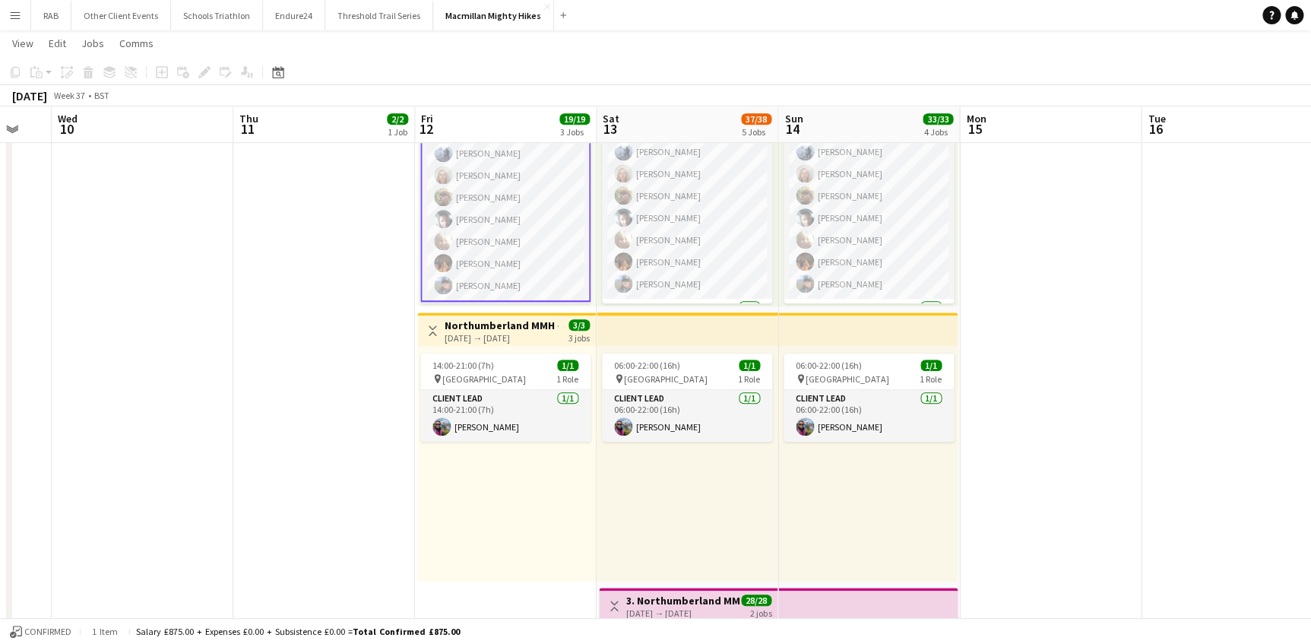
click at [1101, 271] on app-date-cell at bounding box center [1051, 428] width 182 height 1345
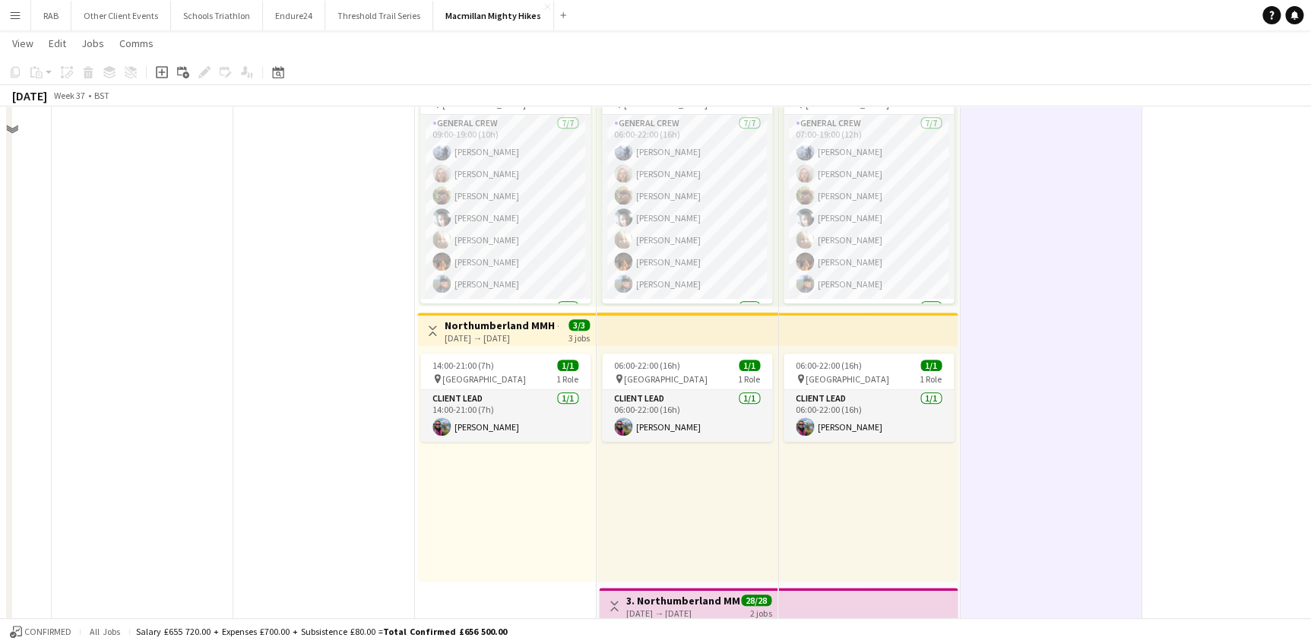
scroll to position [207, 0]
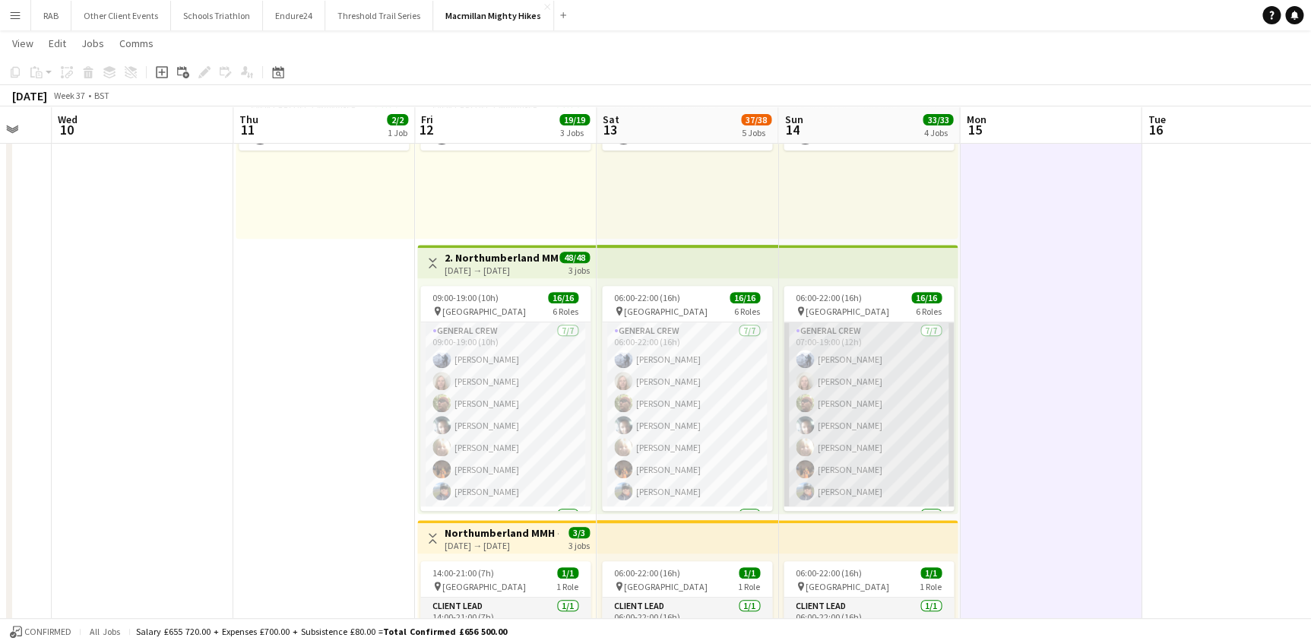
click at [825, 349] on app-card-role "General Crew [DATE] 07:00-19:00 (12h) [PERSON_NAME] [PERSON_NAME] [PERSON_NAME]…" at bounding box center [869, 414] width 170 height 184
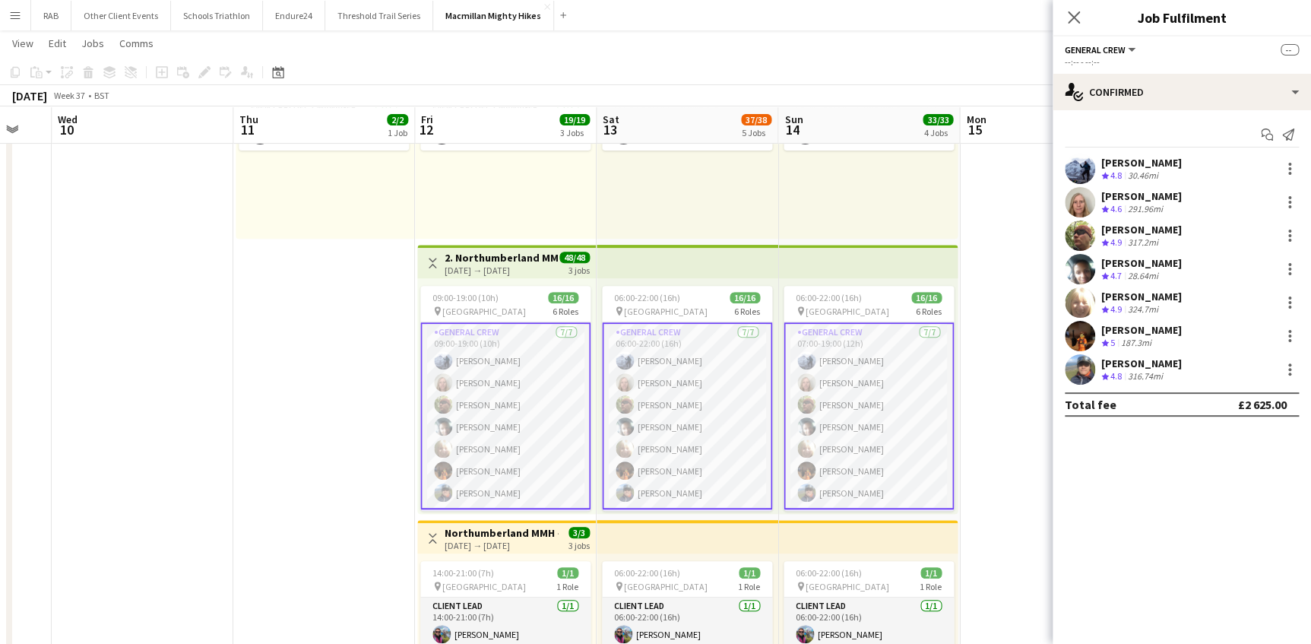
click at [1113, 160] on div "[PERSON_NAME]" at bounding box center [1141, 163] width 81 height 14
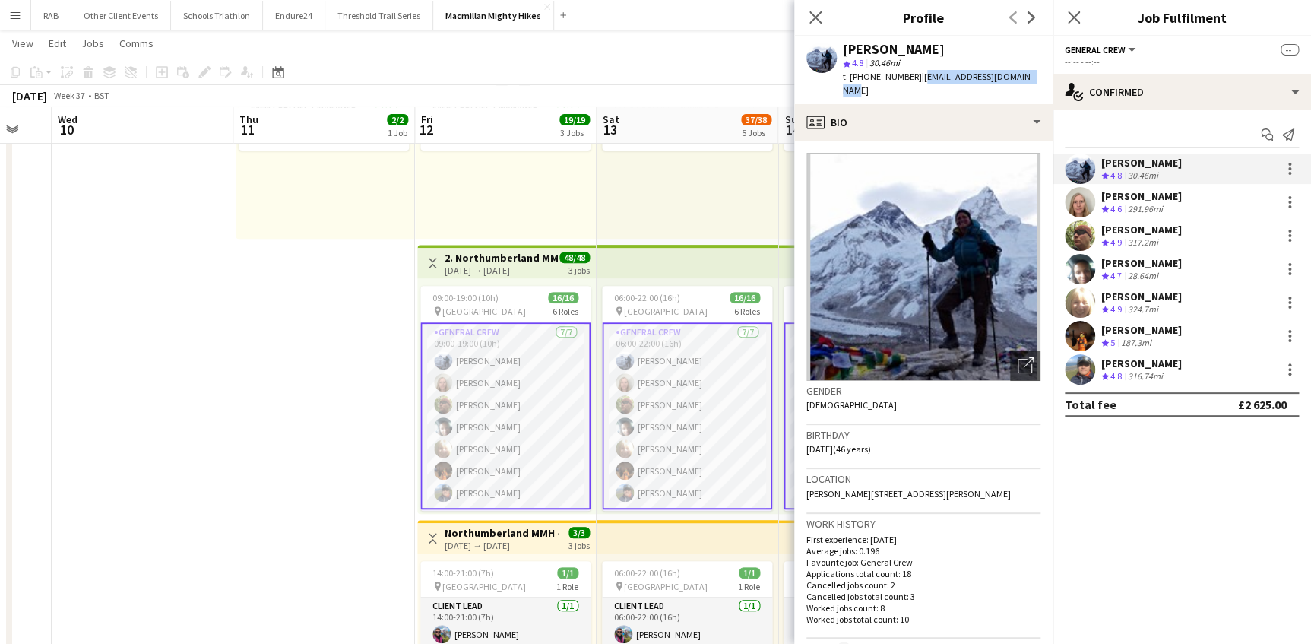
drag, startPoint x: 1031, startPoint y: 78, endPoint x: 919, endPoint y: 82, distance: 112.6
click at [919, 82] on div "[PERSON_NAME] star 4.8 30.46mi t. [PHONE_NUMBER] | [EMAIL_ADDRESS][DOMAIN_NAME]" at bounding box center [923, 70] width 258 height 68
copy span "[EMAIL_ADDRESS][DOMAIN_NAME]"
click at [1117, 160] on div "[PERSON_NAME]" at bounding box center [1141, 163] width 81 height 14
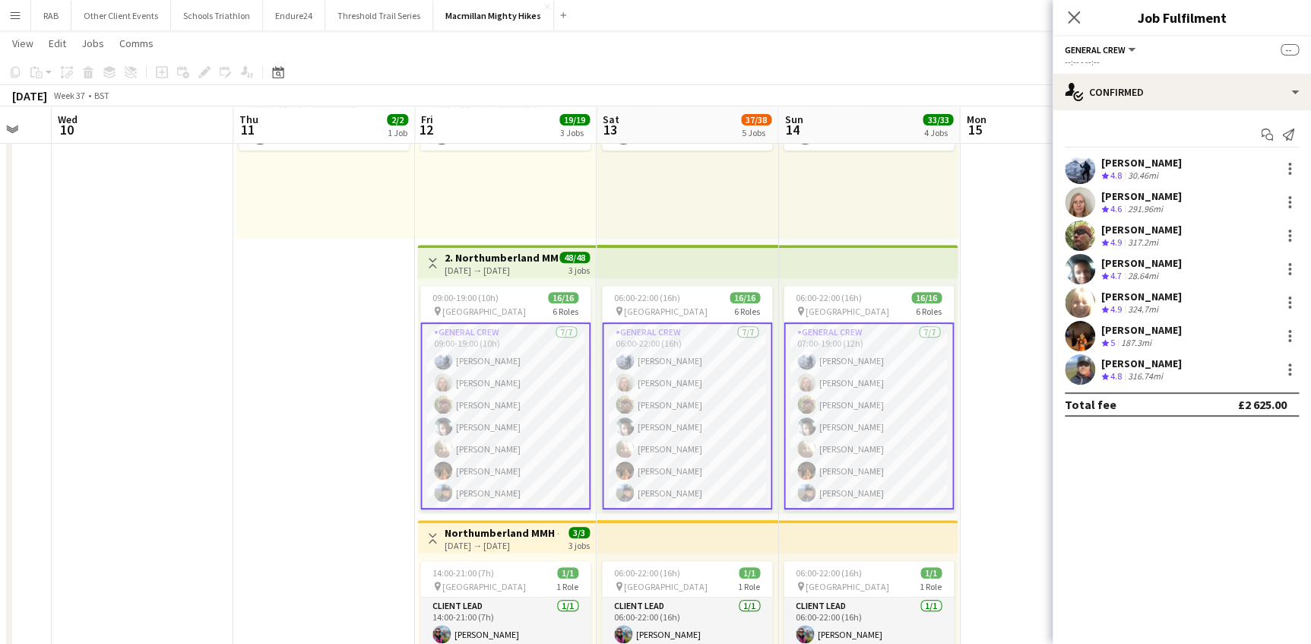
click at [293, 384] on app-date-cell "Toggle View 1. Northumberland MMH- 4 day role [DATE] → [DATE] 8/8 4 jobs 09:00-…" at bounding box center [324, 636] width 182 height 1345
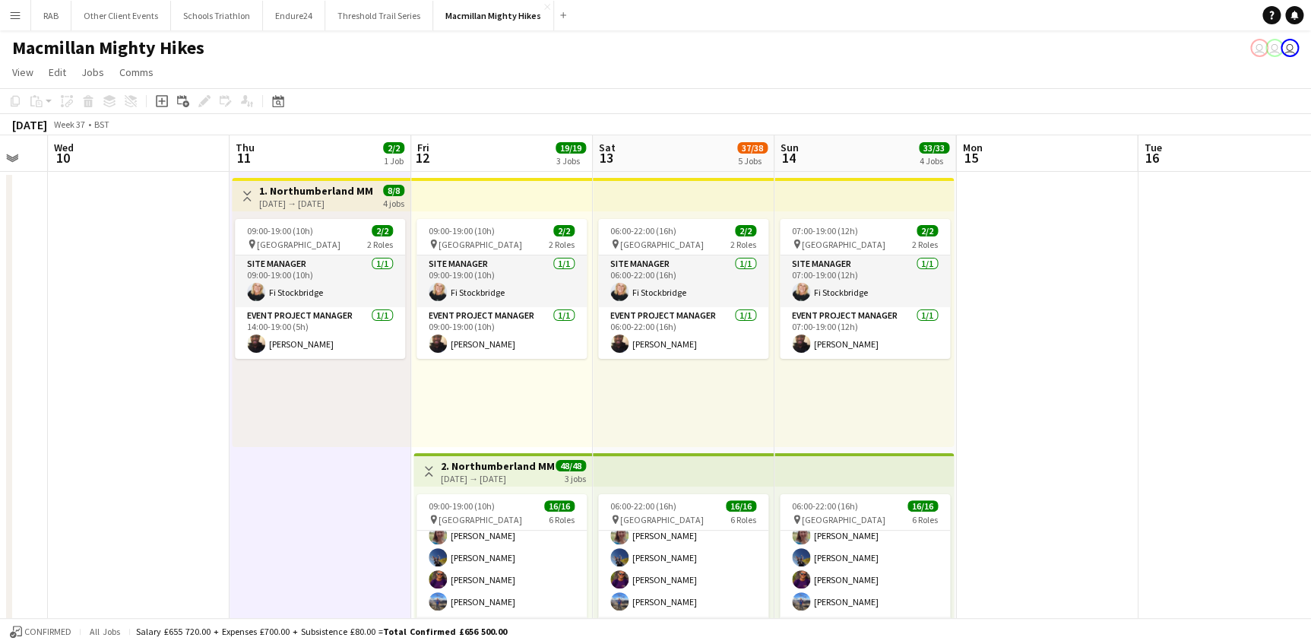
scroll to position [0, 493]
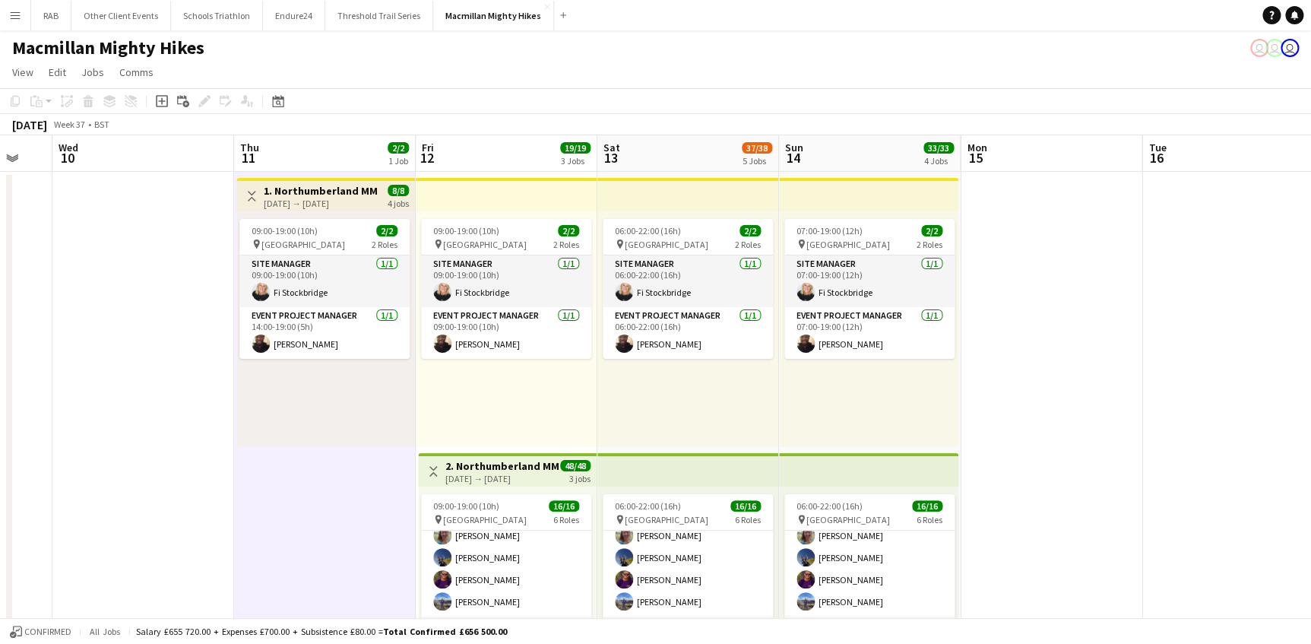
drag, startPoint x: 480, startPoint y: 155, endPoint x: 662, endPoint y: 202, distance: 188.4
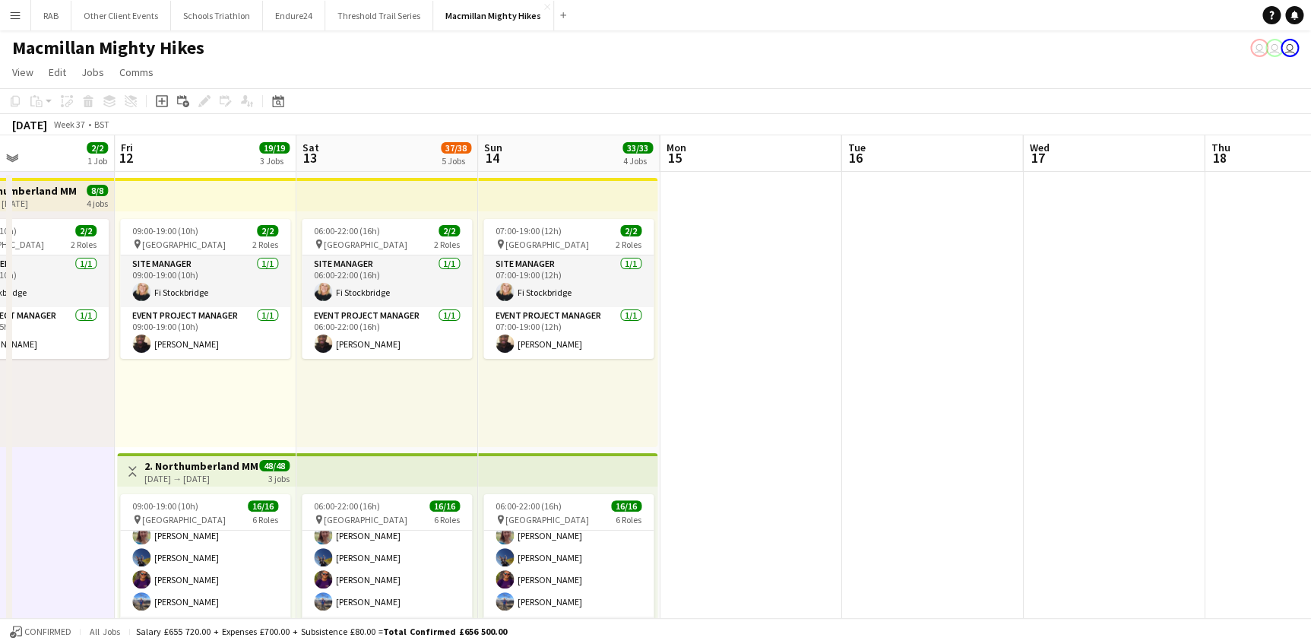
drag, startPoint x: 1111, startPoint y: 160, endPoint x: 234, endPoint y: 159, distance: 877.1
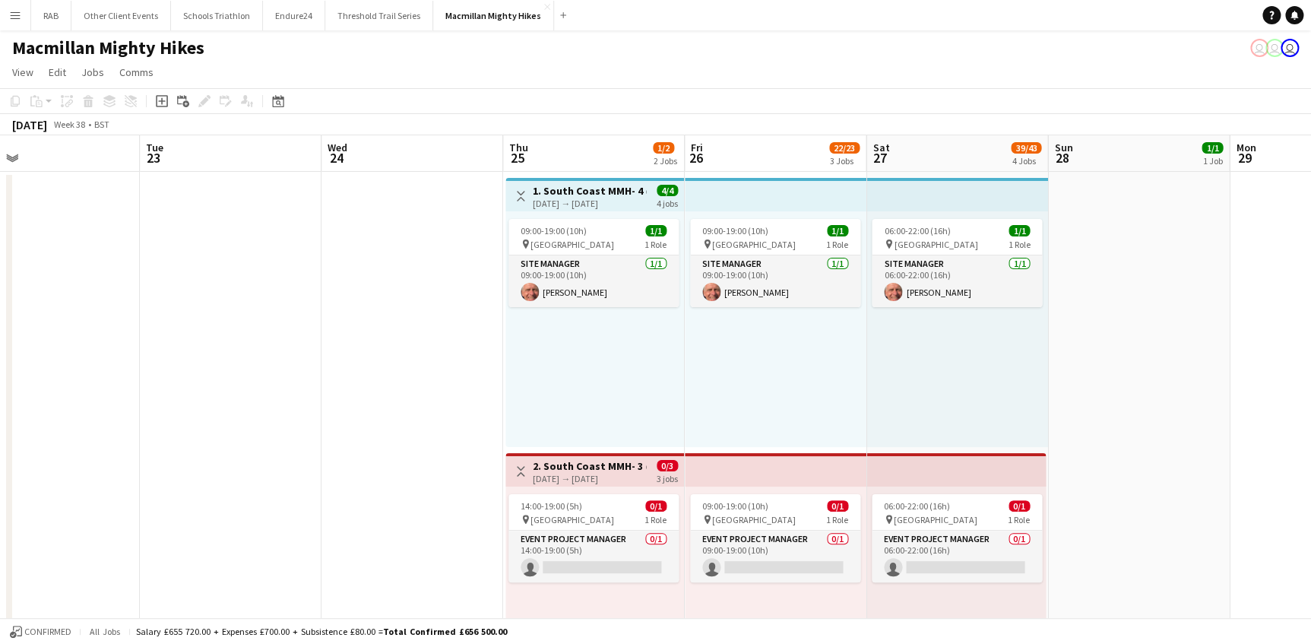
drag, startPoint x: 749, startPoint y: 160, endPoint x: 22, endPoint y: 184, distance: 727.0
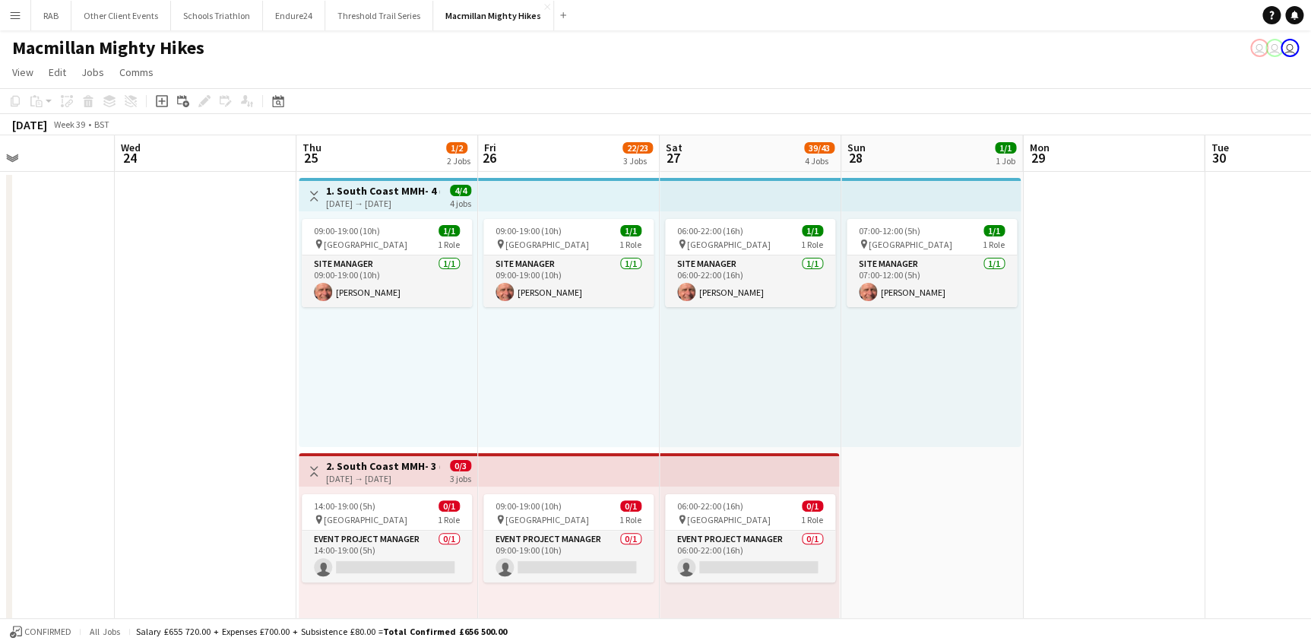
scroll to position [0, 483]
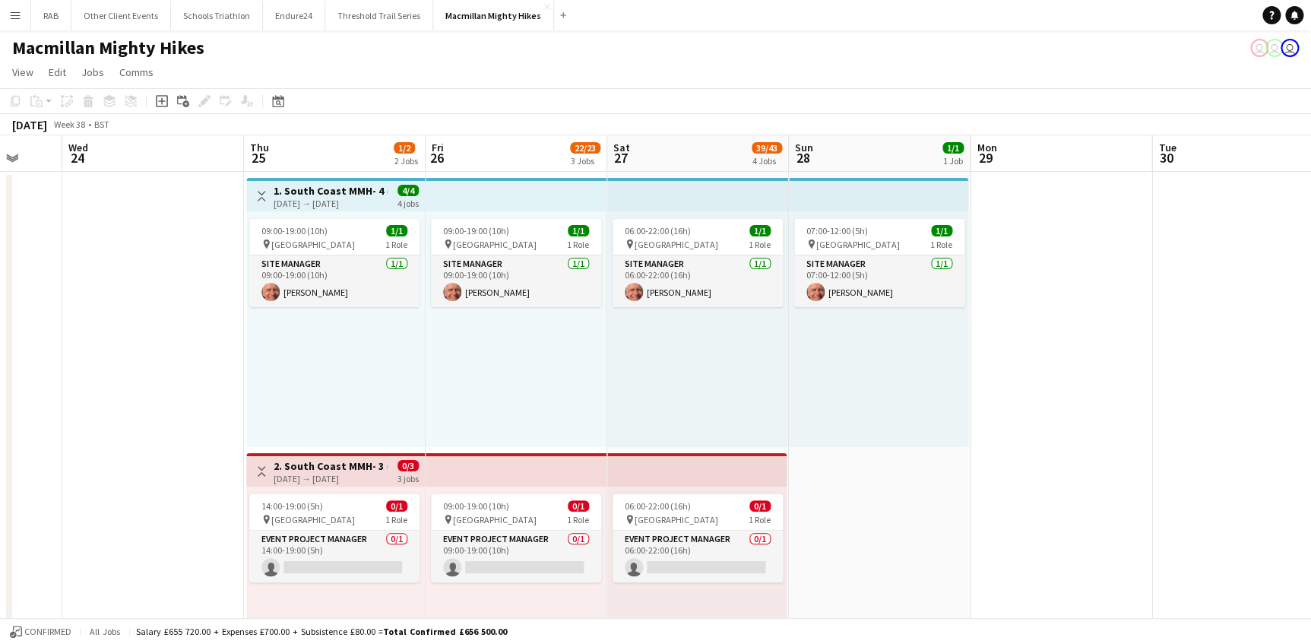
drag, startPoint x: 743, startPoint y: 146, endPoint x: 280, endPoint y: 192, distance: 465.1
click at [274, 193] on h3 "1. South Coast MMH- 4 day role" at bounding box center [330, 191] width 113 height 14
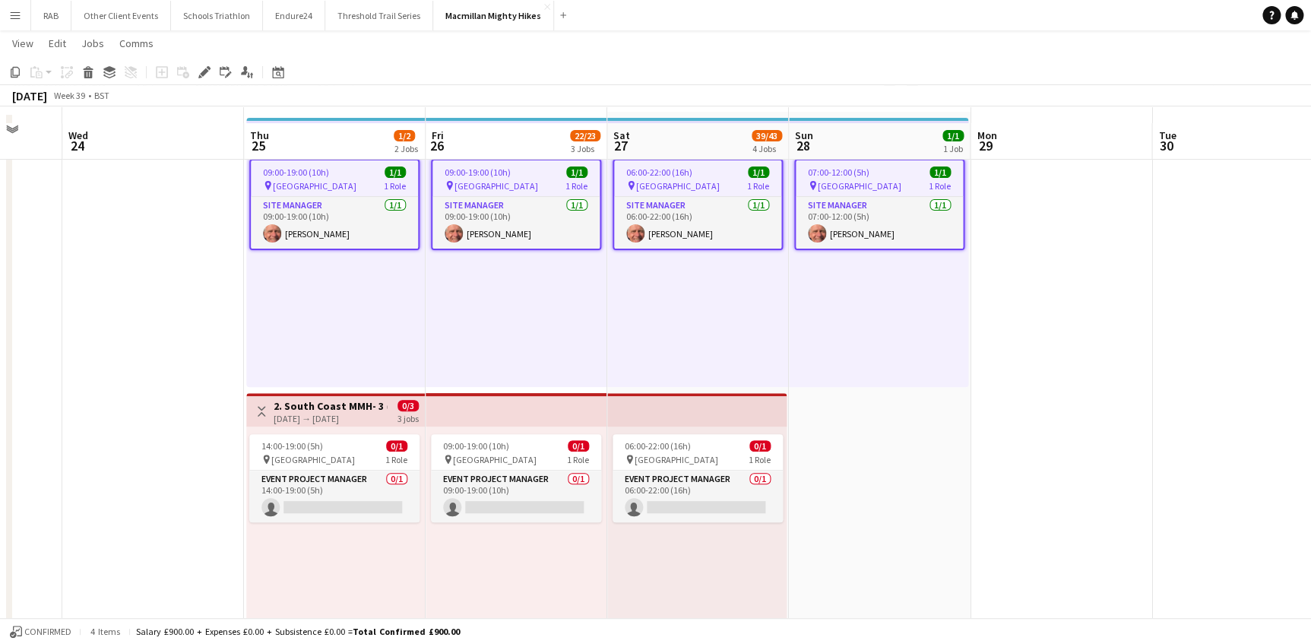
scroll to position [138, 0]
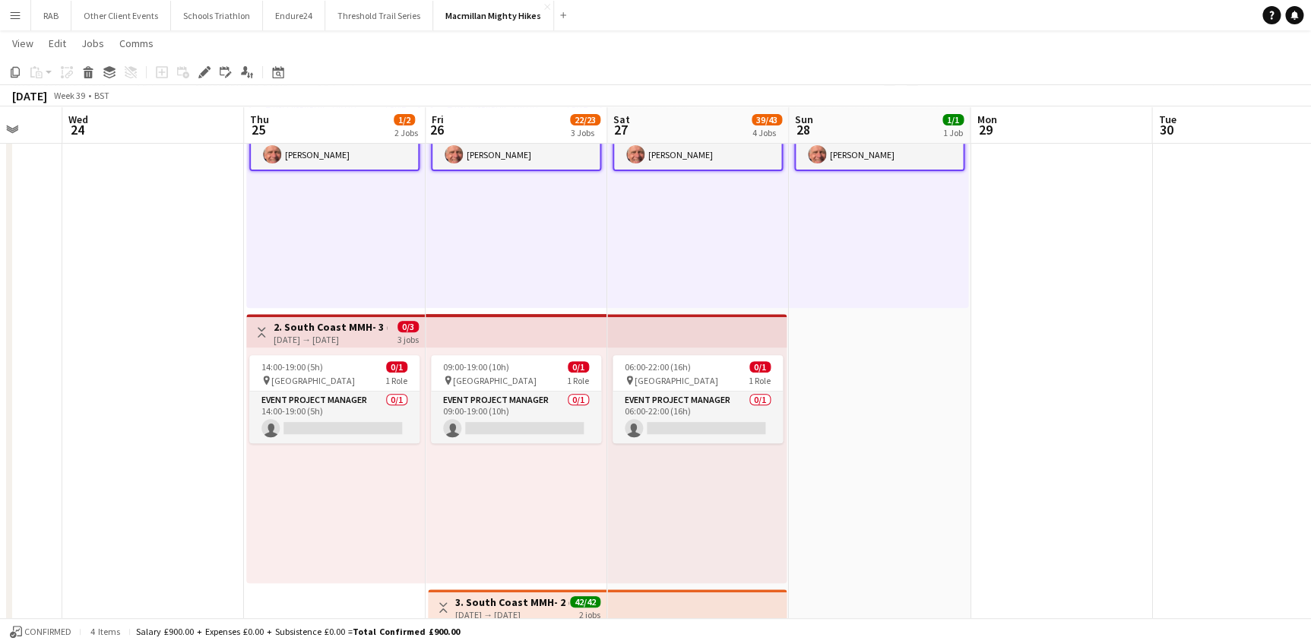
click at [355, 335] on div "[DATE] → [DATE]" at bounding box center [330, 339] width 113 height 11
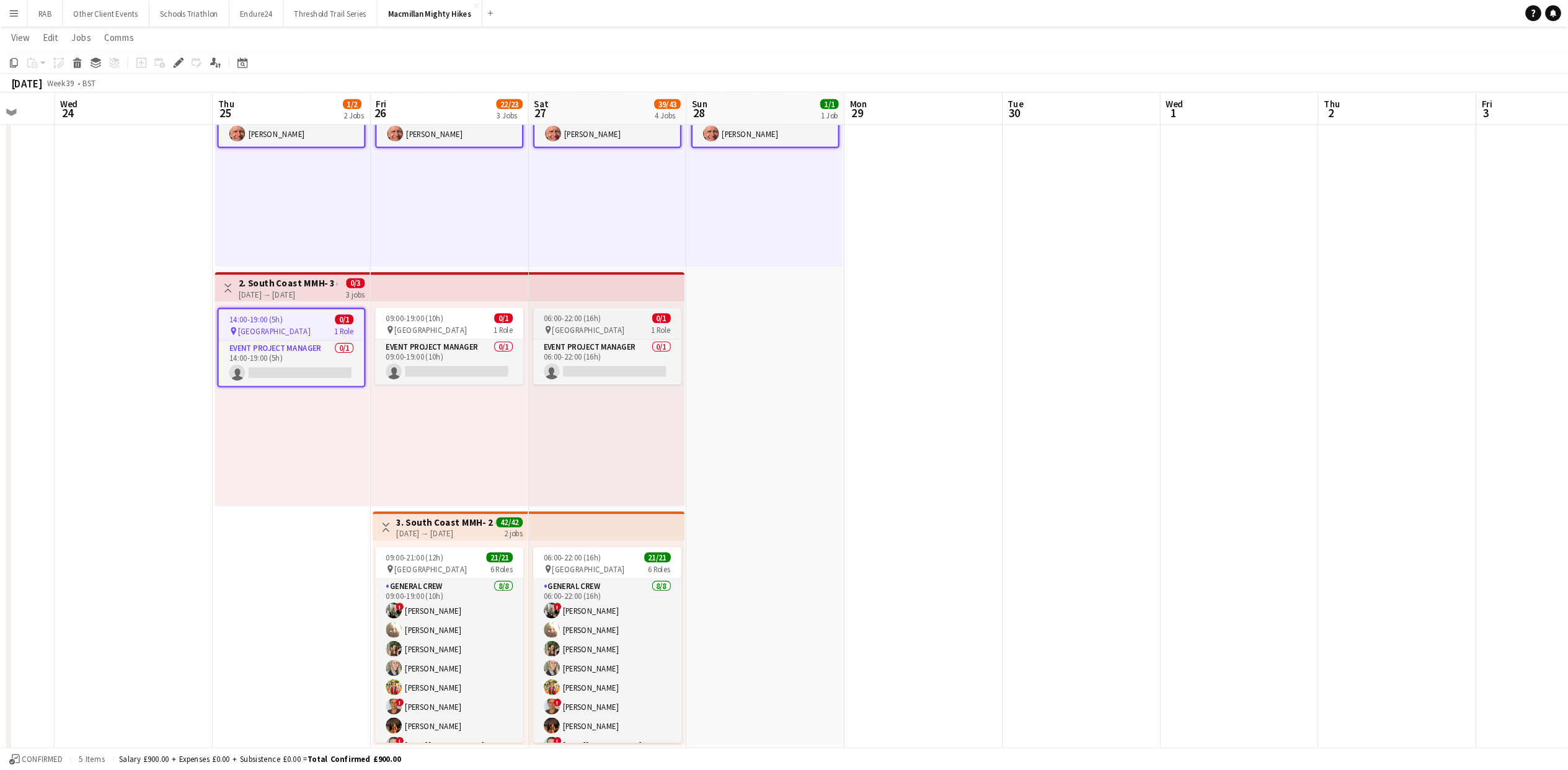
scroll to position [0, 393]
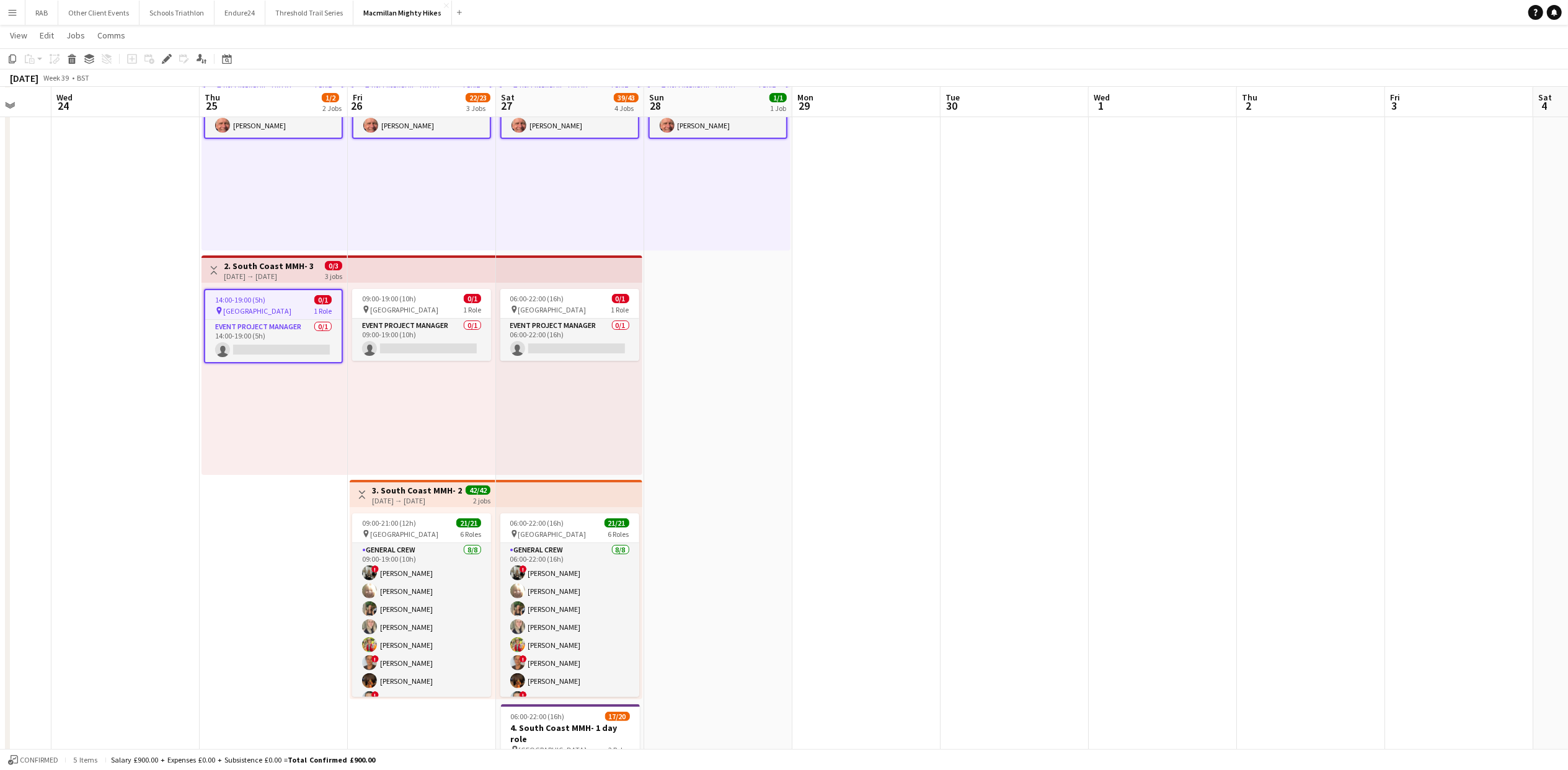
click at [441, 494] on h3 "3. South Coast MMH- 2 day role" at bounding box center [418, 490] width 92 height 11
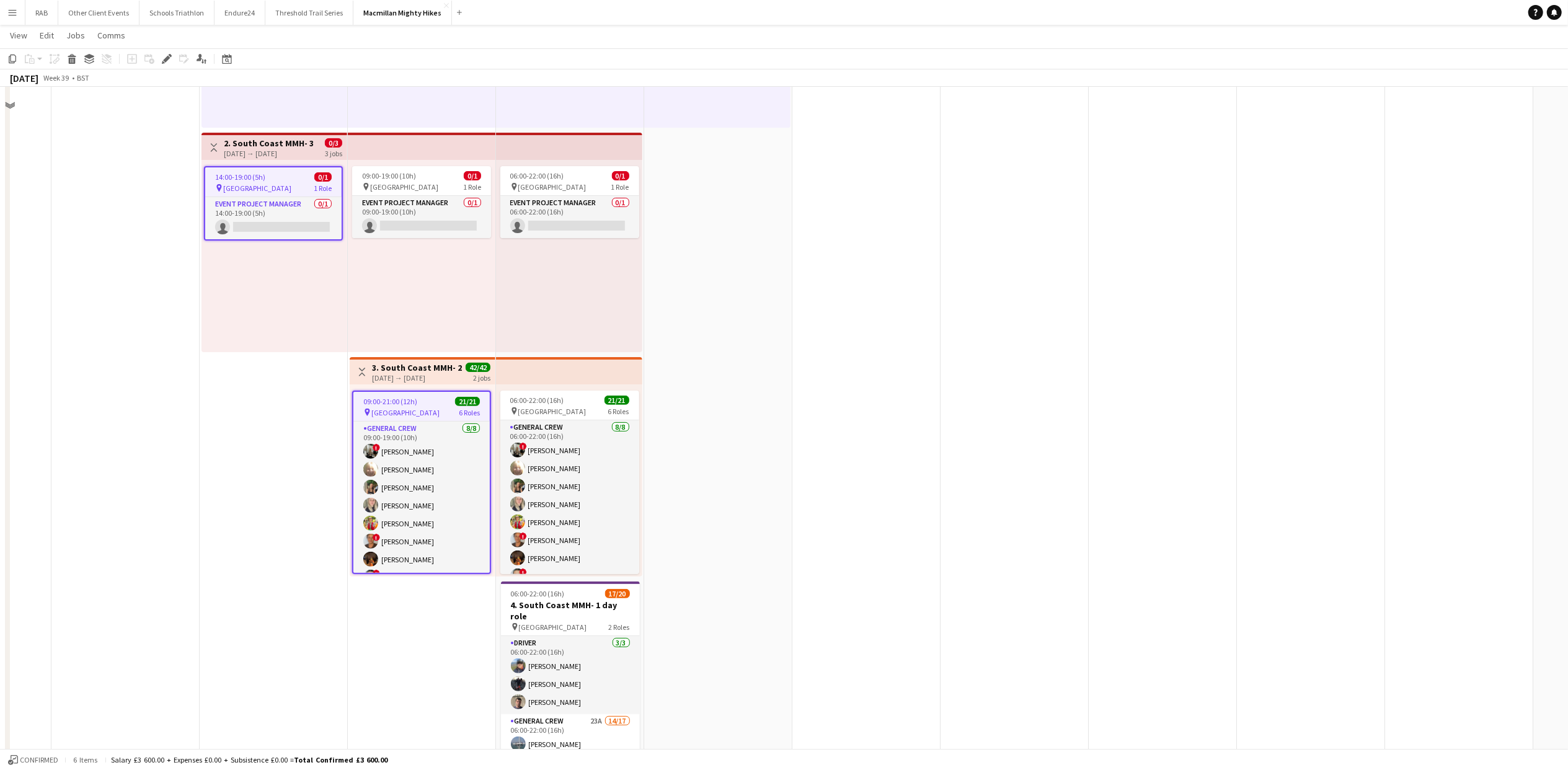
scroll to position [526, 0]
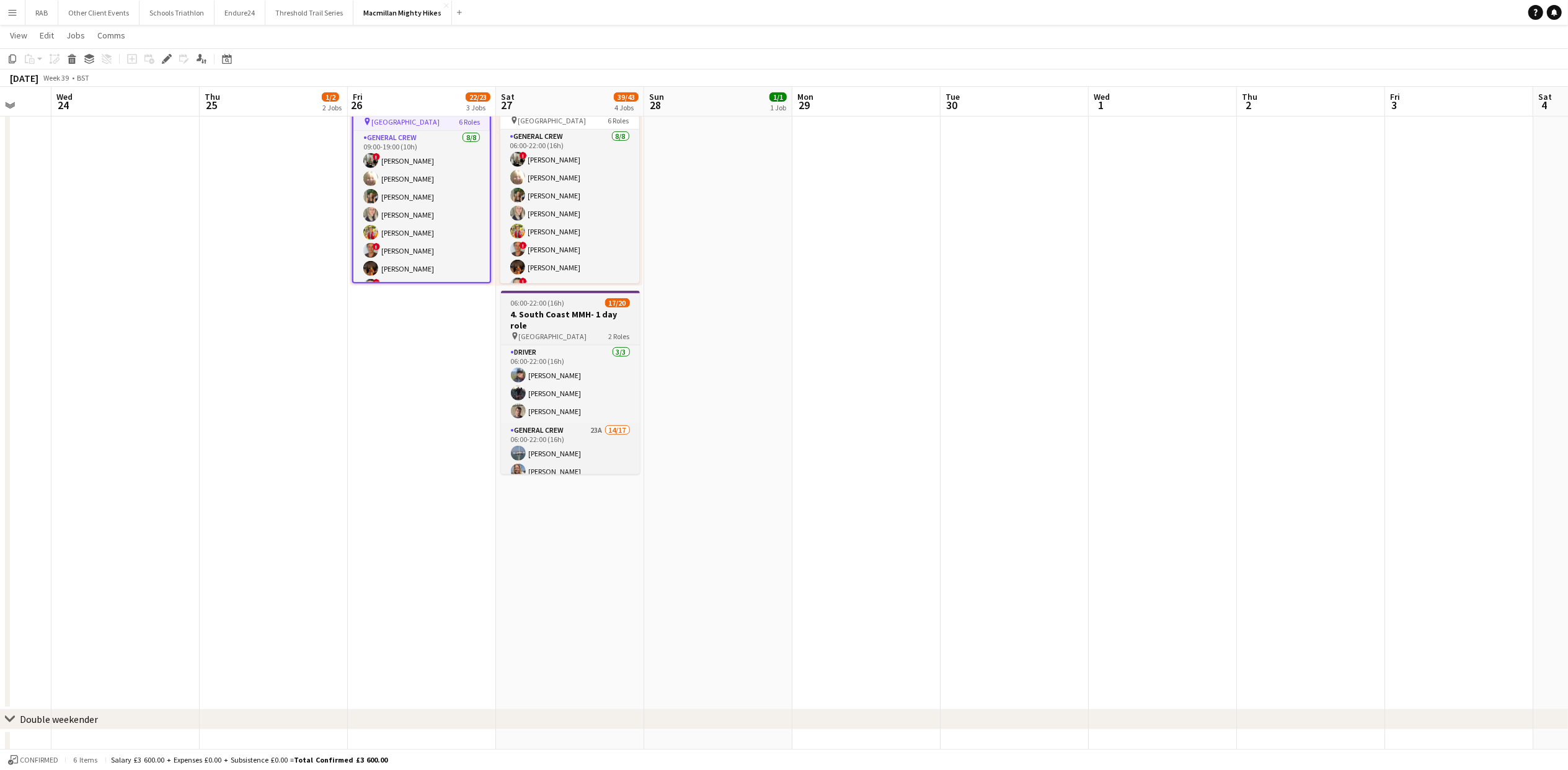
click at [567, 309] on h3 "4. South Coast MMH- 1 day role" at bounding box center [570, 320] width 139 height 22
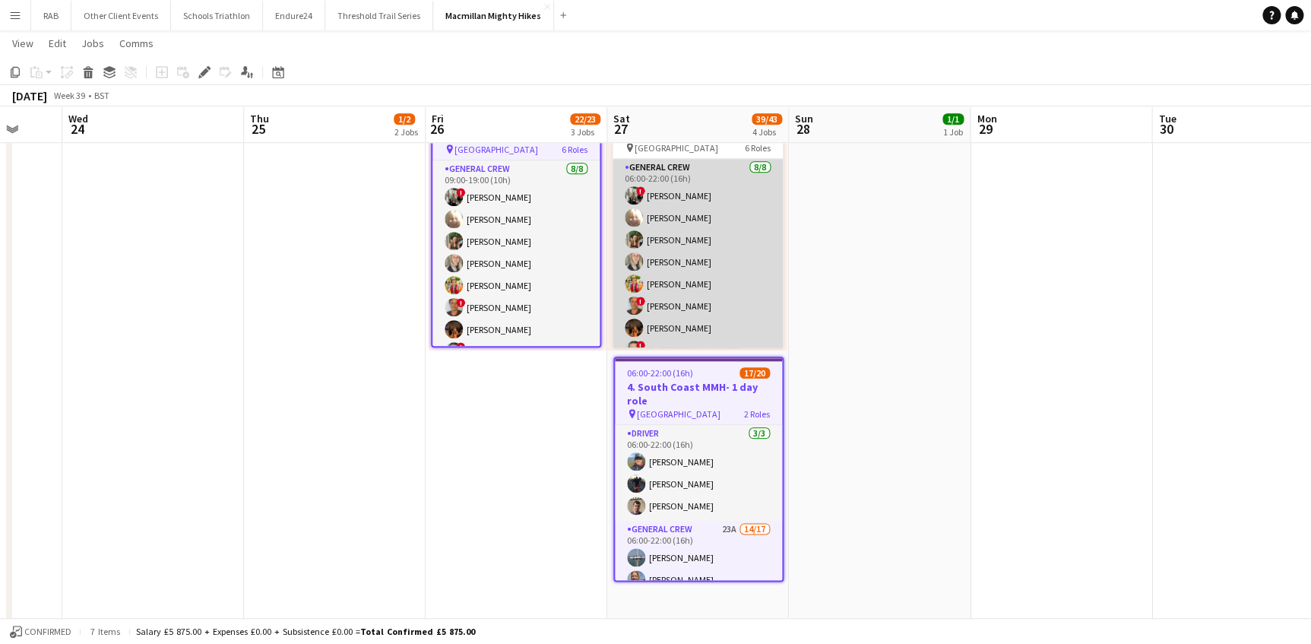
scroll to position [0, 483]
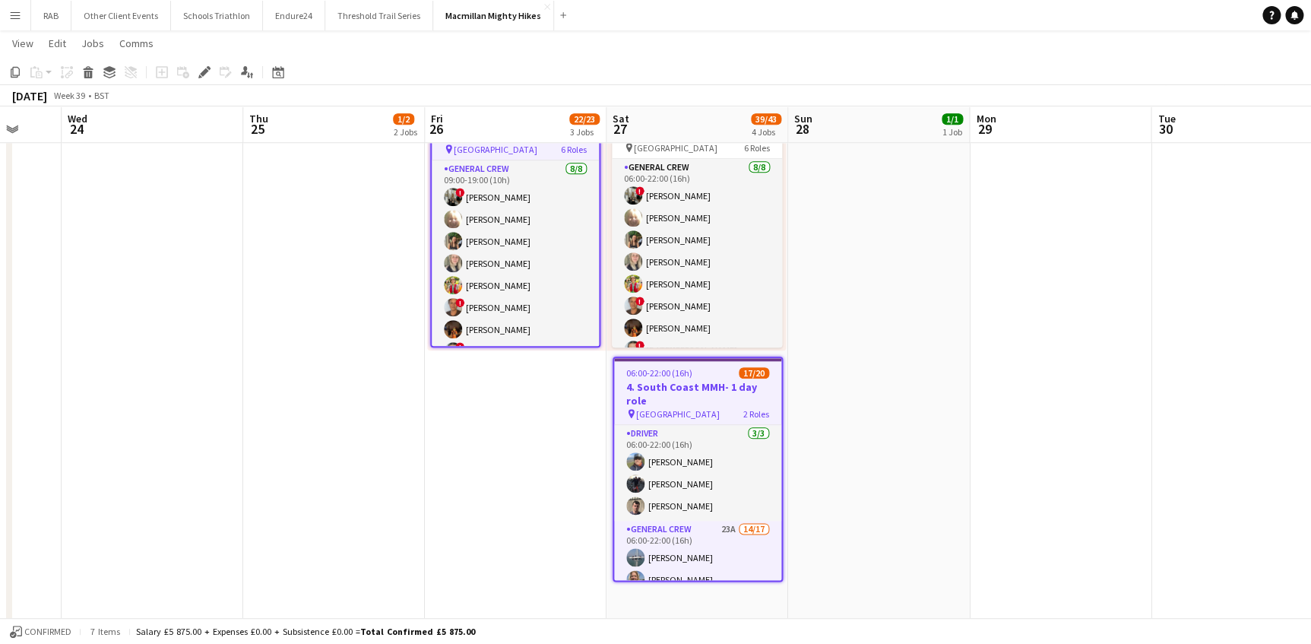
drag, startPoint x: 137, startPoint y: 40, endPoint x: 148, endPoint y: 54, distance: 18.4
click at [137, 40] on span "Comms" at bounding box center [136, 43] width 34 height 14
click at [151, 71] on span "Notify confirmed crew" at bounding box center [176, 76] width 102 height 14
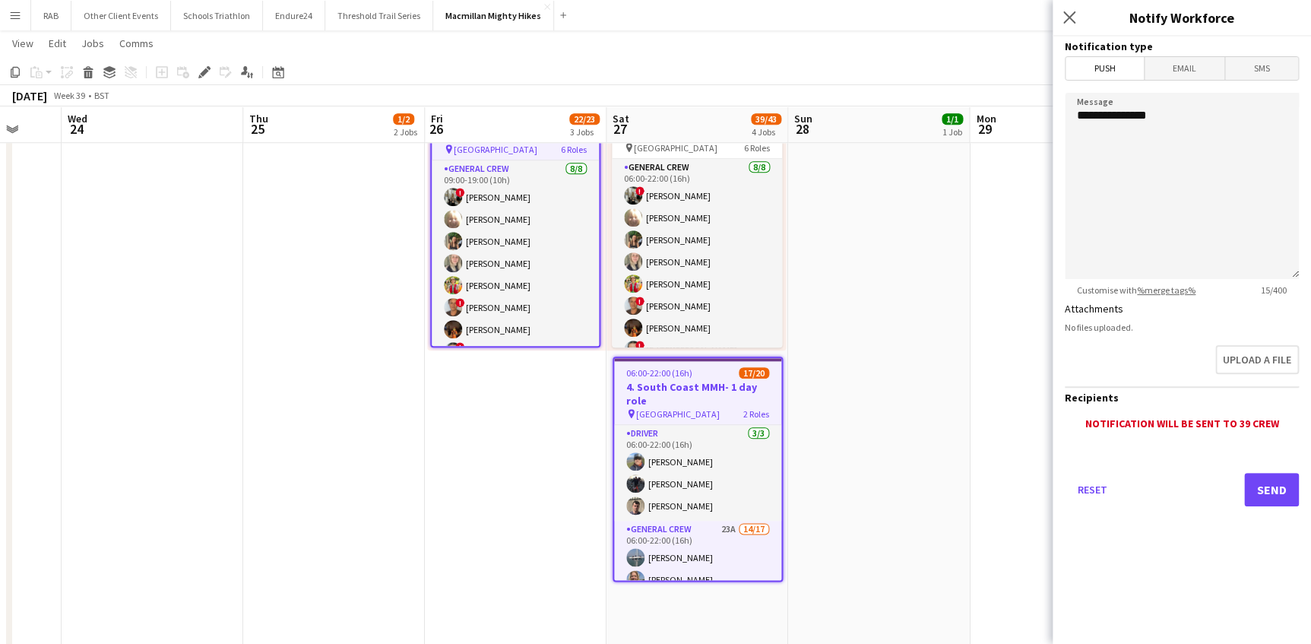
click at [1180, 71] on span "Email" at bounding box center [1185, 68] width 81 height 23
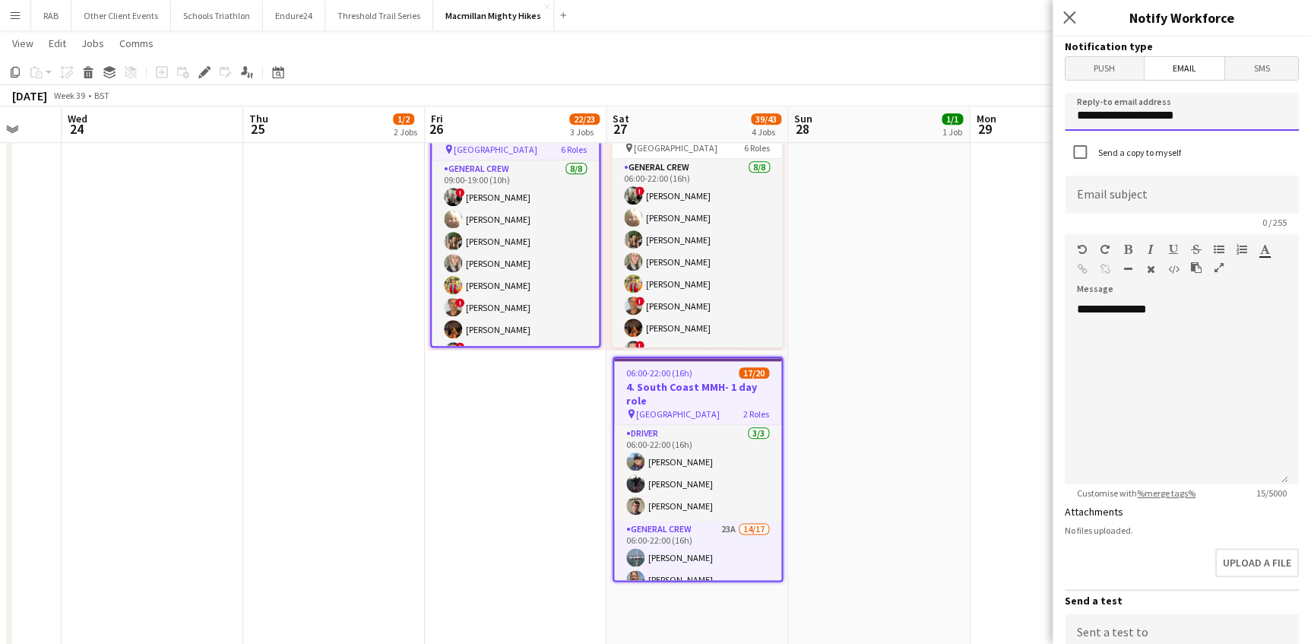
click at [1077, 119] on input "**********" at bounding box center [1182, 112] width 234 height 38
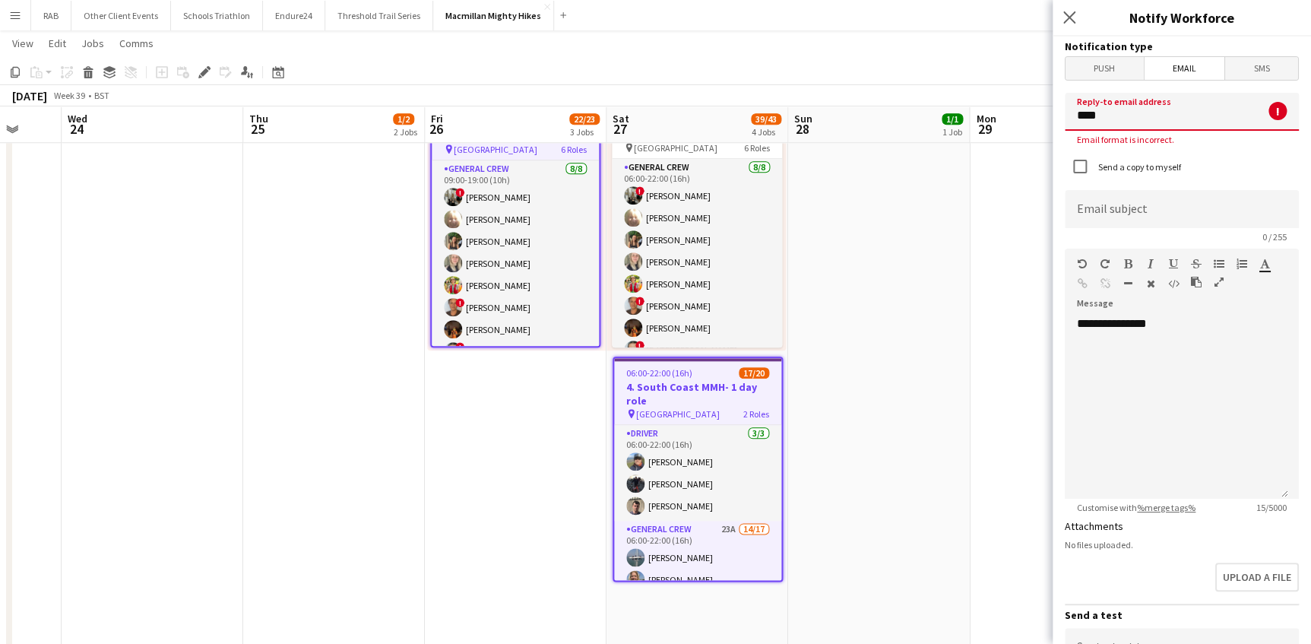
type input "**********"
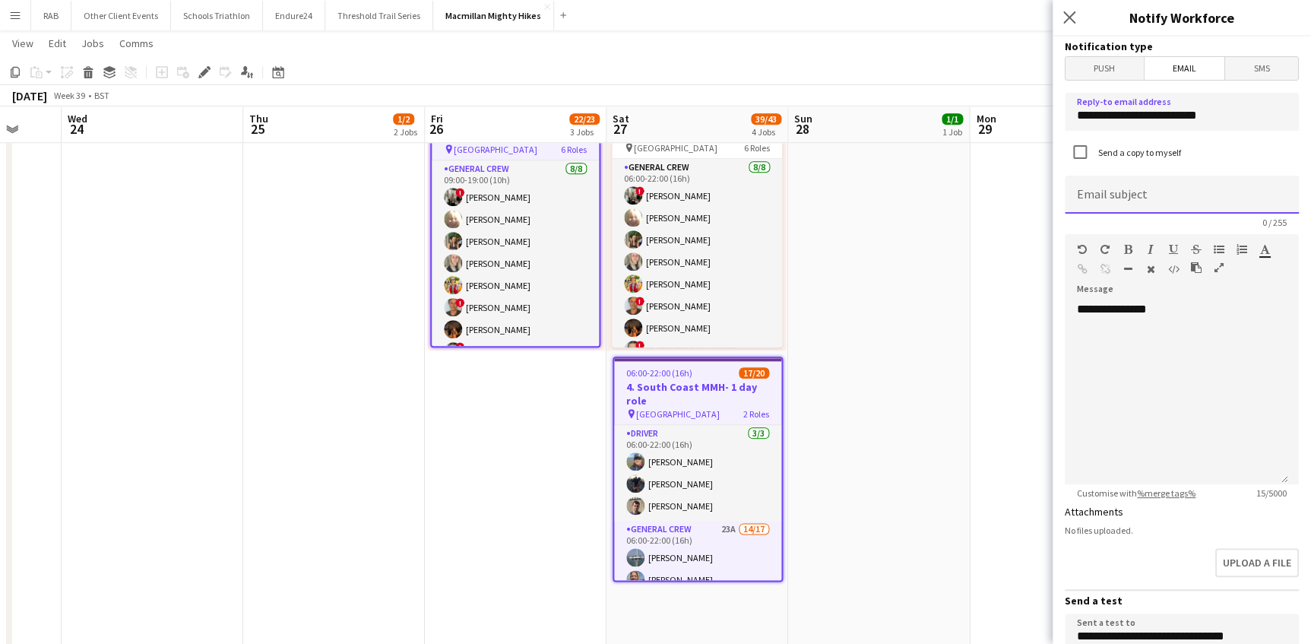
click at [1094, 191] on input at bounding box center [1182, 195] width 234 height 38
type input "**********"
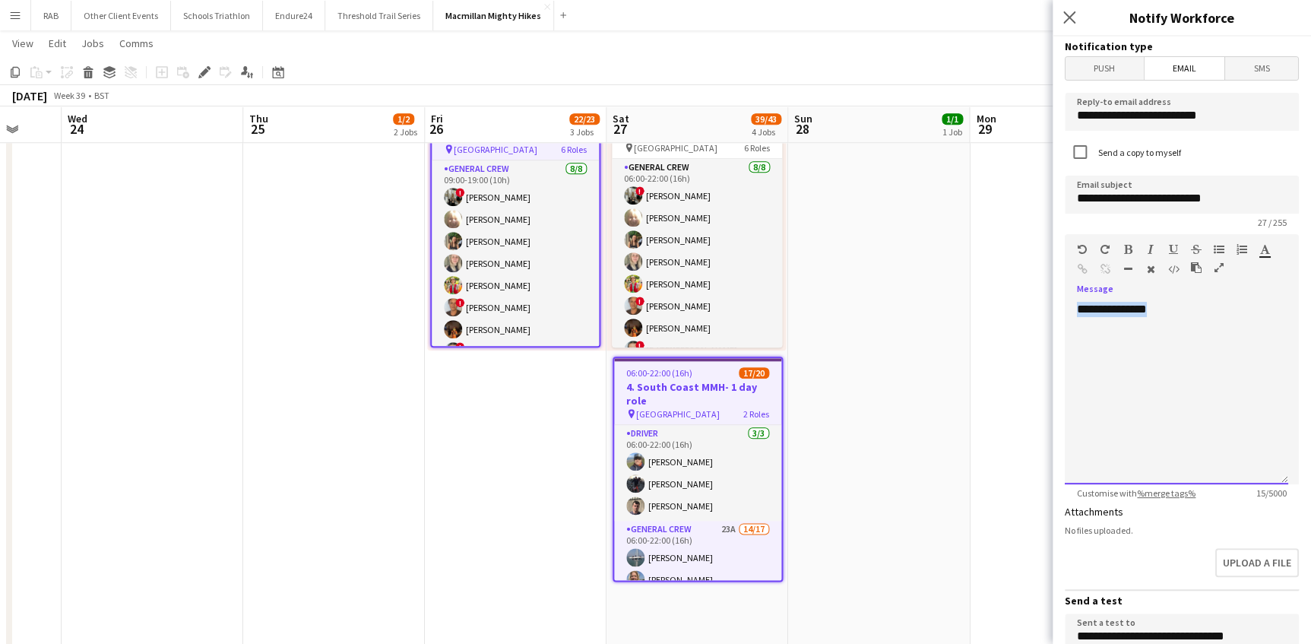
drag, startPoint x: 1171, startPoint y: 310, endPoint x: 1075, endPoint y: 310, distance: 96.5
click at [1075, 310] on div "**********" at bounding box center [1176, 393] width 223 height 182
paste div
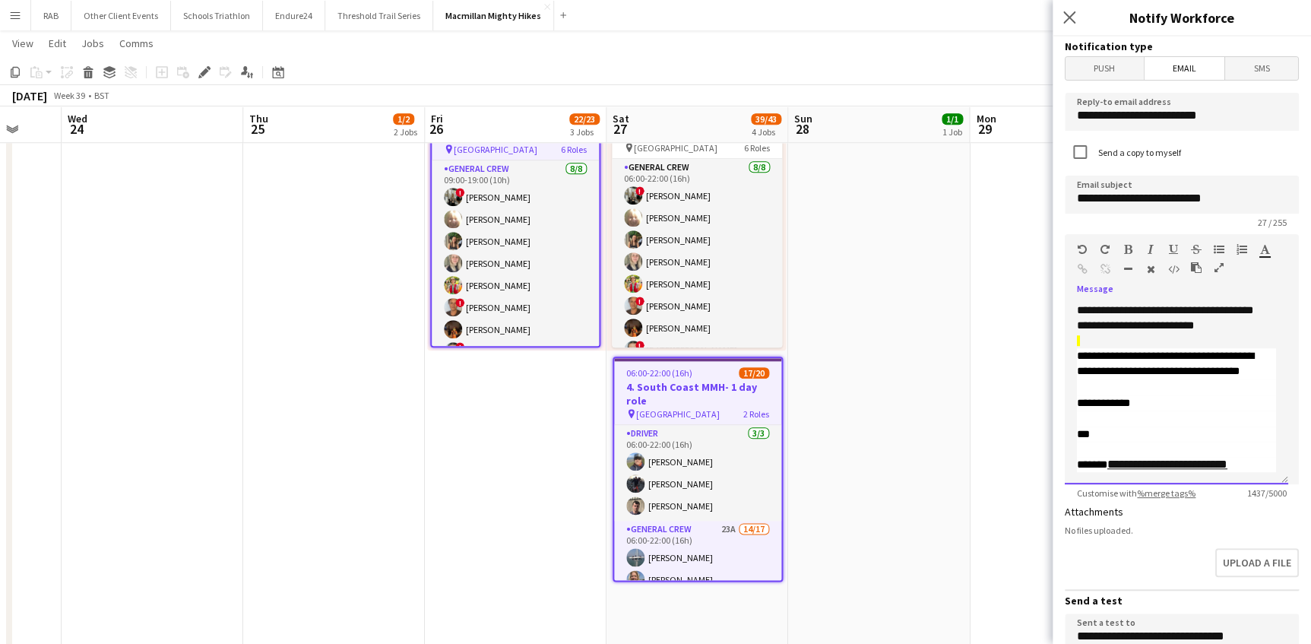
scroll to position [236, 0]
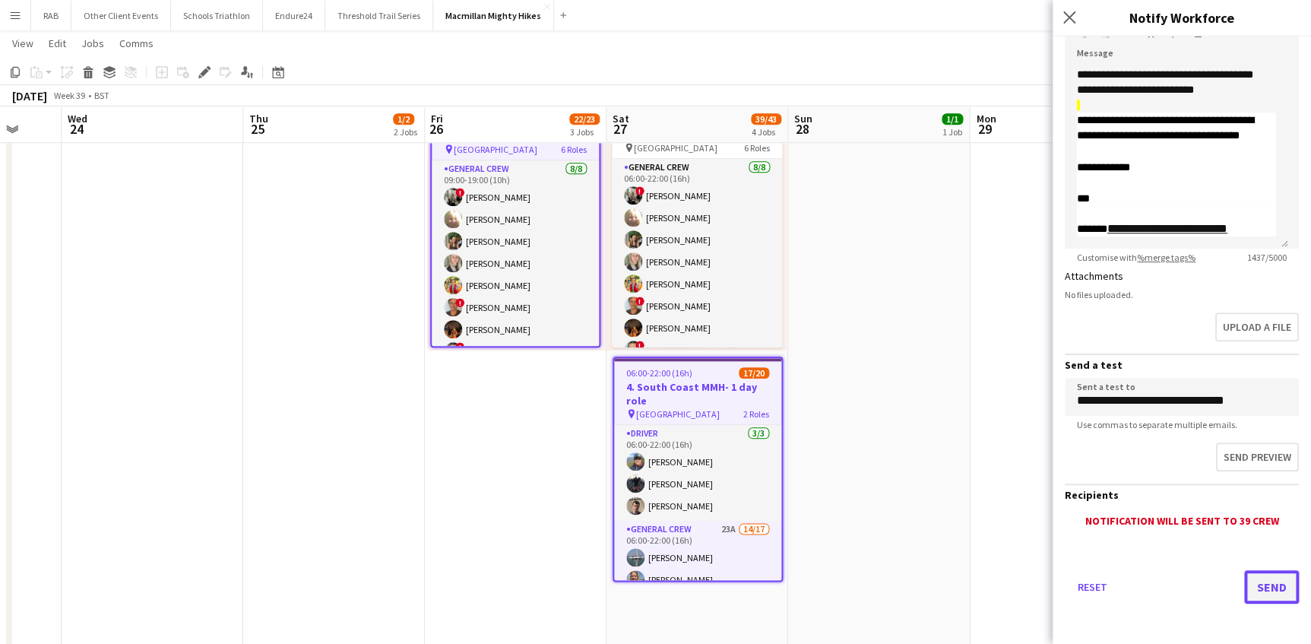
click at [1264, 581] on button "Send" at bounding box center [1271, 586] width 55 height 33
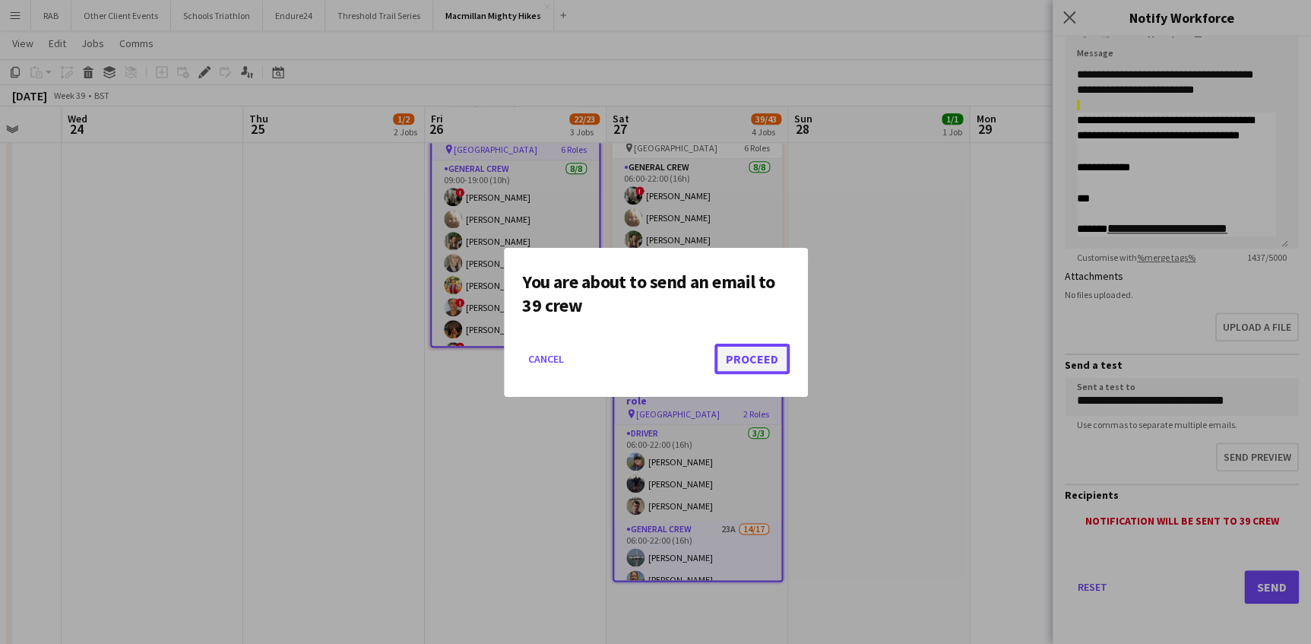
click at [766, 357] on button "Proceed" at bounding box center [751, 359] width 75 height 30
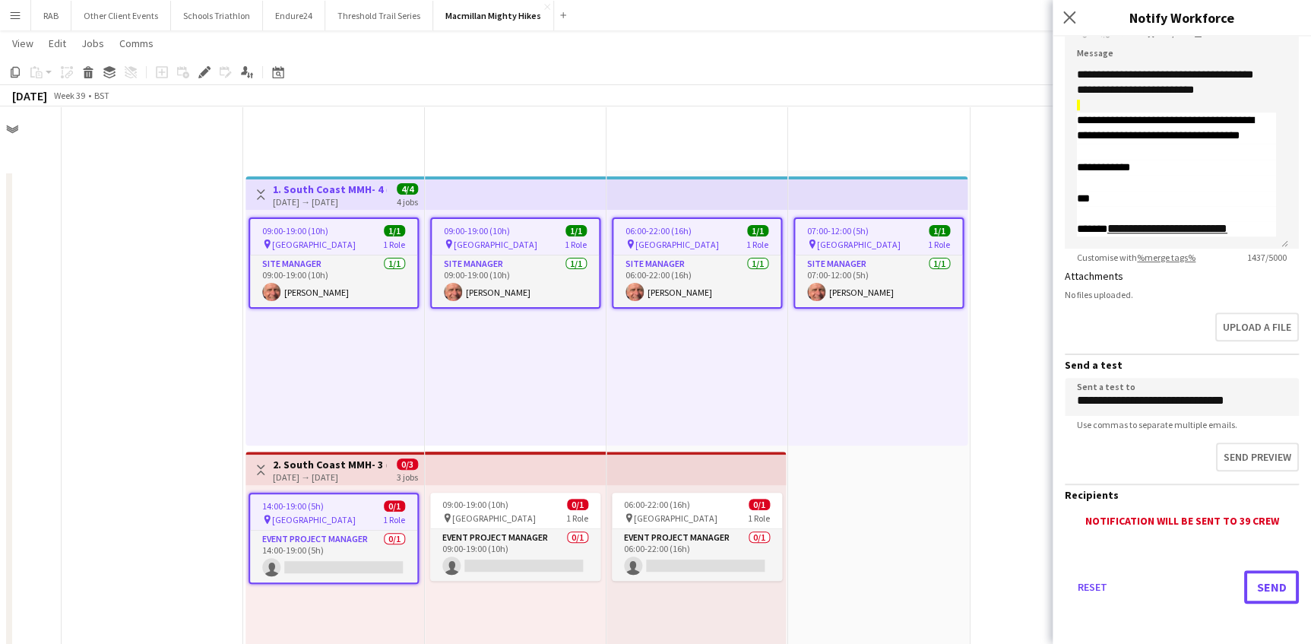
scroll to position [645, 0]
